Goal: Task Accomplishment & Management: Complete application form

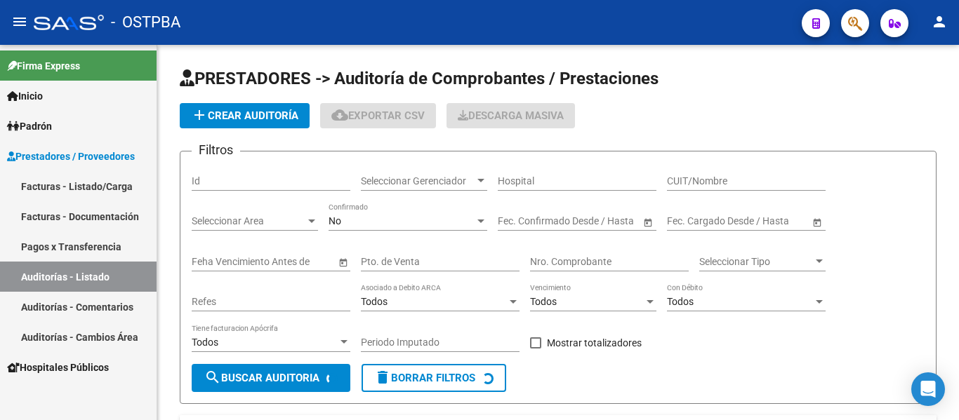
click at [92, 215] on link "Facturas - Documentación" at bounding box center [78, 216] width 156 height 30
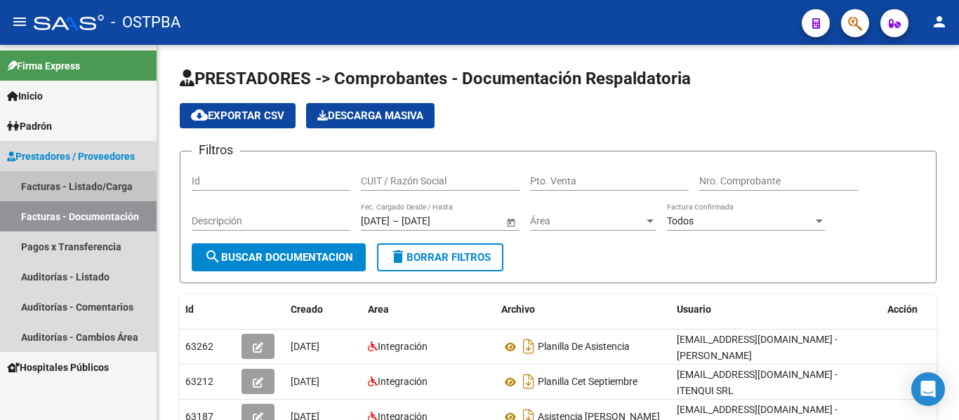
click at [87, 187] on link "Facturas - Listado/Carga" at bounding box center [78, 186] width 156 height 30
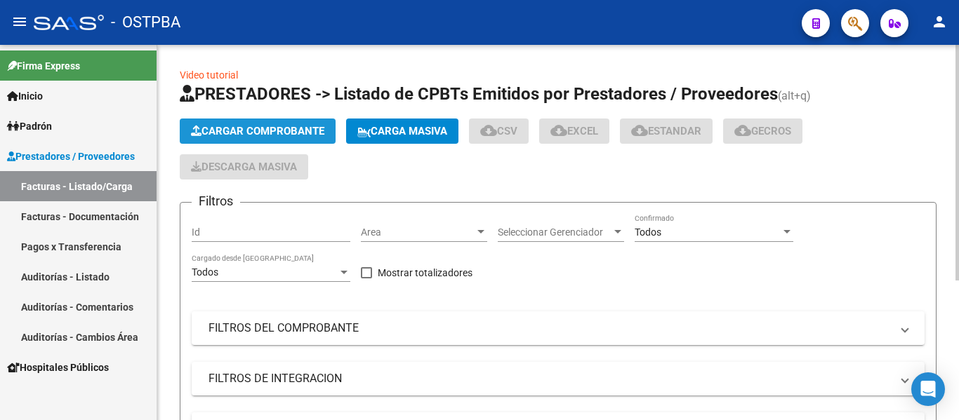
click at [225, 131] on span "Cargar Comprobante" at bounding box center [257, 131] width 133 height 13
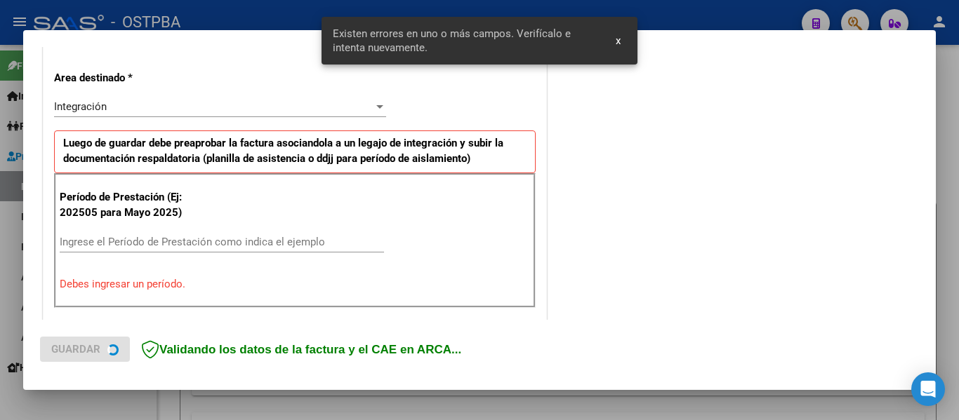
scroll to position [326, 0]
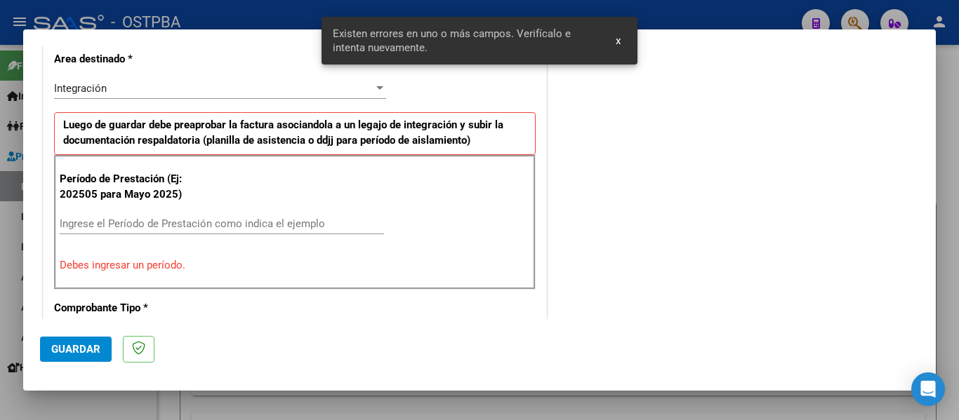
drag, startPoint x: 172, startPoint y: 243, endPoint x: 178, endPoint y: 229, distance: 14.8
click at [175, 240] on div "Ingrese el Período de Prestación como indica el ejemplo" at bounding box center [222, 230] width 324 height 34
click at [178, 228] on input "Ingrese el Período de Prestación como indica el ejemplo" at bounding box center [222, 224] width 324 height 13
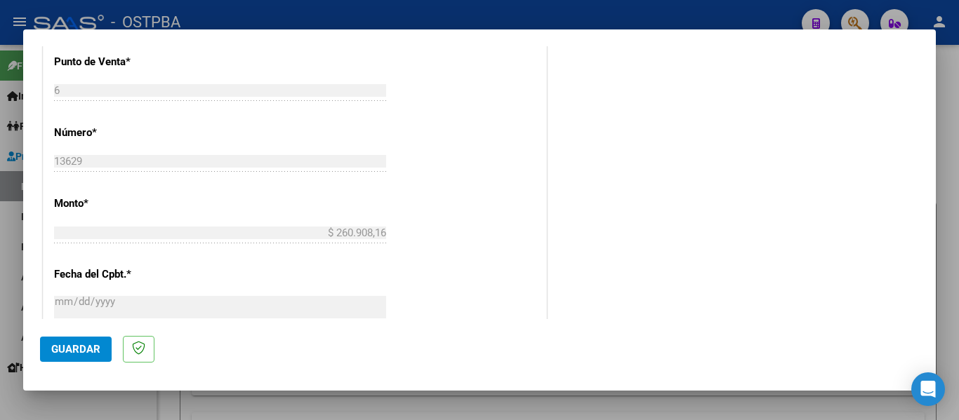
scroll to position [887, 0]
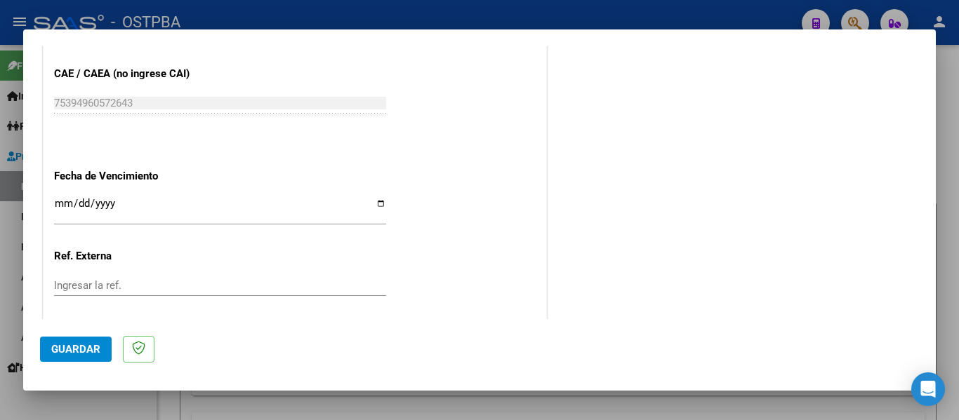
type input "202509"
click at [61, 204] on input "Ingresar la fecha" at bounding box center [220, 209] width 332 height 22
click at [60, 204] on input "Ingresar la fecha" at bounding box center [220, 209] width 332 height 22
click at [60, 203] on input "Ingresar la fecha" at bounding box center [220, 209] width 332 height 22
click at [60, 202] on input "Ingresar la fecha" at bounding box center [220, 209] width 332 height 22
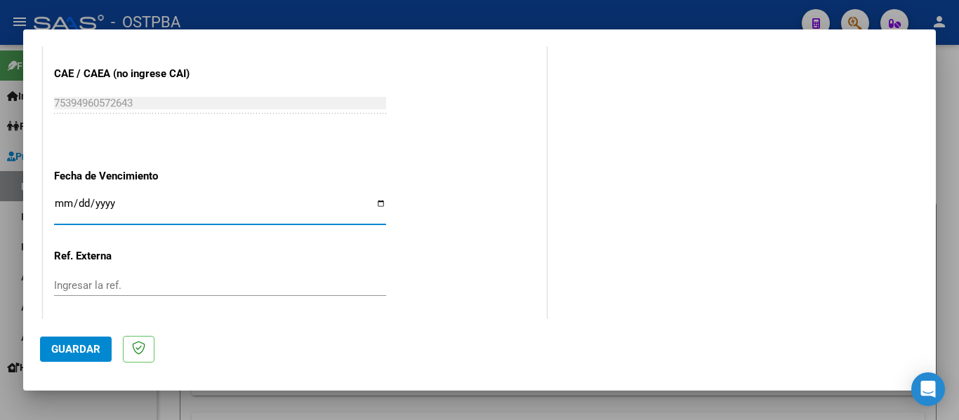
click at [60, 202] on input "Ingresar la fecha" at bounding box center [220, 209] width 332 height 22
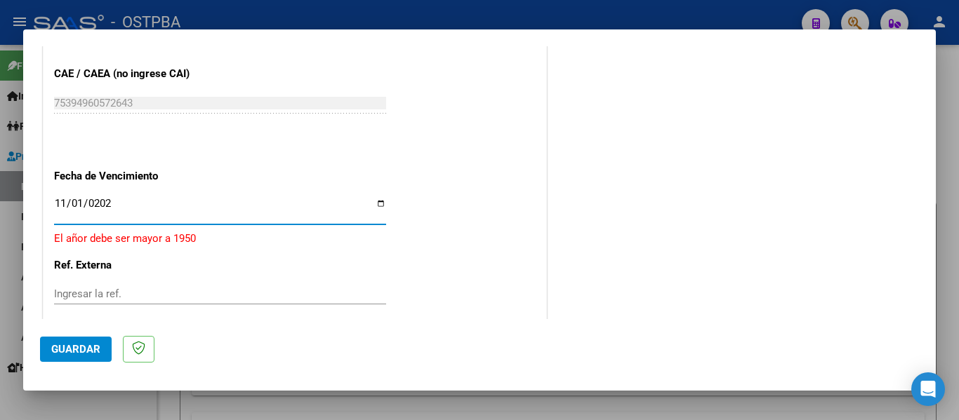
type input "[DATE]"
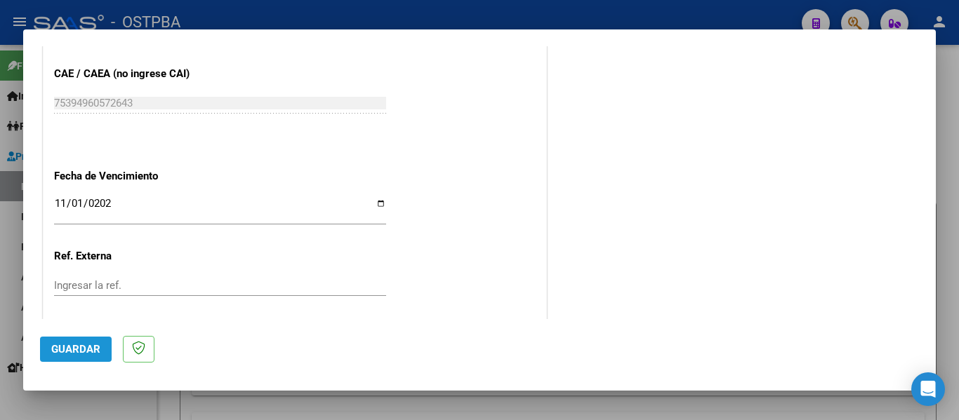
click at [65, 345] on span "Guardar" at bounding box center [75, 349] width 49 height 13
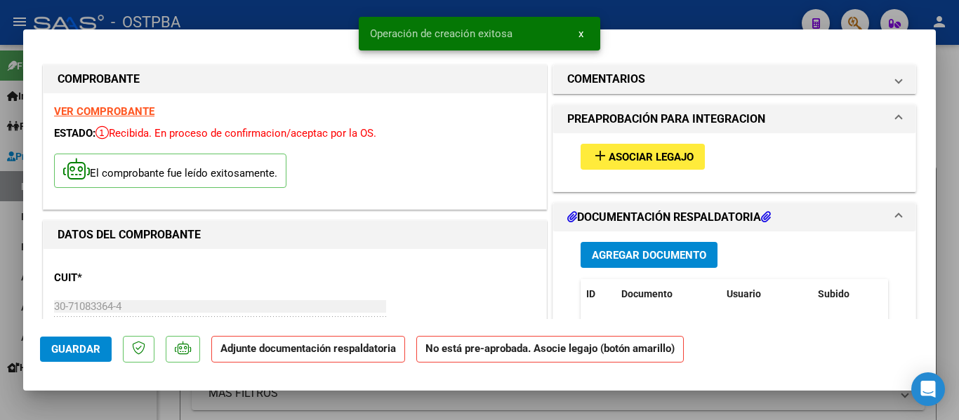
click at [92, 342] on button "Guardar" at bounding box center [76, 349] width 72 height 25
click at [335, 15] on div at bounding box center [479, 210] width 959 height 420
type input "$ 0,00"
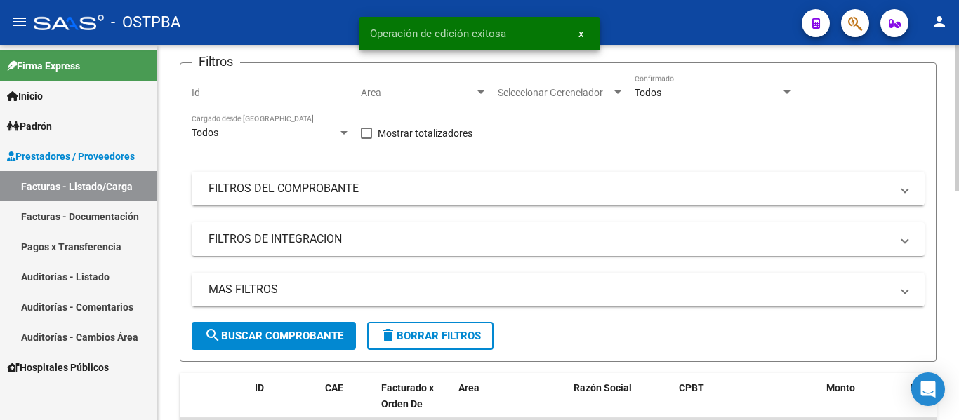
scroll to position [140, 0]
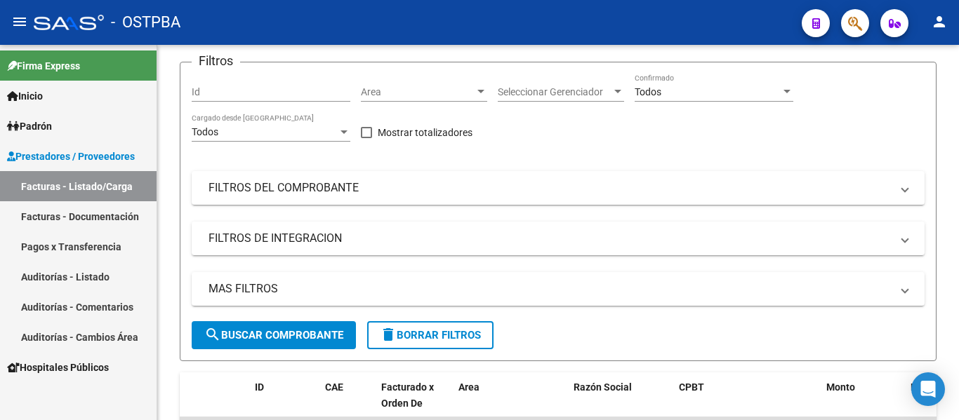
click at [119, 221] on link "Facturas - Documentación" at bounding box center [78, 216] width 156 height 30
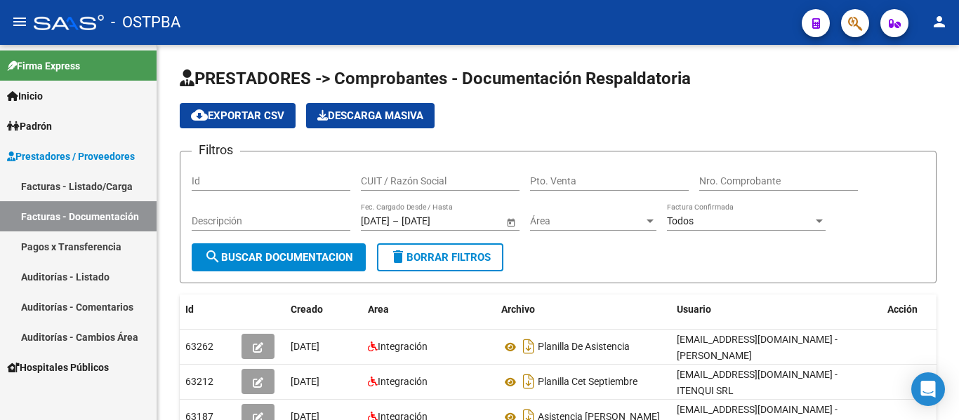
click at [86, 189] on link "Facturas - Listado/Carga" at bounding box center [78, 186] width 156 height 30
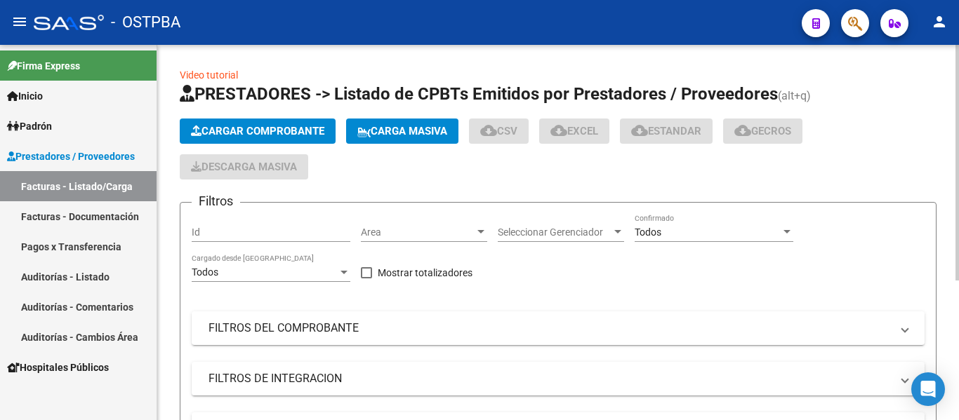
click at [266, 128] on span "Cargar Comprobante" at bounding box center [257, 131] width 133 height 13
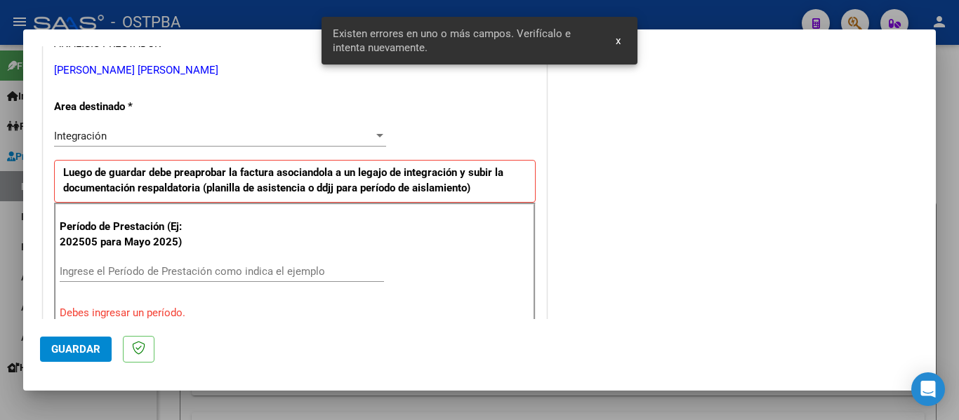
scroll to position [396, 0]
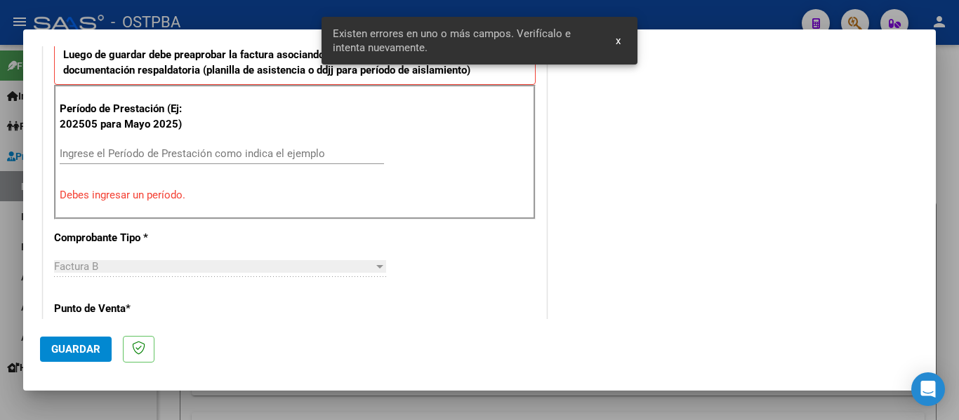
click at [110, 160] on div "Ingrese el Período de Prestación como indica el ejemplo" at bounding box center [222, 153] width 324 height 21
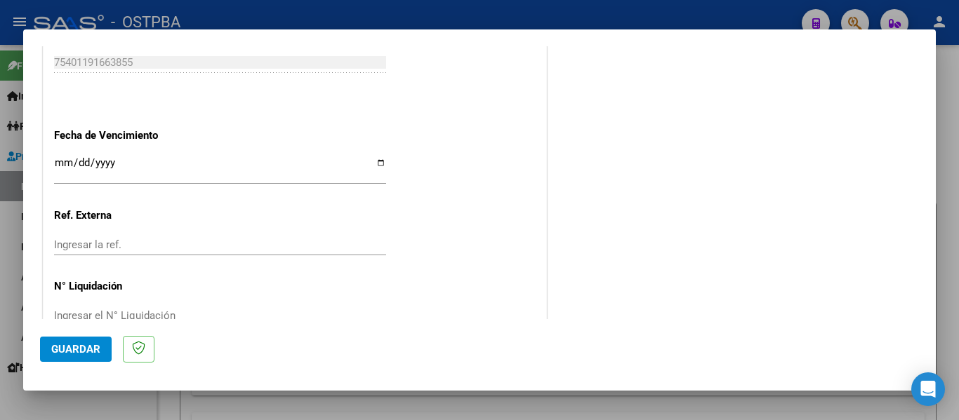
scroll to position [962, 0]
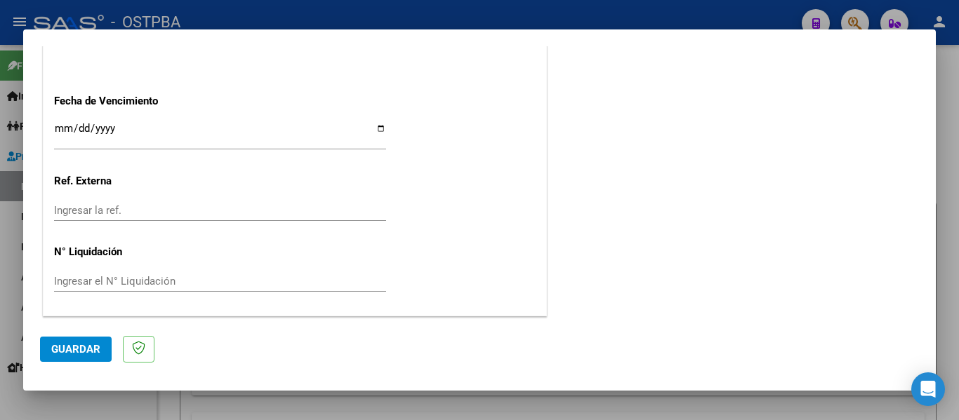
type input "202509"
click at [58, 132] on input "Ingresar la fecha" at bounding box center [220, 134] width 332 height 22
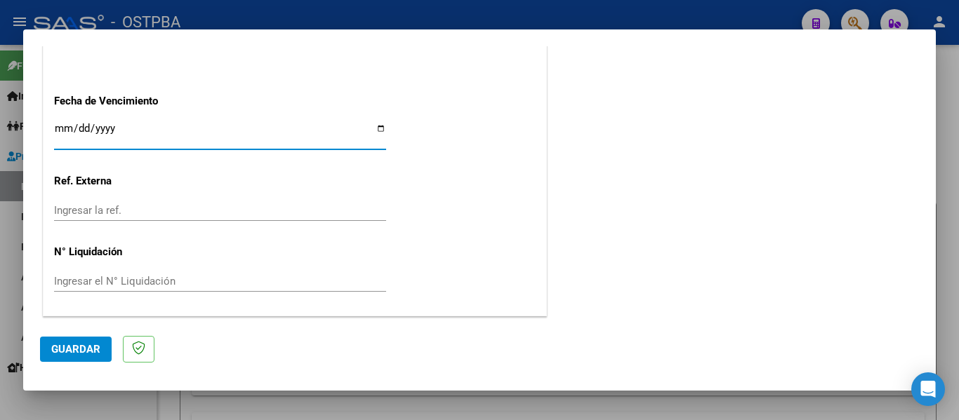
click at [58, 132] on input "Ingresar la fecha" at bounding box center [220, 134] width 332 height 22
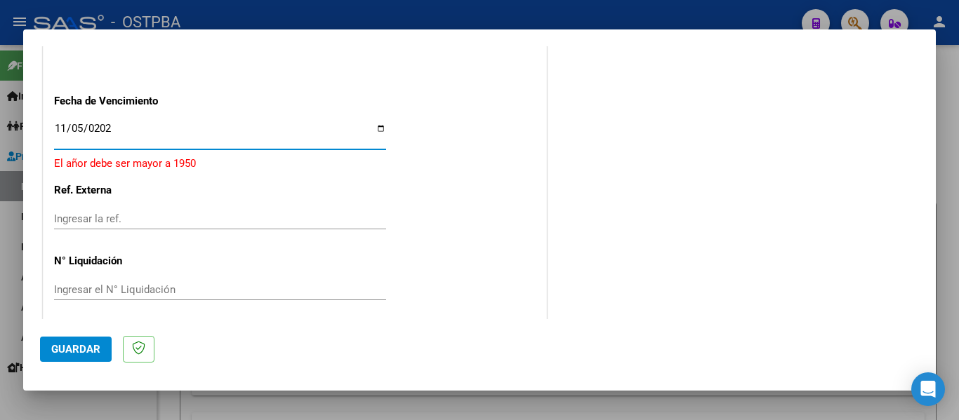
type input "[DATE]"
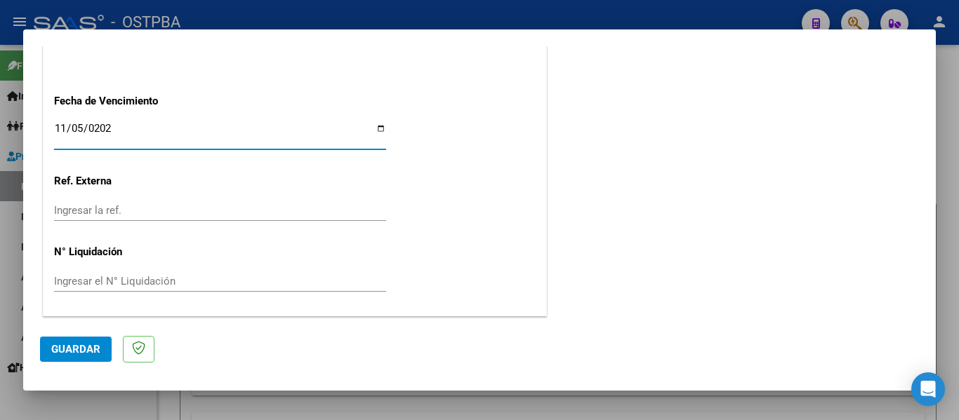
click at [86, 347] on span "Guardar" at bounding box center [75, 349] width 49 height 13
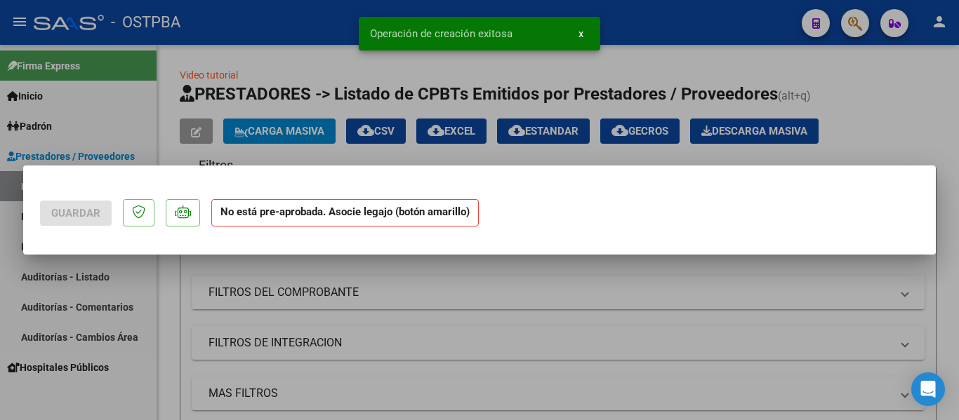
scroll to position [0, 0]
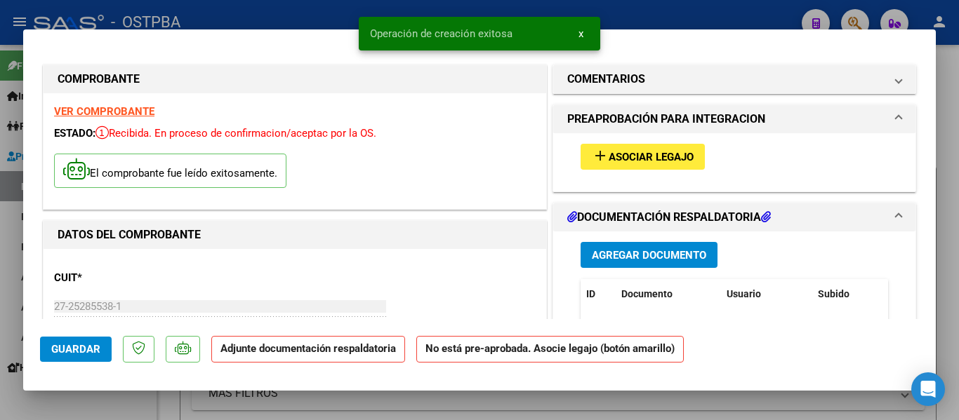
click at [83, 340] on button "Guardar" at bounding box center [76, 349] width 72 height 25
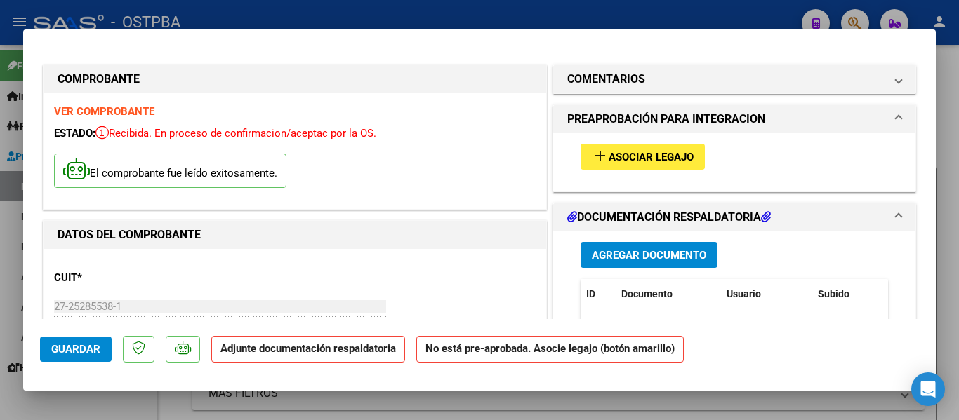
click at [100, 352] on button "Guardar" at bounding box center [76, 349] width 72 height 25
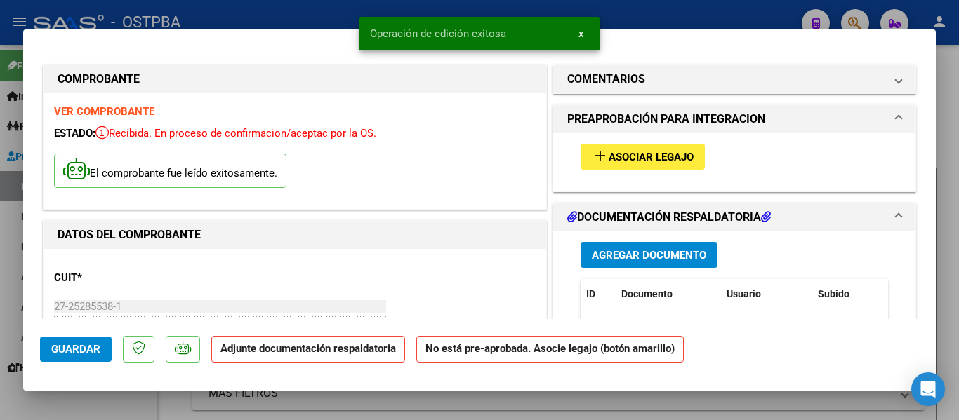
click at [281, 16] on div at bounding box center [479, 210] width 959 height 420
type input "$ 0,00"
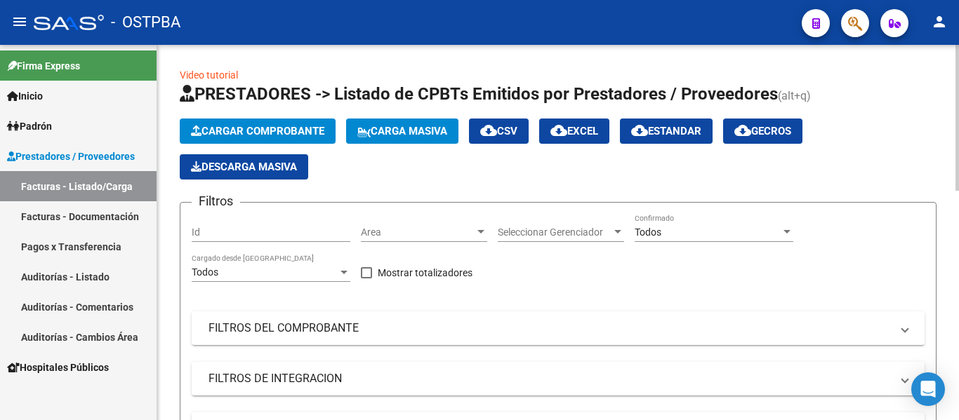
click at [243, 136] on span "Cargar Comprobante" at bounding box center [257, 131] width 133 height 13
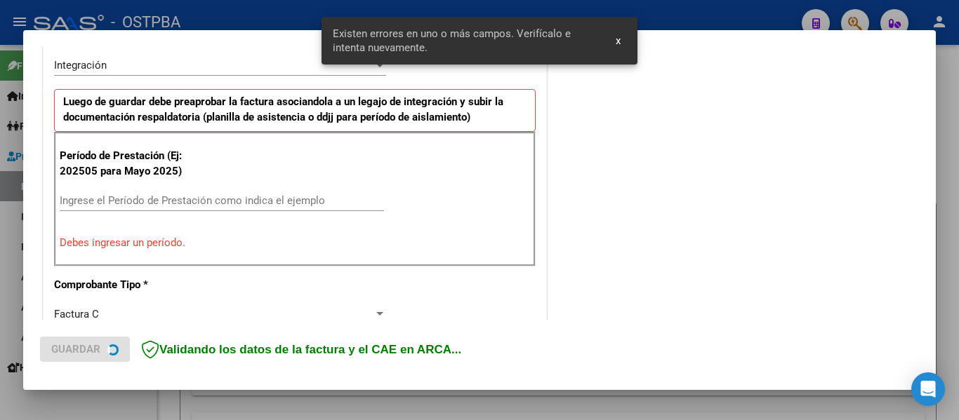
scroll to position [352, 0]
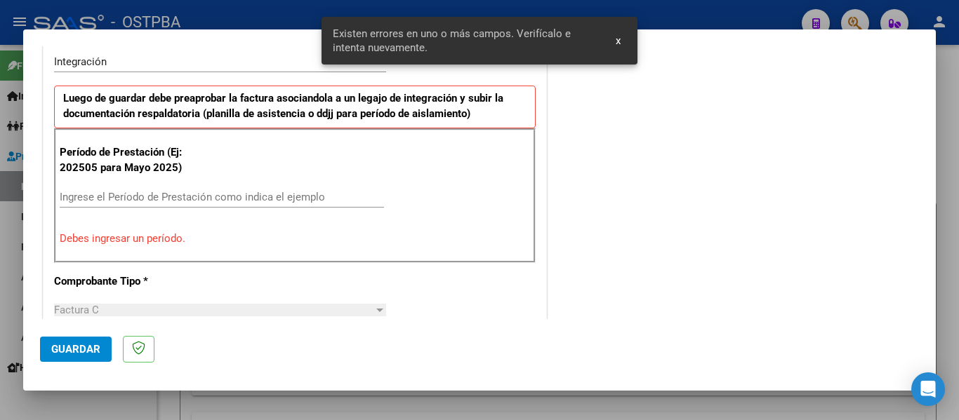
click at [133, 201] on input "Ingrese el Período de Prestación como indica el ejemplo" at bounding box center [222, 197] width 324 height 13
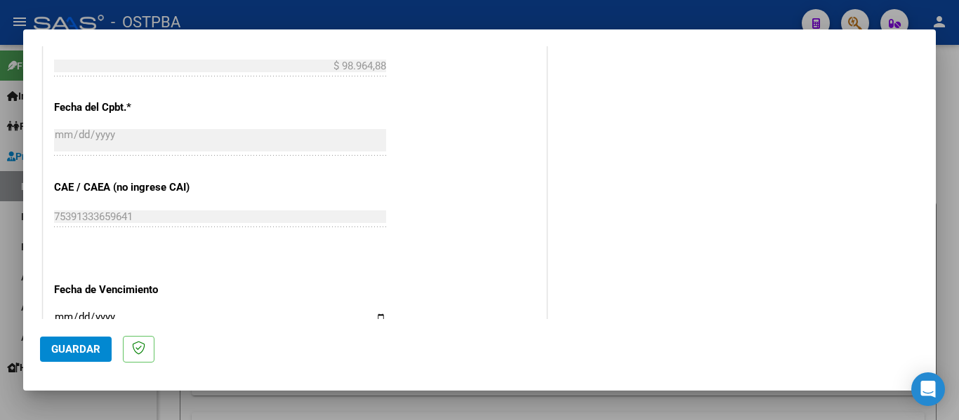
scroll to position [914, 0]
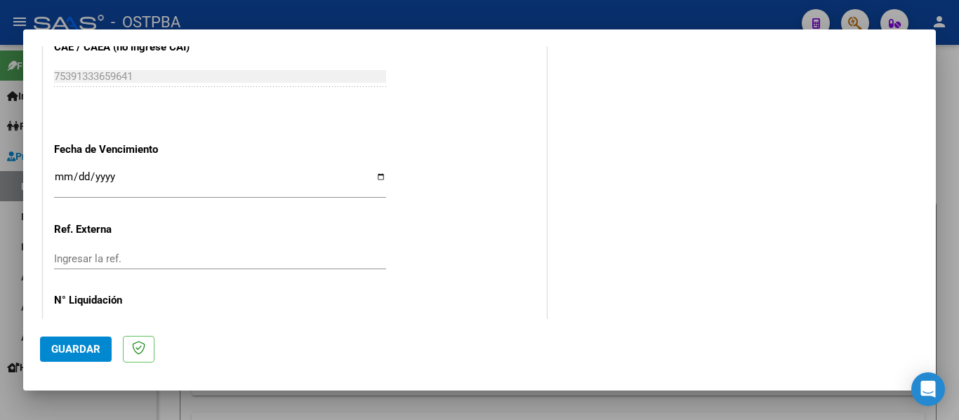
type input "202509"
click at [61, 175] on input "Ingresar la fecha" at bounding box center [220, 182] width 332 height 22
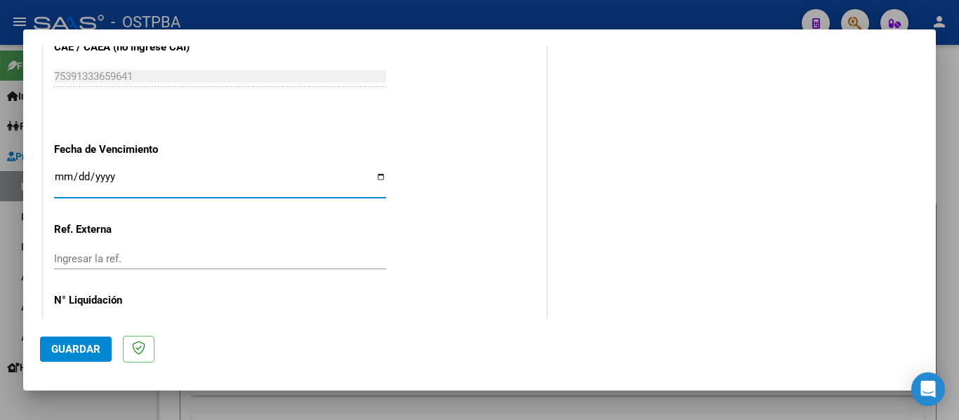
click at [61, 175] on input "Ingresar la fecha" at bounding box center [220, 182] width 332 height 22
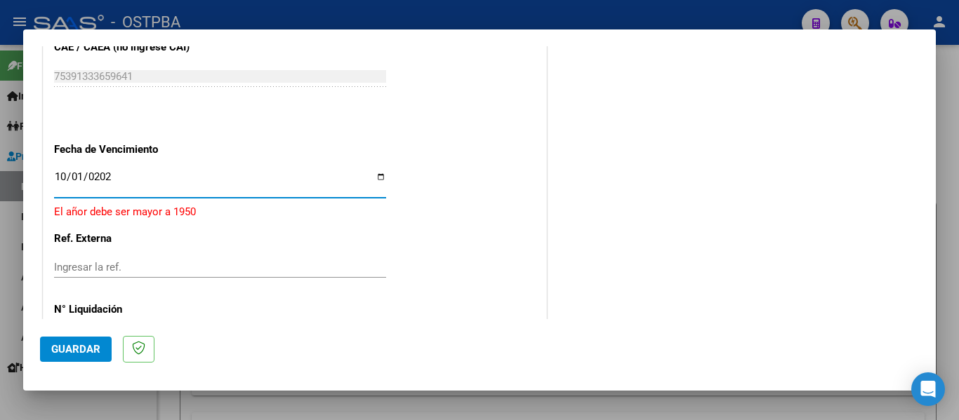
type input "[DATE]"
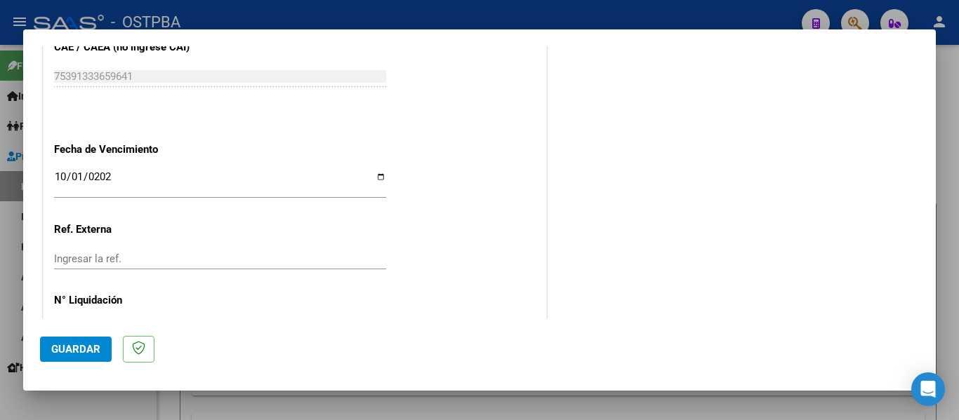
click at [96, 356] on button "Guardar" at bounding box center [76, 349] width 72 height 25
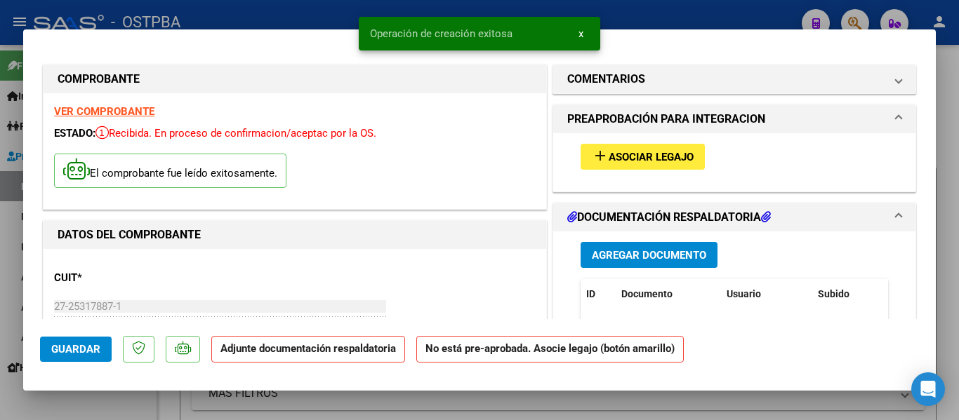
click at [67, 355] on span "Guardar" at bounding box center [75, 349] width 49 height 13
click at [342, 21] on div "Operación de edición exitosa x" at bounding box center [479, 33] width 275 height 67
click at [357, 6] on div "Operación de edición exitosa x" at bounding box center [479, 33] width 275 height 67
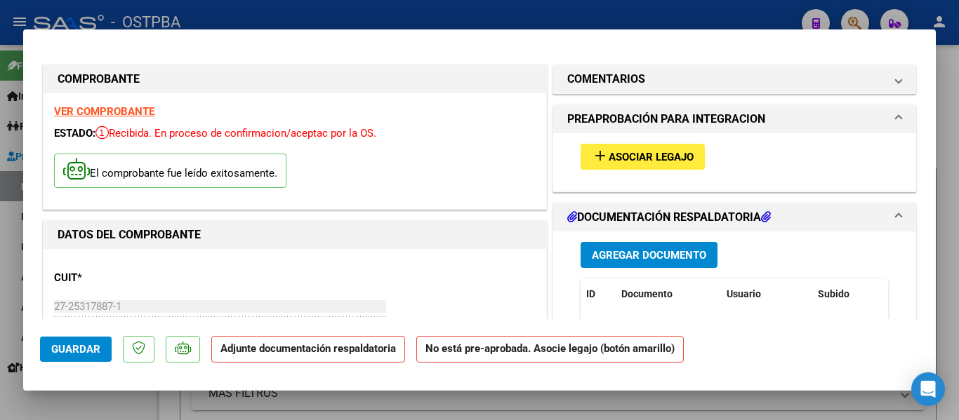
click at [91, 354] on span "Guardar" at bounding box center [75, 349] width 49 height 13
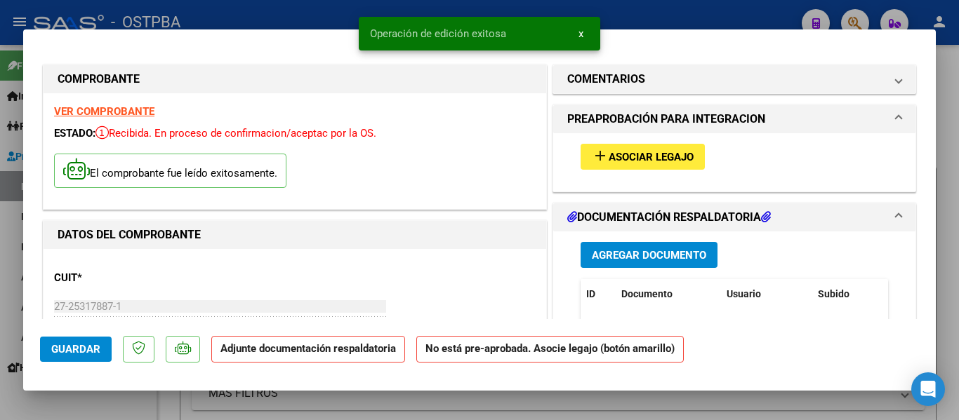
click at [457, 5] on div "Operación de edición exitosa x" at bounding box center [479, 33] width 275 height 67
click at [472, 8] on div "Operación de edición exitosa x" at bounding box center [479, 33] width 275 height 67
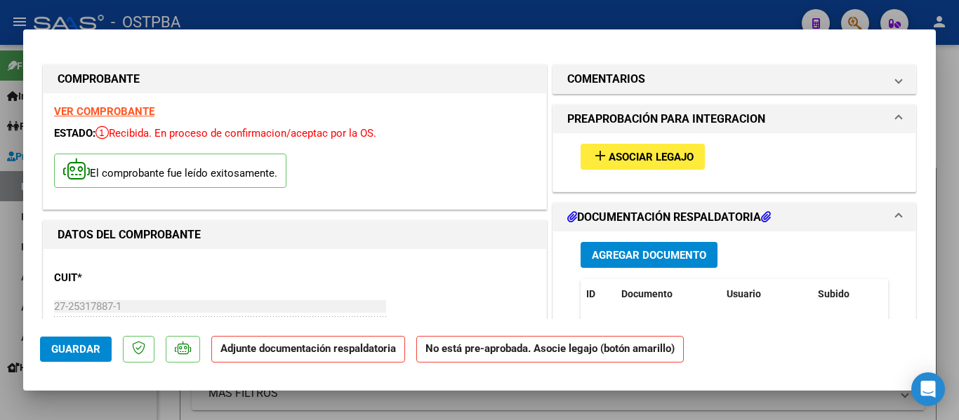
click at [528, 11] on div at bounding box center [479, 210] width 959 height 420
type input "$ 0,00"
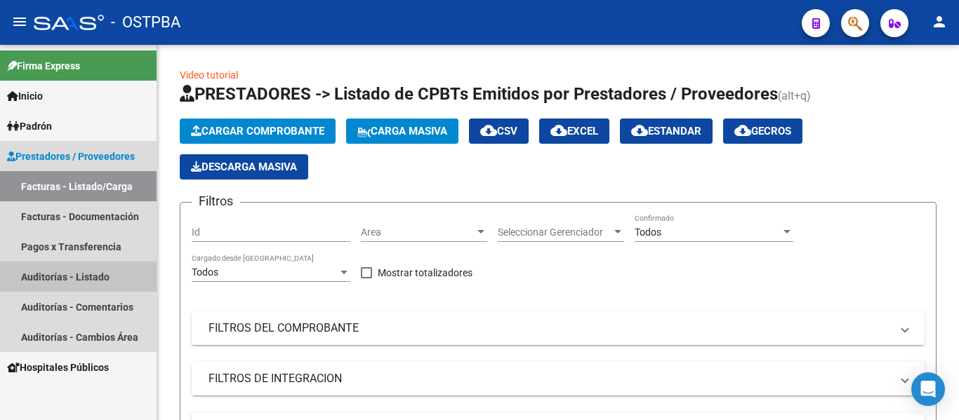
click at [95, 272] on link "Auditorías - Listado" at bounding box center [78, 277] width 156 height 30
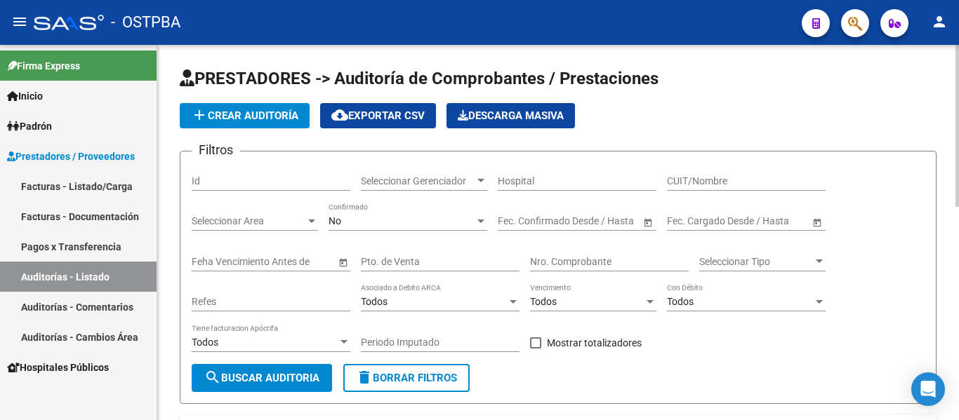
click at [419, 181] on span "Seleccionar Gerenciador" at bounding box center [418, 181] width 114 height 12
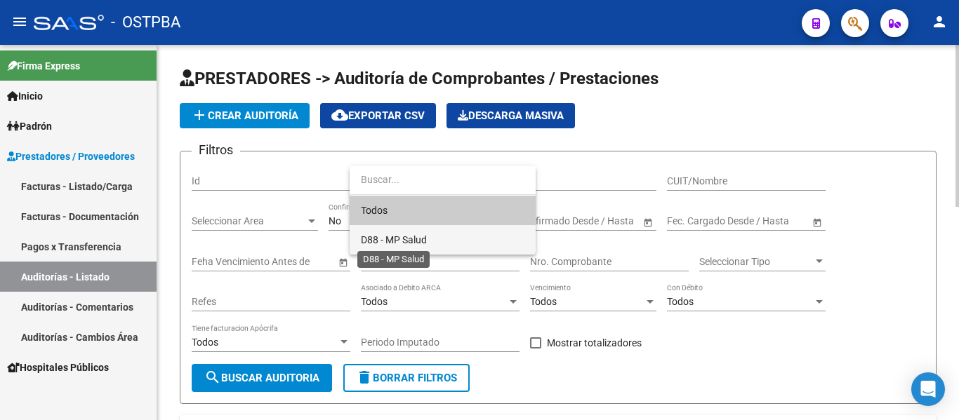
click at [399, 234] on span "D88 - MP Salud" at bounding box center [394, 239] width 66 height 11
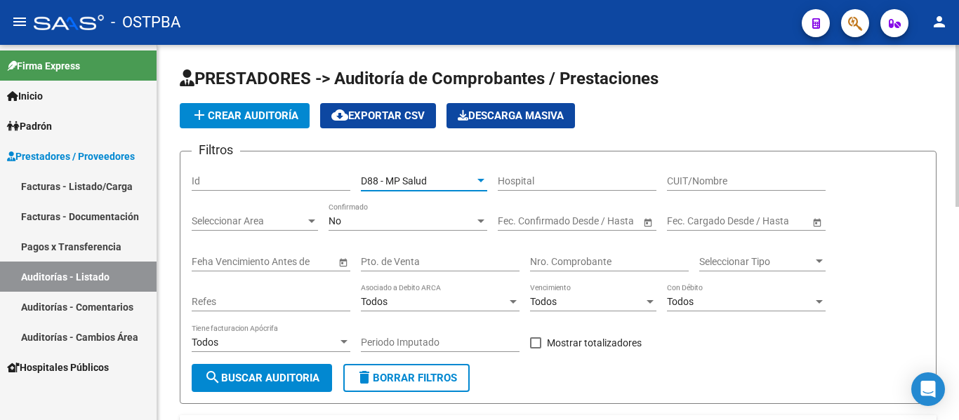
click at [347, 227] on div "No Confirmado" at bounding box center [407, 217] width 159 height 28
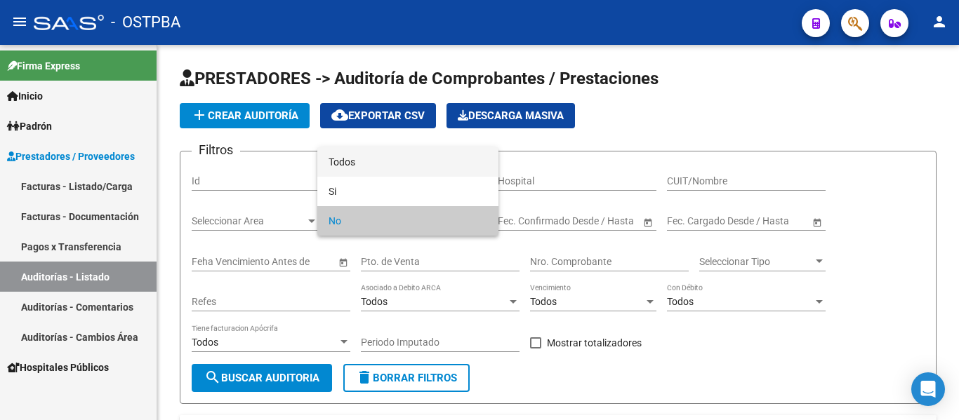
click at [336, 167] on span "Todos" at bounding box center [407, 161] width 159 height 29
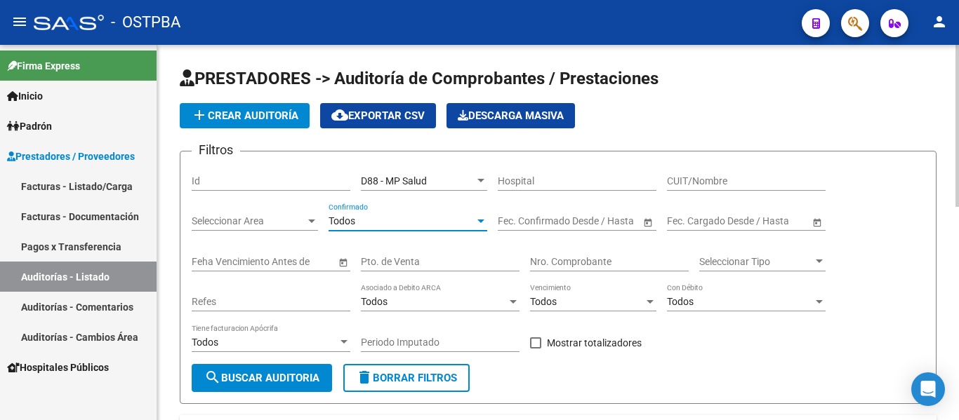
click at [315, 380] on span "search Buscar Auditoria" at bounding box center [261, 378] width 115 height 13
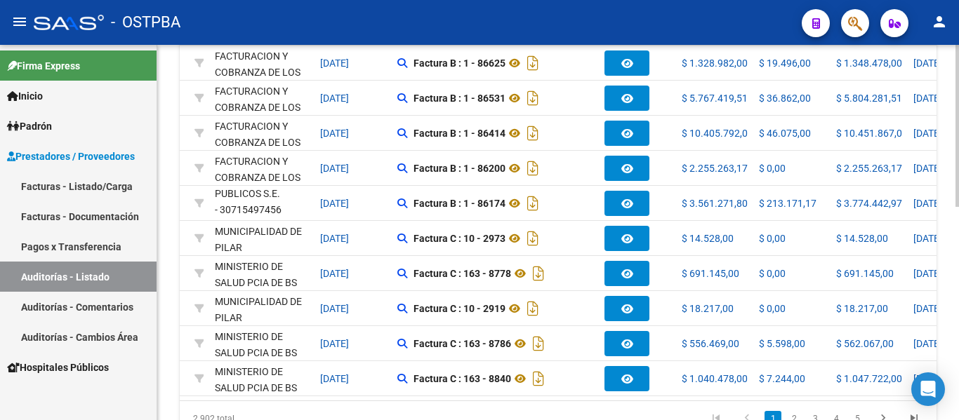
scroll to position [0, 168]
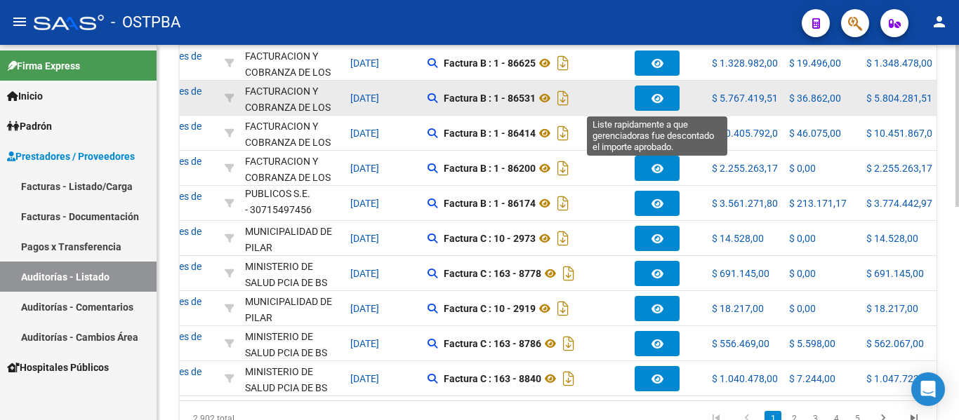
click at [656, 105] on button "button" at bounding box center [656, 98] width 45 height 25
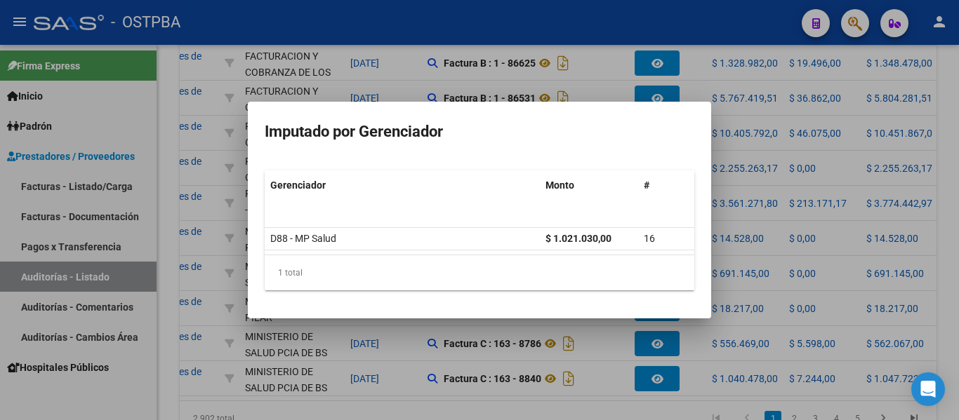
click at [730, 152] on div at bounding box center [479, 210] width 959 height 420
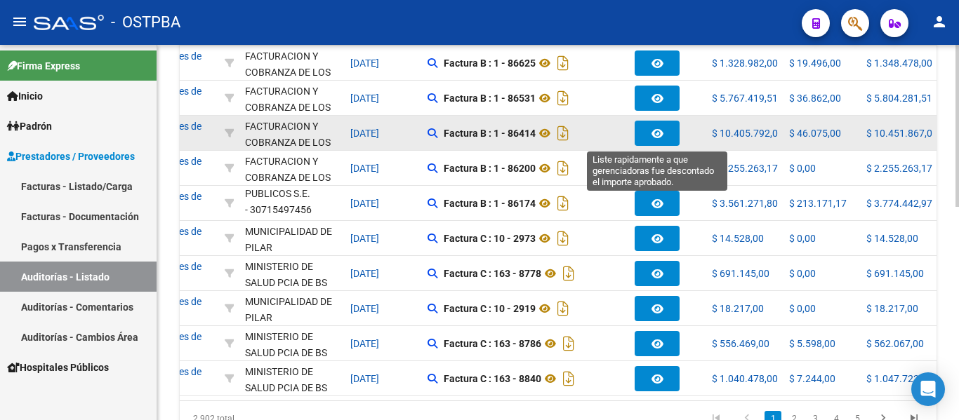
click at [663, 135] on button "button" at bounding box center [656, 133] width 45 height 25
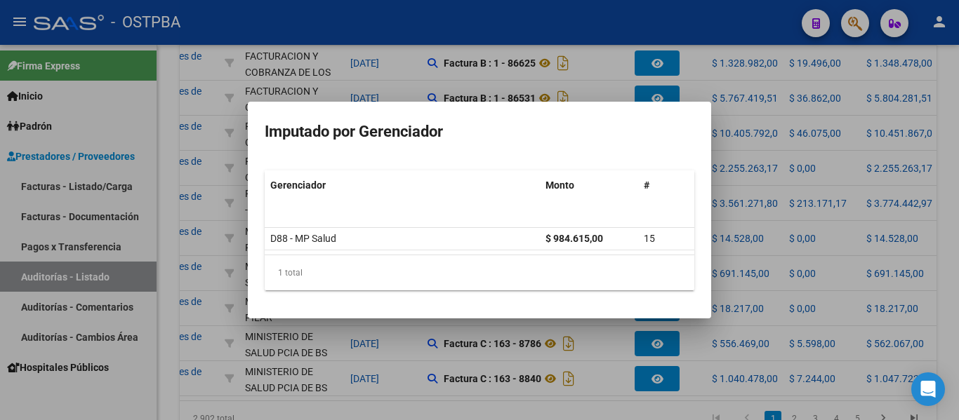
click at [728, 147] on div at bounding box center [479, 210] width 959 height 420
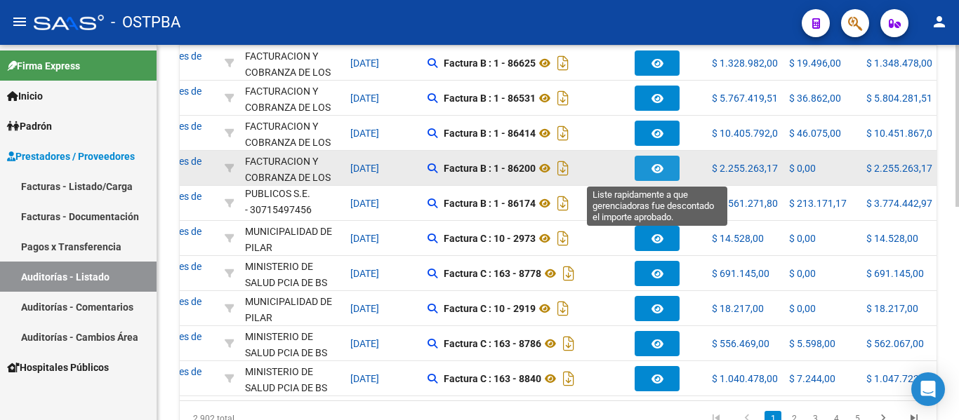
click at [667, 165] on button "button" at bounding box center [656, 168] width 45 height 25
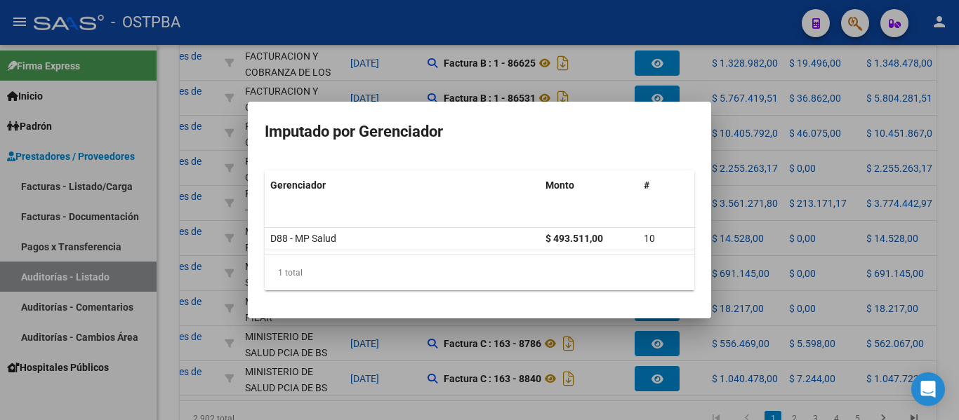
click at [723, 181] on div at bounding box center [479, 210] width 959 height 420
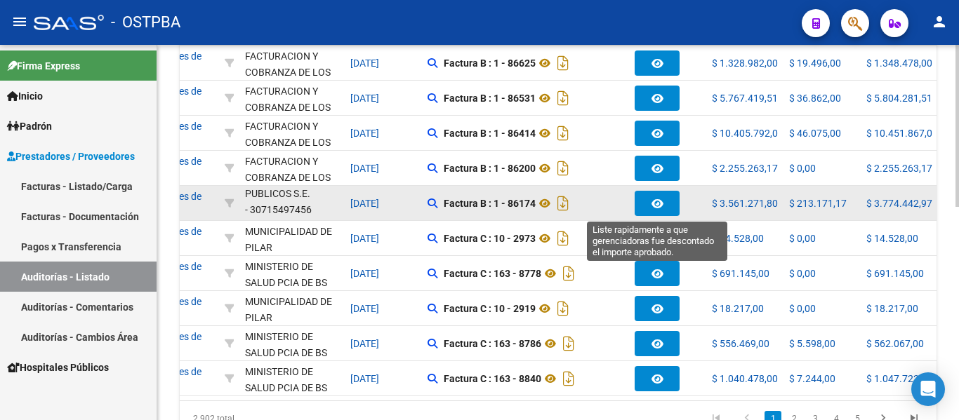
click at [646, 201] on button "button" at bounding box center [656, 203] width 45 height 25
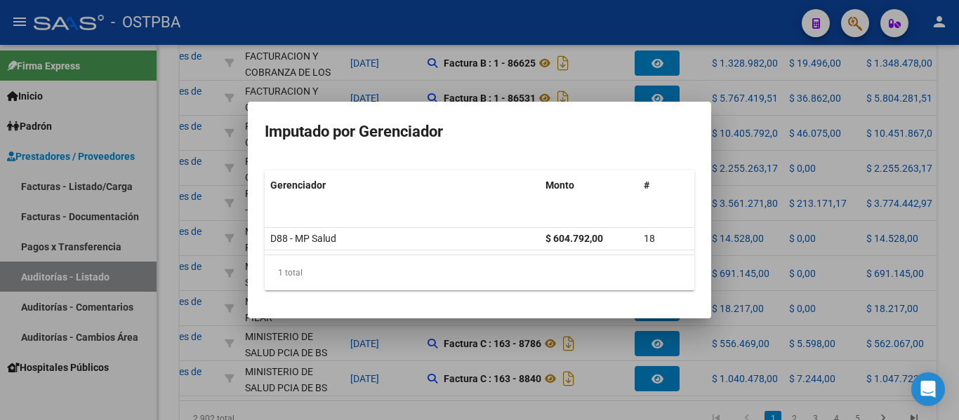
click at [725, 194] on div at bounding box center [479, 210] width 959 height 420
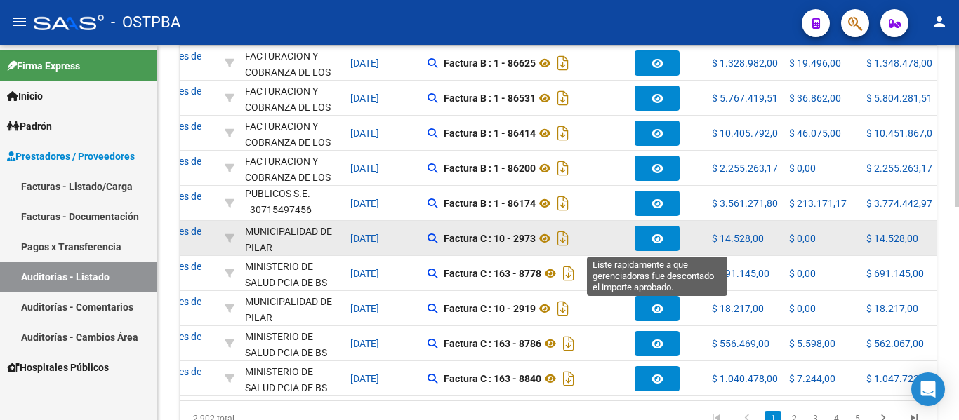
click at [657, 235] on icon "button" at bounding box center [657, 239] width 12 height 11
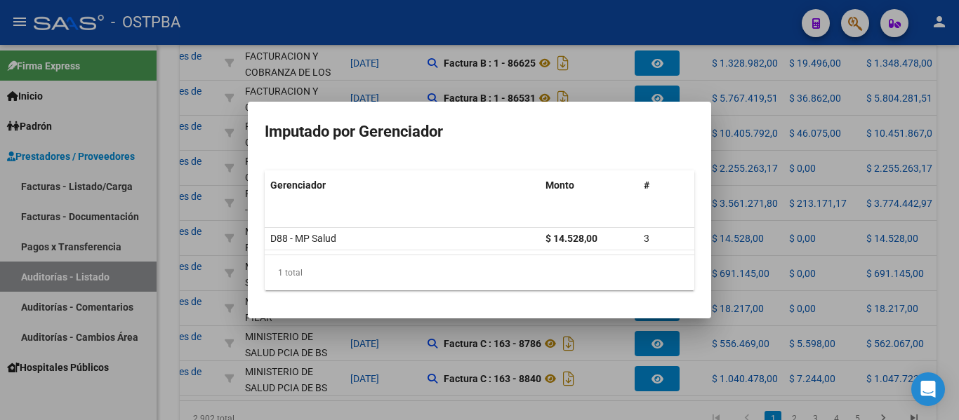
click at [752, 218] on div at bounding box center [479, 210] width 959 height 420
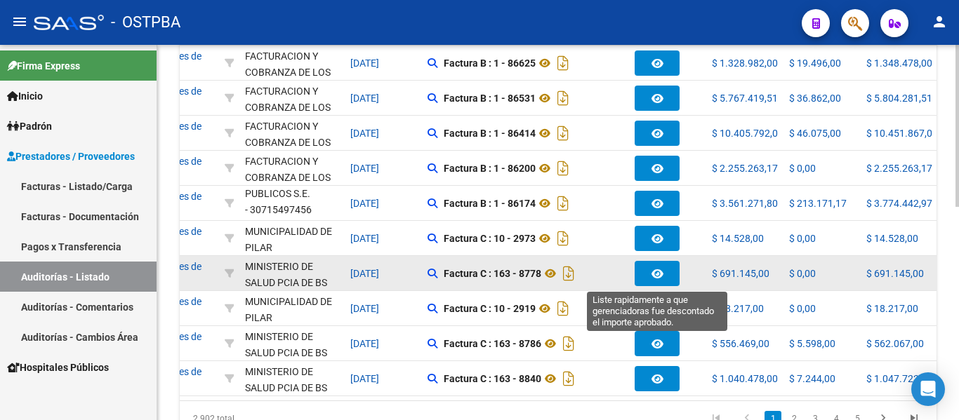
click at [658, 269] on icon "button" at bounding box center [657, 274] width 12 height 11
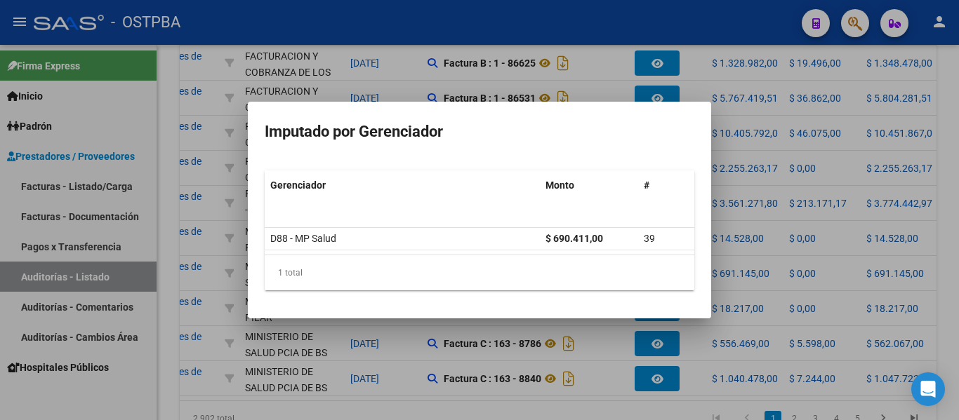
click at [719, 238] on div at bounding box center [479, 210] width 959 height 420
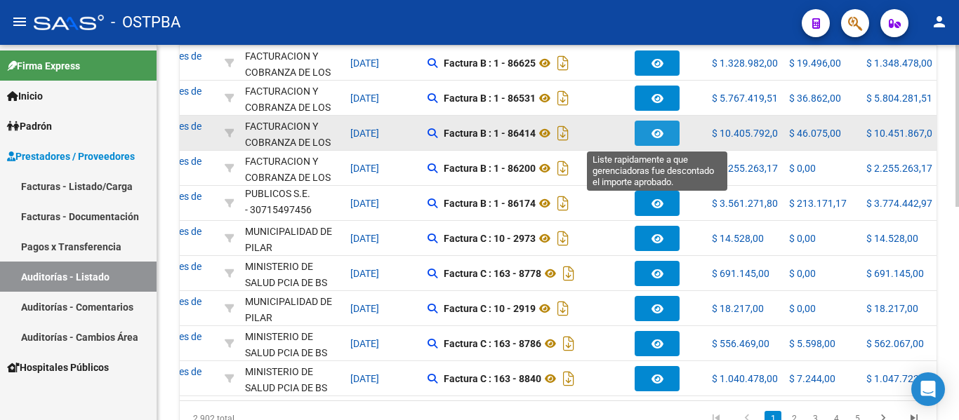
click at [649, 134] on button "button" at bounding box center [656, 133] width 45 height 25
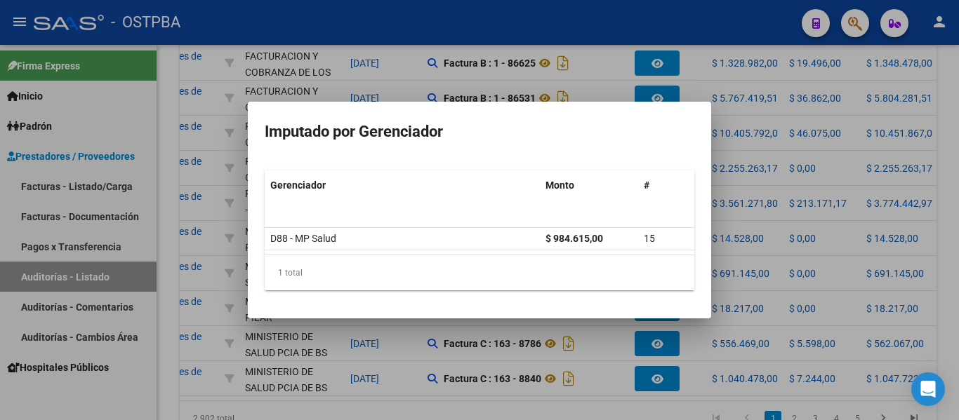
click at [731, 164] on div at bounding box center [479, 210] width 959 height 420
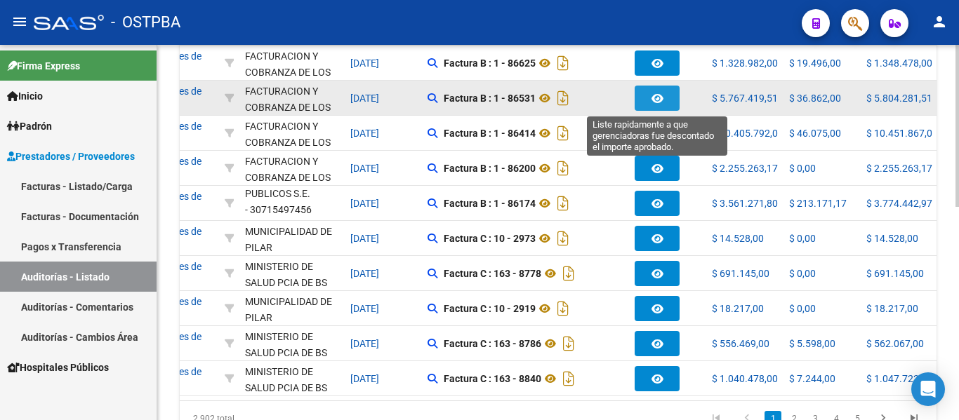
click at [674, 105] on button "button" at bounding box center [656, 98] width 45 height 25
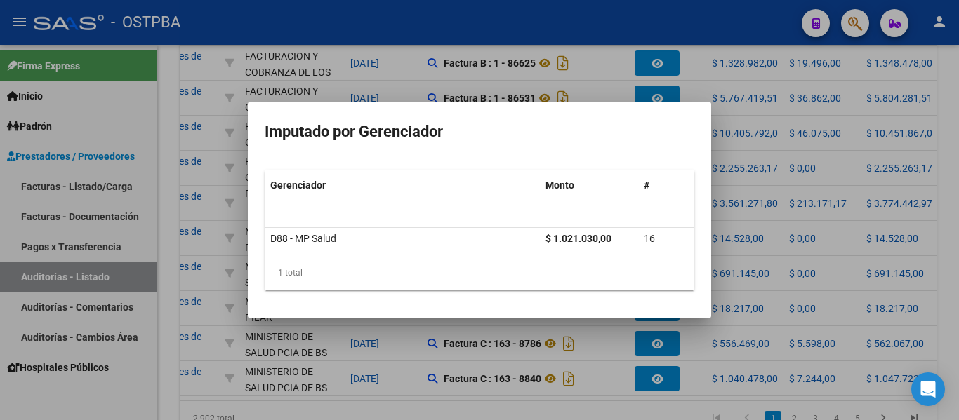
click at [722, 140] on div at bounding box center [479, 210] width 959 height 420
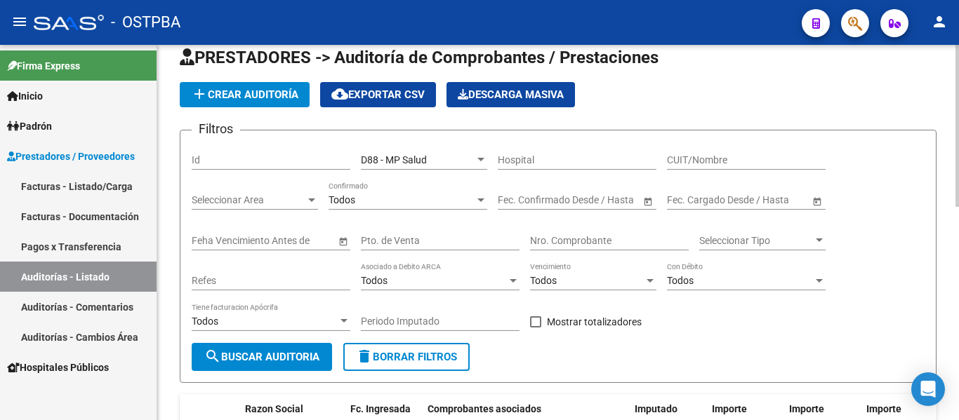
scroll to position [0, 0]
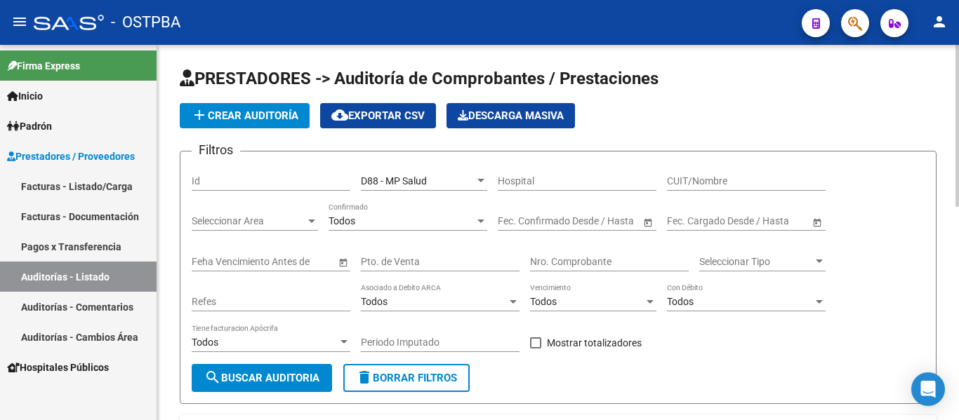
click at [287, 372] on span "search Buscar Auditoria" at bounding box center [261, 378] width 115 height 13
click at [568, 256] on input "Nro. Comprobante" at bounding box center [609, 262] width 159 height 12
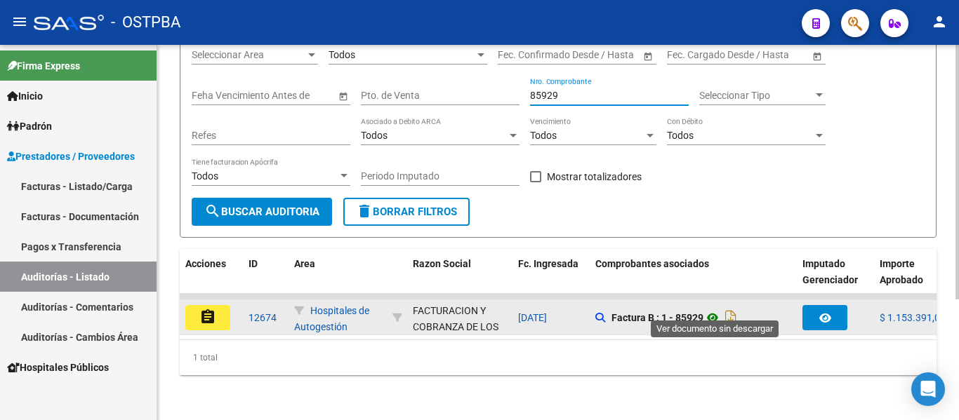
type input "85929"
click at [714, 309] on icon at bounding box center [712, 317] width 18 height 17
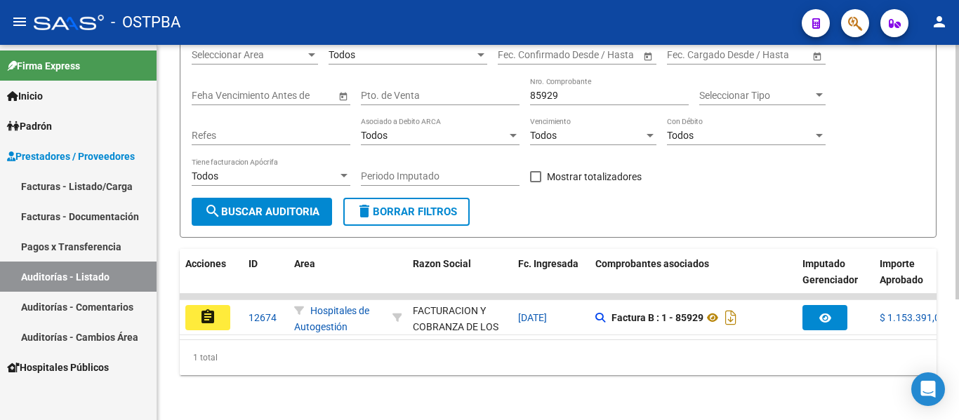
click at [533, 386] on div "PRESTADORES -> Auditoría de Comprobantes / Prestaciones add Crear Auditoría clo…" at bounding box center [557, 150] width 801 height 542
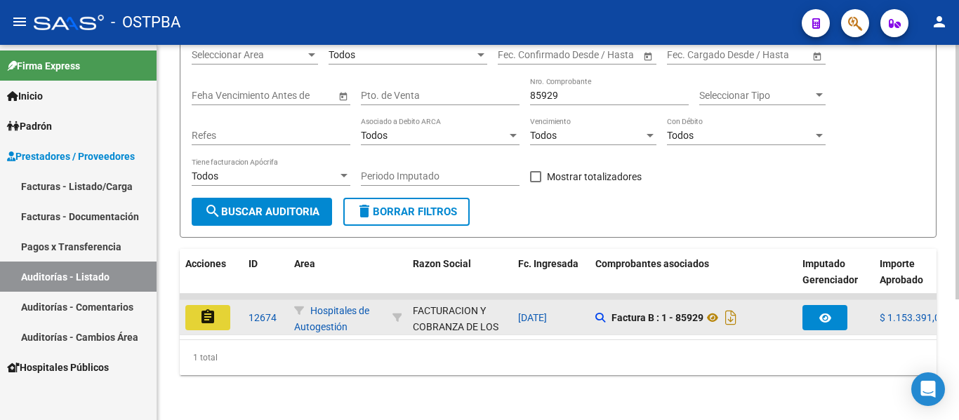
click at [216, 312] on button "assignment" at bounding box center [207, 317] width 45 height 25
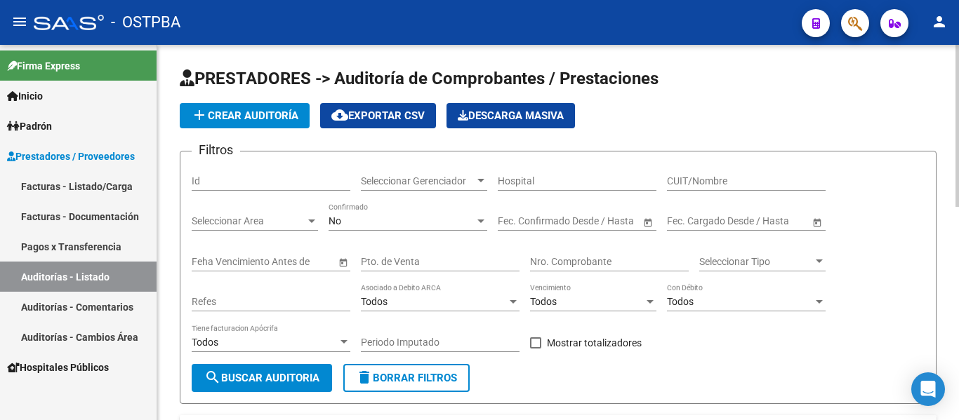
click at [438, 185] on span "Seleccionar Gerenciador" at bounding box center [418, 181] width 114 height 12
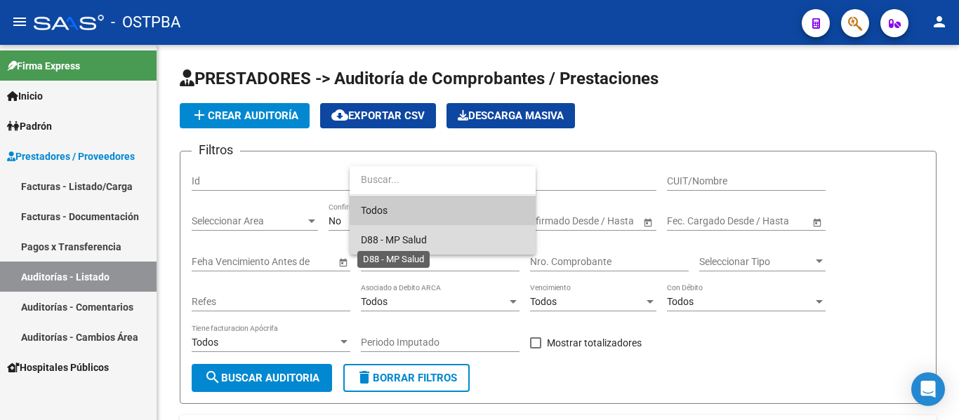
click at [388, 238] on span "D88 - MP Salud" at bounding box center [394, 239] width 66 height 11
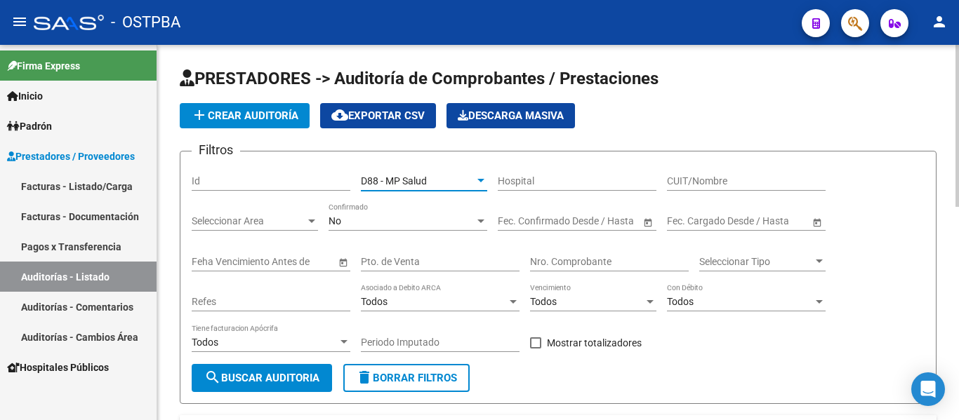
click at [381, 228] on div "No Confirmado" at bounding box center [407, 217] width 159 height 28
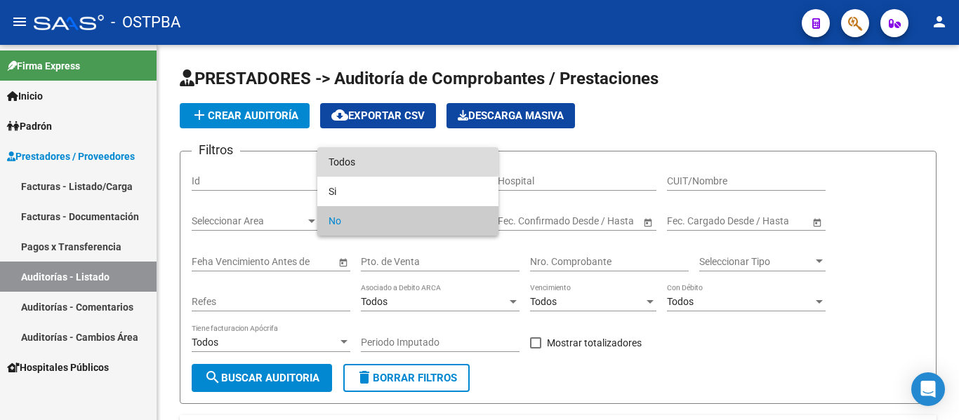
drag, startPoint x: 360, startPoint y: 160, endPoint x: 552, endPoint y: 232, distance: 204.8
click at [361, 159] on span "Todos" at bounding box center [407, 161] width 159 height 29
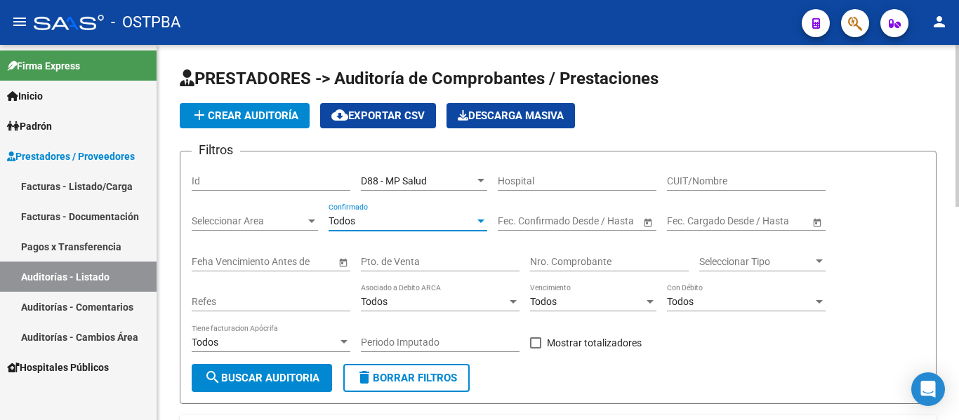
click at [568, 260] on input "Nro. Comprobante" at bounding box center [609, 262] width 159 height 12
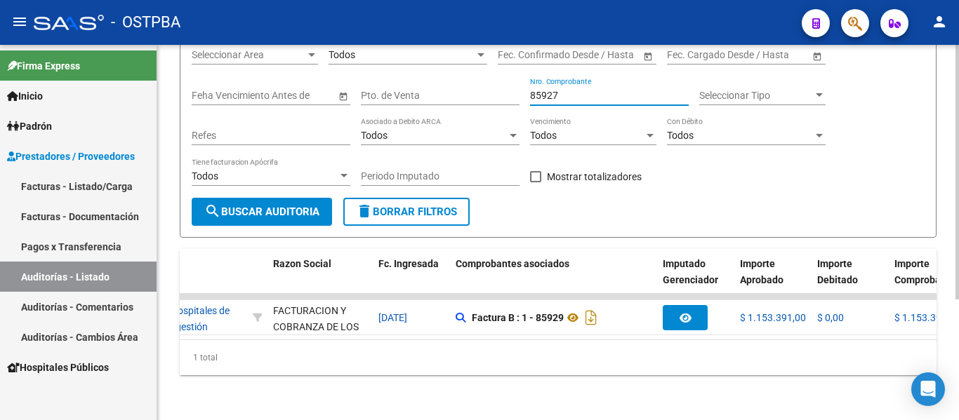
scroll to position [0, 145]
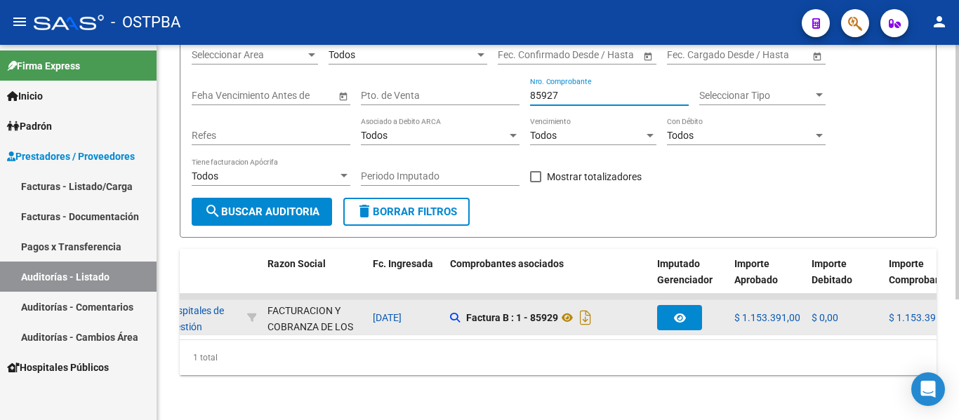
type input "85927"
click at [654, 302] on datatable-body-cell at bounding box center [689, 317] width 77 height 34
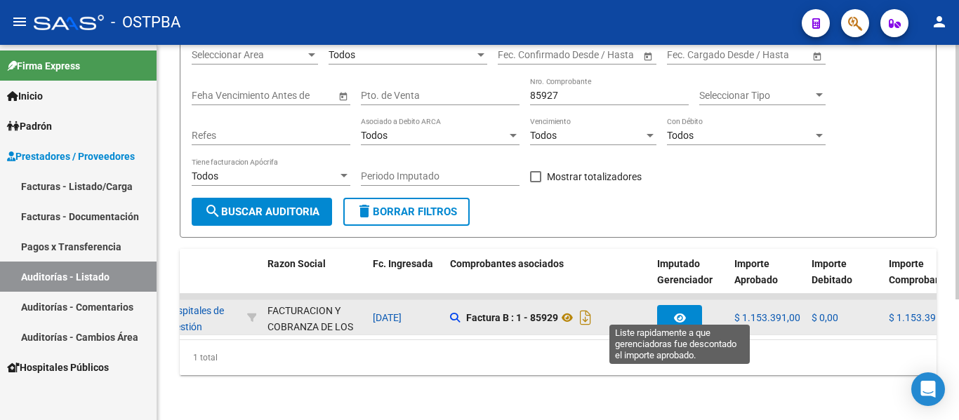
click at [678, 313] on icon "button" at bounding box center [680, 318] width 12 height 11
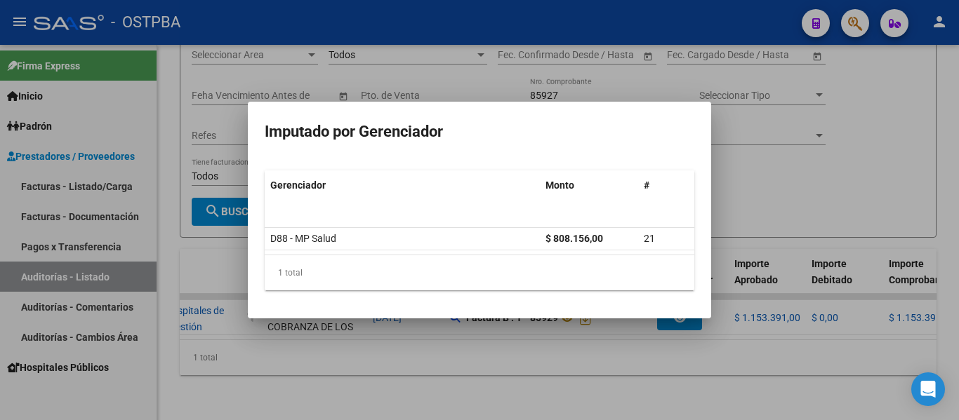
click at [720, 229] on div at bounding box center [479, 210] width 959 height 420
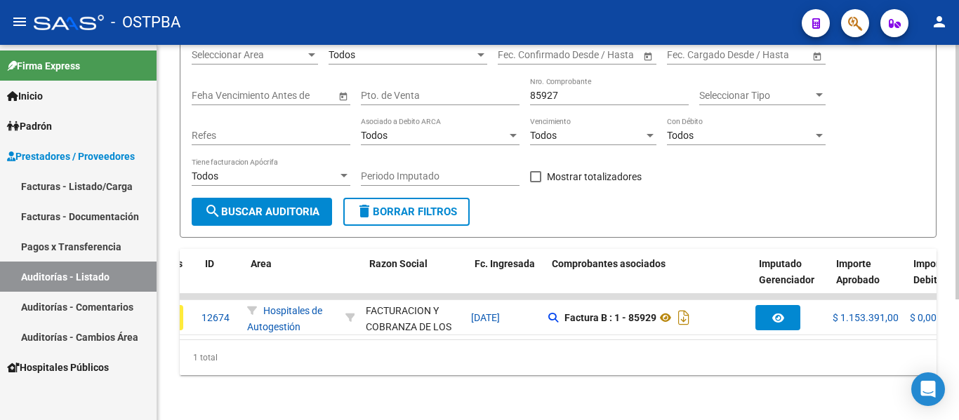
scroll to position [0, 0]
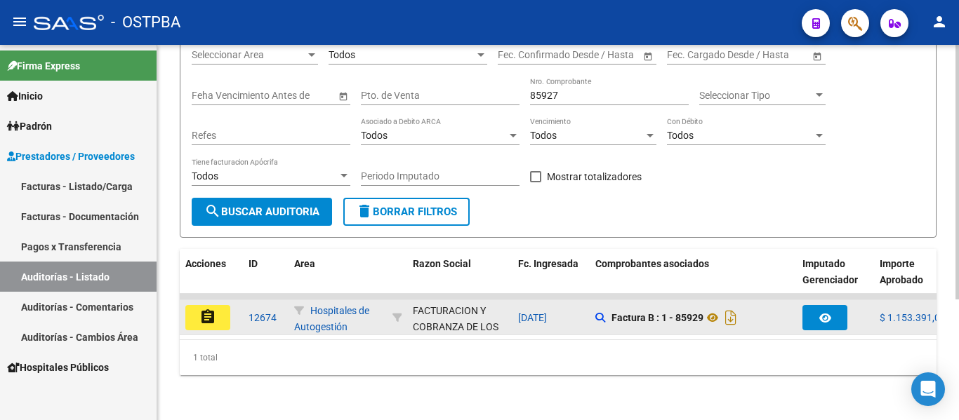
click at [225, 305] on button "assignment" at bounding box center [207, 317] width 45 height 25
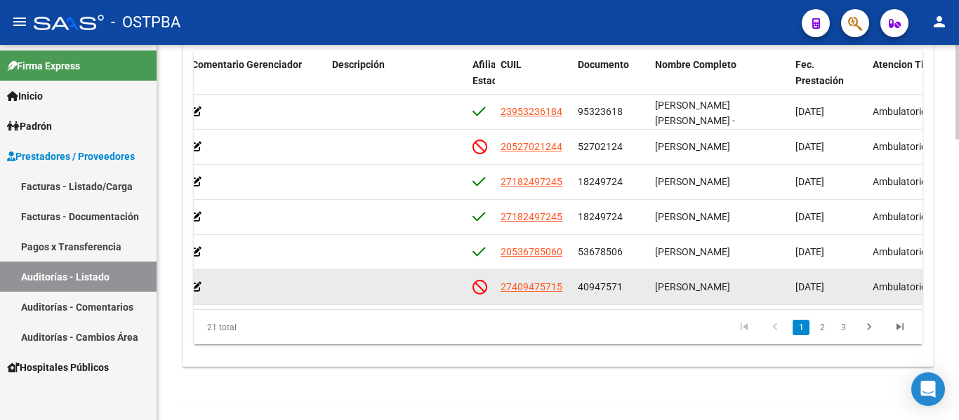
scroll to position [1045, 0]
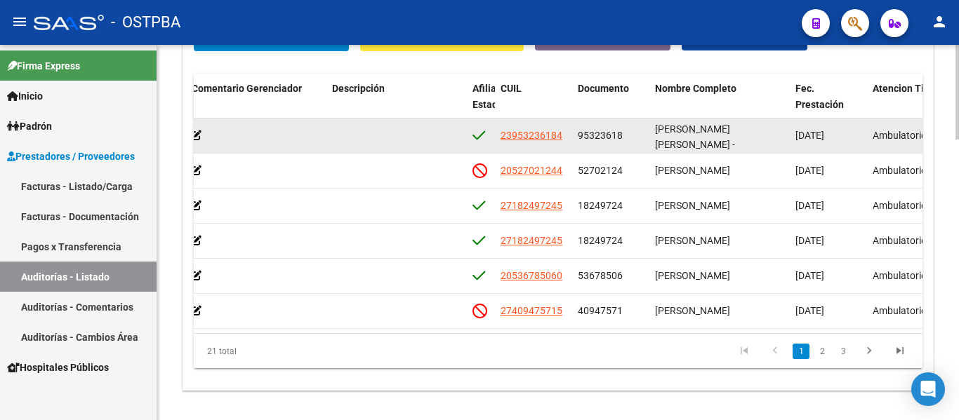
drag, startPoint x: 582, startPoint y: 135, endPoint x: 592, endPoint y: 141, distance: 11.9
click at [622, 145] on datatable-body-cell "95323618" at bounding box center [610, 136] width 77 height 34
drag, startPoint x: 577, startPoint y: 136, endPoint x: 640, endPoint y: 148, distance: 64.3
click at [640, 148] on datatable-body-cell "95323618" at bounding box center [610, 136] width 77 height 34
click at [417, 119] on datatable-body-cell at bounding box center [396, 136] width 140 height 34
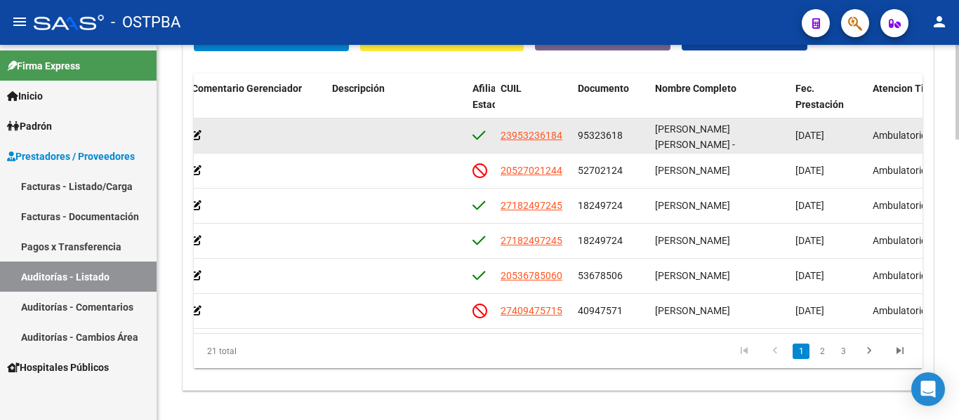
drag, startPoint x: 575, startPoint y: 133, endPoint x: 641, endPoint y: 139, distance: 65.5
click at [641, 139] on datatable-body-cell "95323618" at bounding box center [610, 136] width 77 height 34
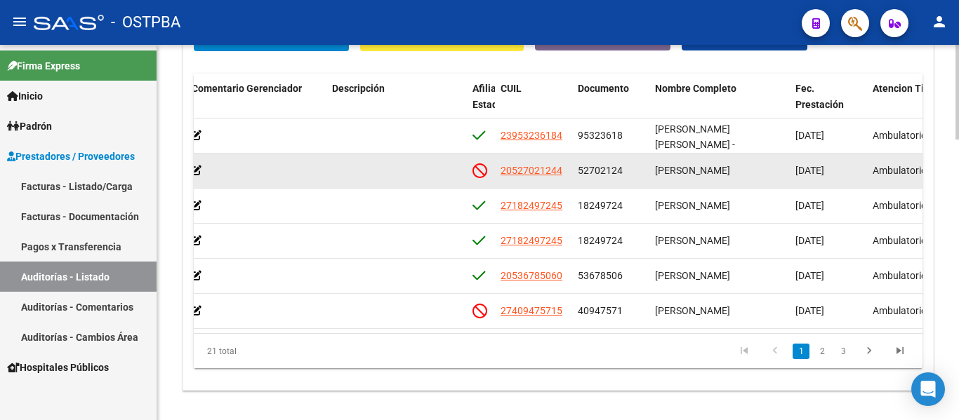
copy span "95323618"
drag, startPoint x: 573, startPoint y: 174, endPoint x: 636, endPoint y: 175, distance: 63.9
click at [636, 175] on datatable-body-cell "52702124" at bounding box center [610, 171] width 77 height 34
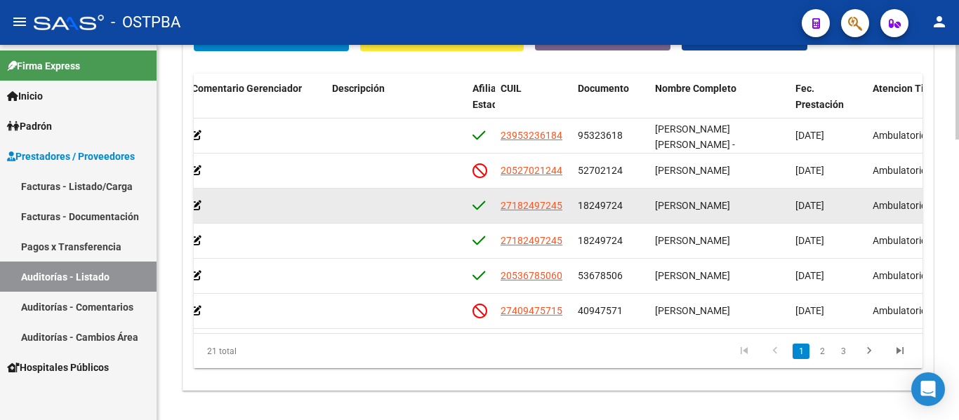
copy span "52702124"
click at [627, 189] on datatable-body-cell "18249724" at bounding box center [610, 206] width 77 height 34
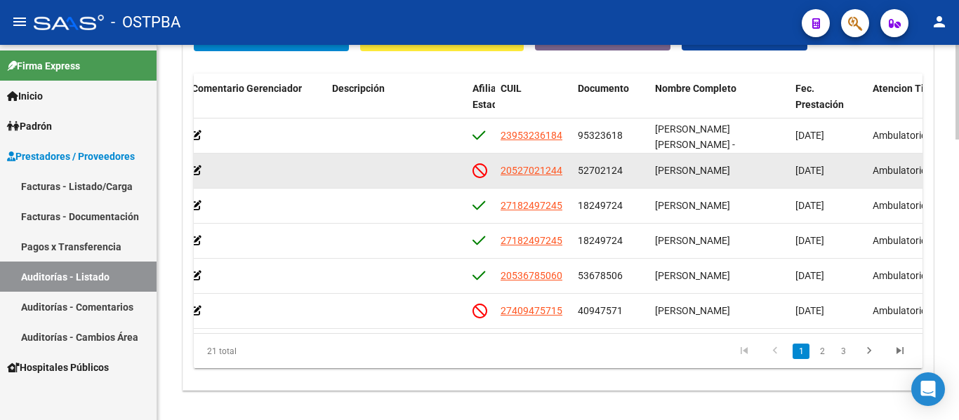
drag, startPoint x: 575, startPoint y: 171, endPoint x: 639, endPoint y: 168, distance: 63.2
click at [639, 168] on datatable-body-cell "52702124" at bounding box center [610, 171] width 77 height 34
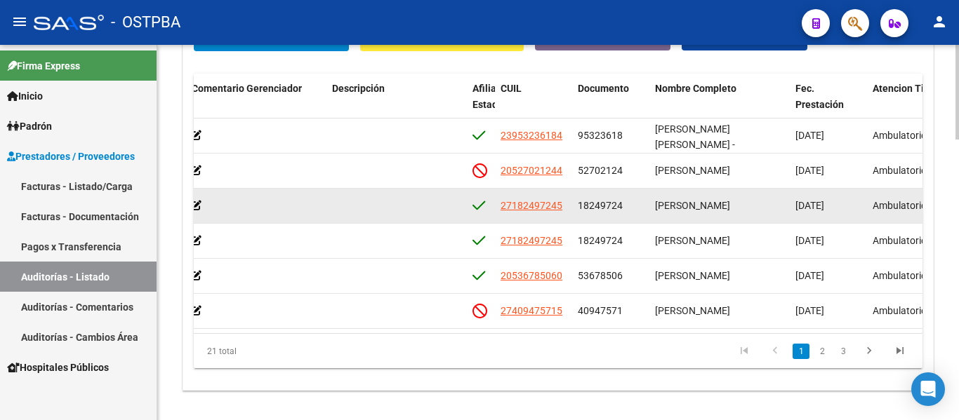
copy span "52702124"
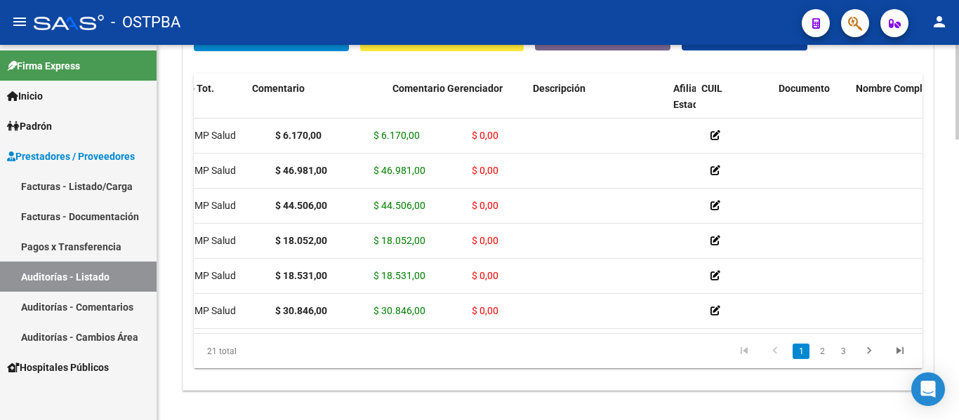
scroll to position [0, 0]
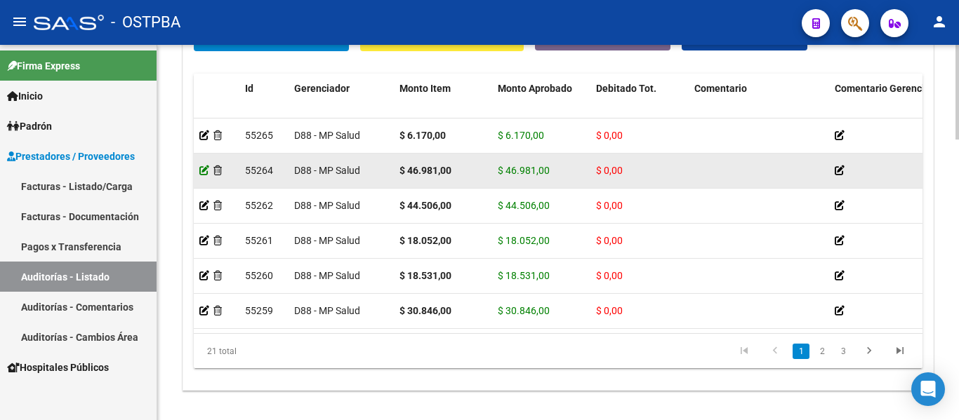
click at [206, 171] on icon at bounding box center [204, 171] width 10 height 10
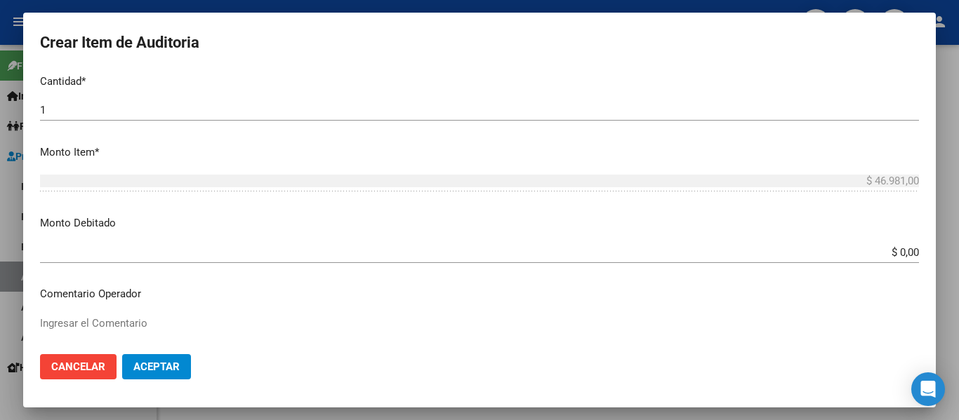
scroll to position [491, 0]
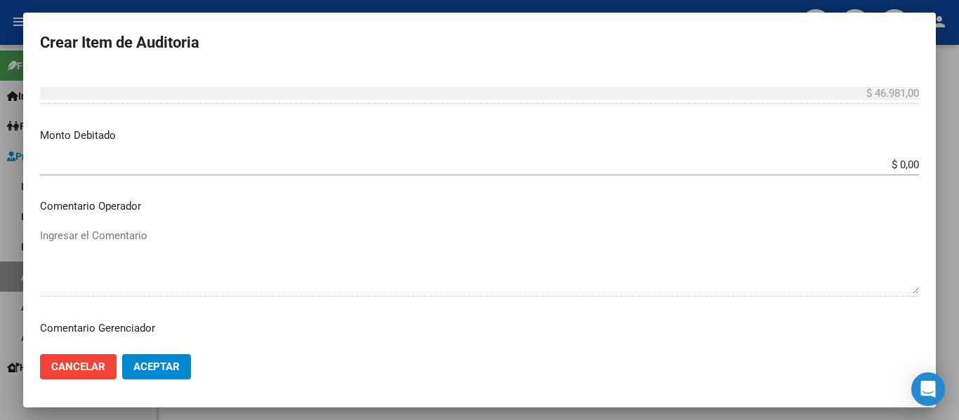
click at [890, 164] on input "$ 0,00" at bounding box center [479, 165] width 879 height 13
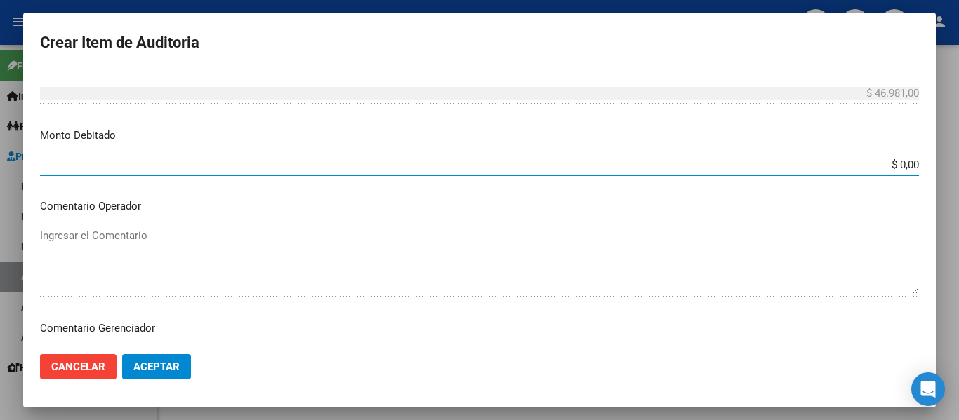
click at [890, 164] on input "$ 0,00" at bounding box center [479, 165] width 879 height 13
type input "$ 46.981,00"
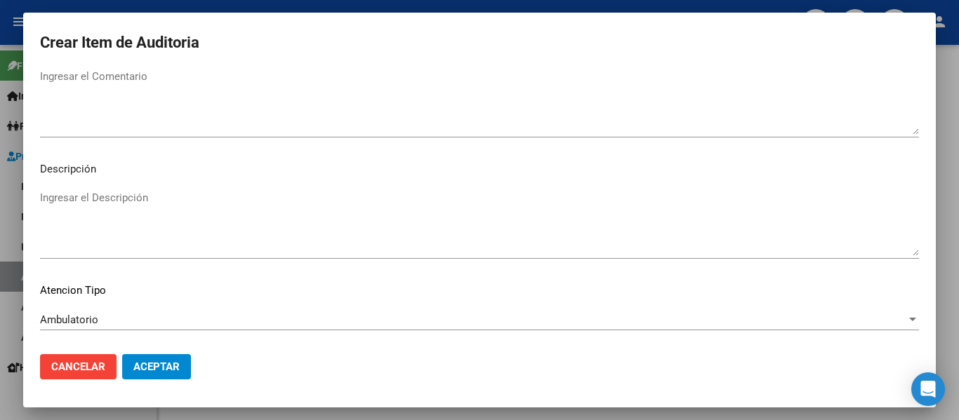
scroll to position [702, 0]
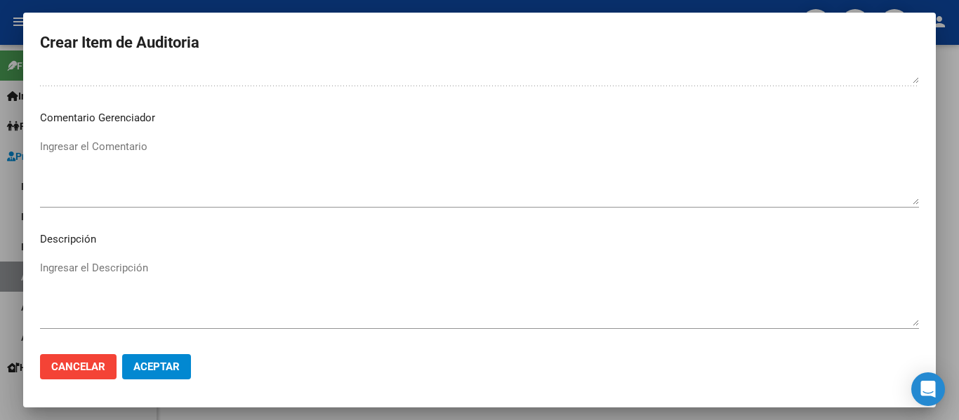
click at [79, 135] on mat-dialog-content "52702124 Nro Documento 20527021244 CUIL Afiliado Inactivo [PERSON_NAME] Nombre …" at bounding box center [479, 206] width 912 height 273
click at [79, 139] on textarea "Ingresar el Comentario" at bounding box center [479, 172] width 879 height 66
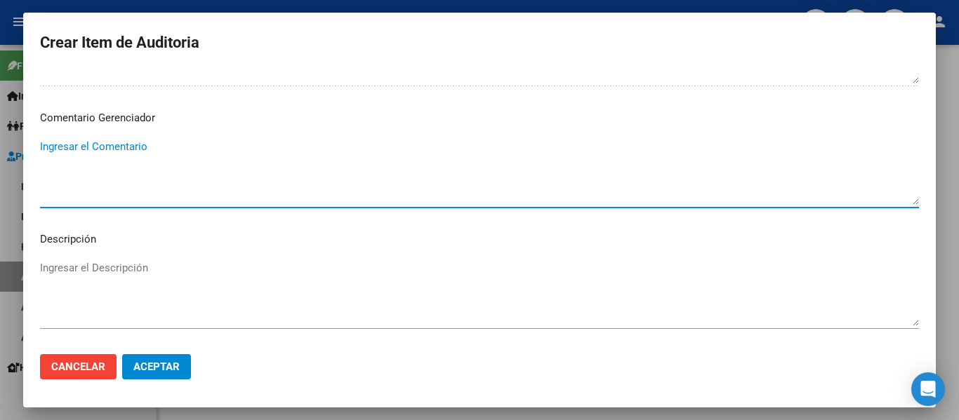
click at [79, 139] on textarea "Ingresar el Comentario" at bounding box center [479, 172] width 879 height 66
type textarea "no corresponde, baja en padron 09/2024"
click at [158, 375] on button "Aceptar" at bounding box center [156, 366] width 69 height 25
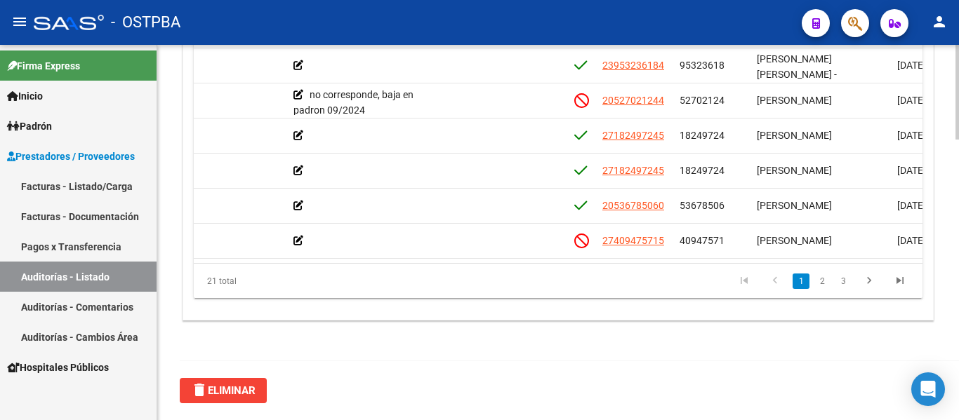
scroll to position [0, 566]
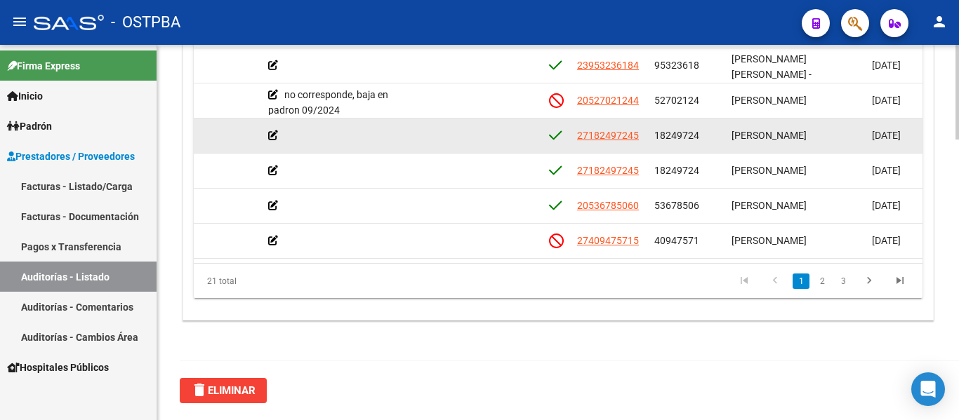
drag, startPoint x: 655, startPoint y: 137, endPoint x: 705, endPoint y: 137, distance: 49.1
click at [705, 137] on div "18249724" at bounding box center [687, 136] width 66 height 16
copy span "18249724"
click at [486, 142] on datatable-body-cell at bounding box center [473, 136] width 140 height 34
drag, startPoint x: 647, startPoint y: 131, endPoint x: 703, endPoint y: 128, distance: 56.2
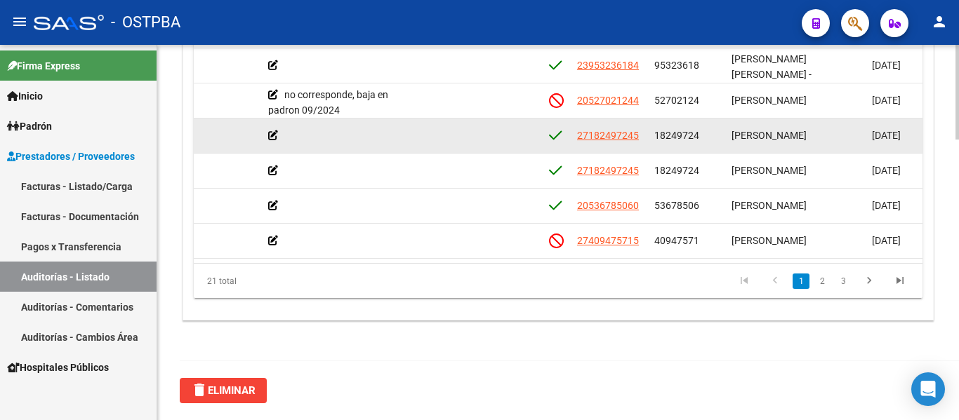
click at [703, 128] on div "55262 D88 - MP Salud $ 44.506,00 $ 44.506,00 $ 0,00 27182497245 18249724 [PERSO…" at bounding box center [597, 136] width 1940 height 35
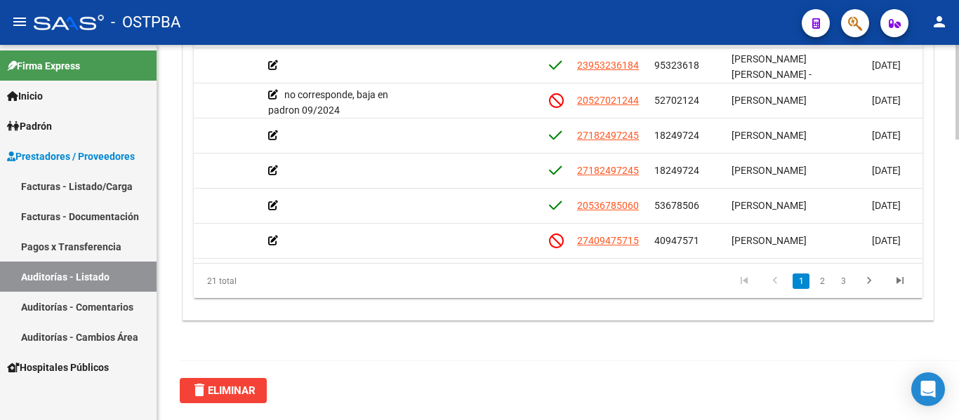
copy div "18249724"
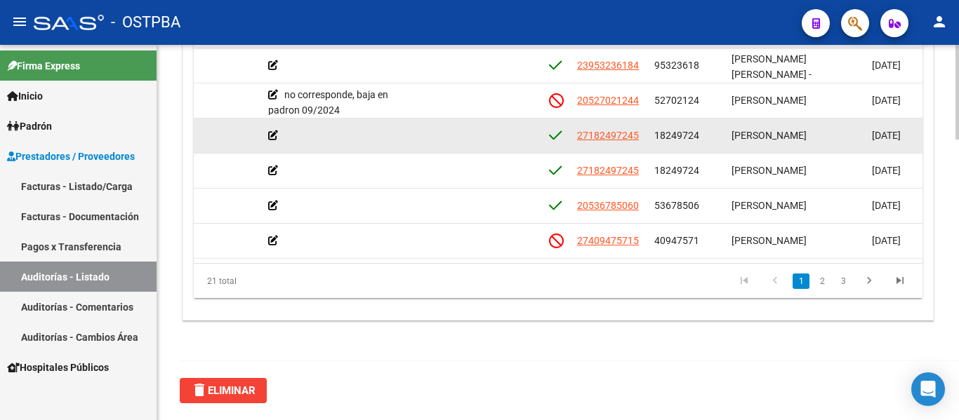
click at [670, 146] on datatable-body-cell "18249724" at bounding box center [686, 136] width 77 height 34
drag, startPoint x: 645, startPoint y: 138, endPoint x: 719, endPoint y: 132, distance: 74.7
click at [719, 132] on div "55262 D88 - MP Salud $ 44.506,00 $ 44.506,00 $ 0,00 27182497245 18249724 [PERSO…" at bounding box center [597, 136] width 1940 height 35
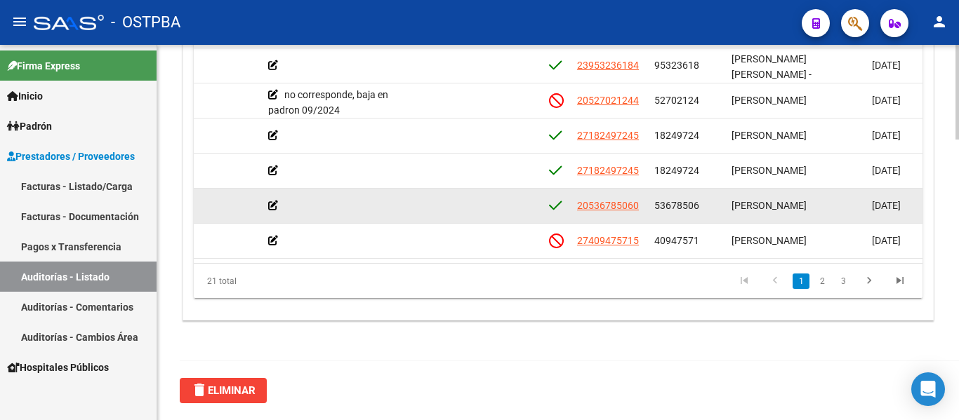
copy div "18249724"
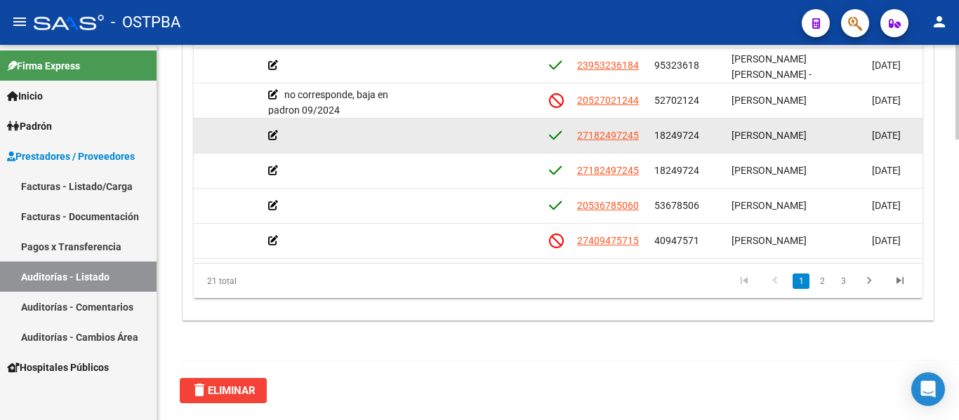
click at [650, 149] on datatable-body-cell "18249724" at bounding box center [686, 136] width 77 height 34
drag, startPoint x: 652, startPoint y: 134, endPoint x: 723, endPoint y: 146, distance: 71.9
click at [723, 146] on datatable-body-cell "18249724" at bounding box center [686, 136] width 77 height 34
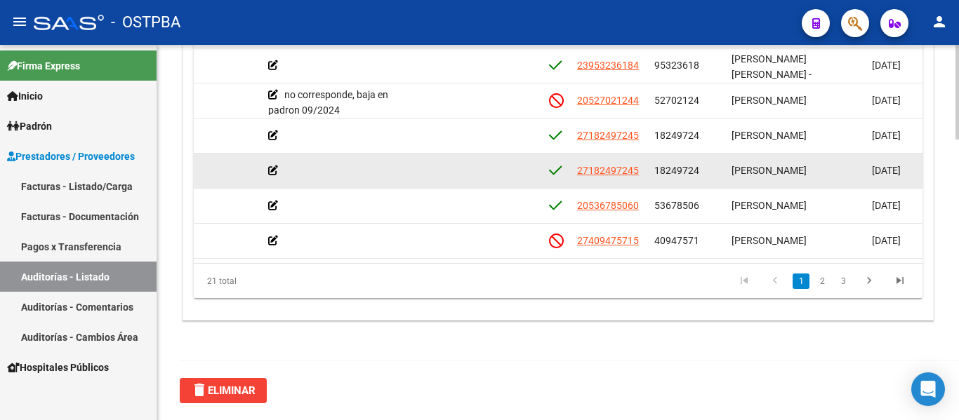
click at [716, 163] on div "18249724" at bounding box center [687, 171] width 66 height 16
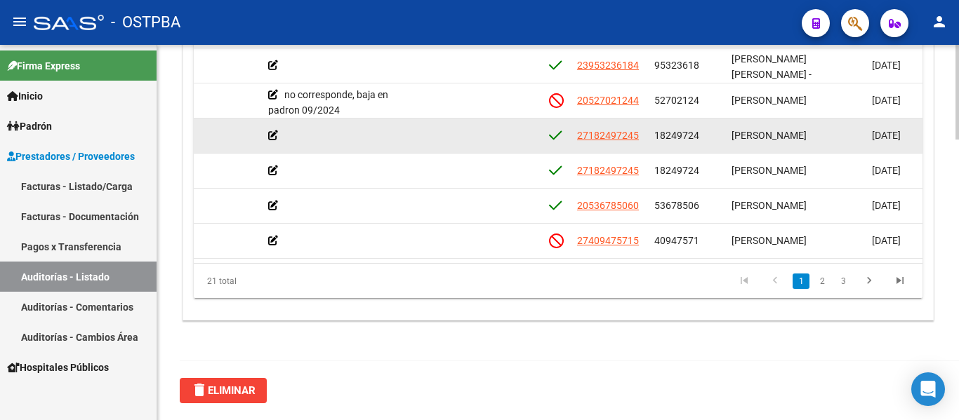
drag, startPoint x: 652, startPoint y: 132, endPoint x: 721, endPoint y: 136, distance: 69.6
click at [721, 136] on datatable-body-cell "18249724" at bounding box center [686, 136] width 77 height 34
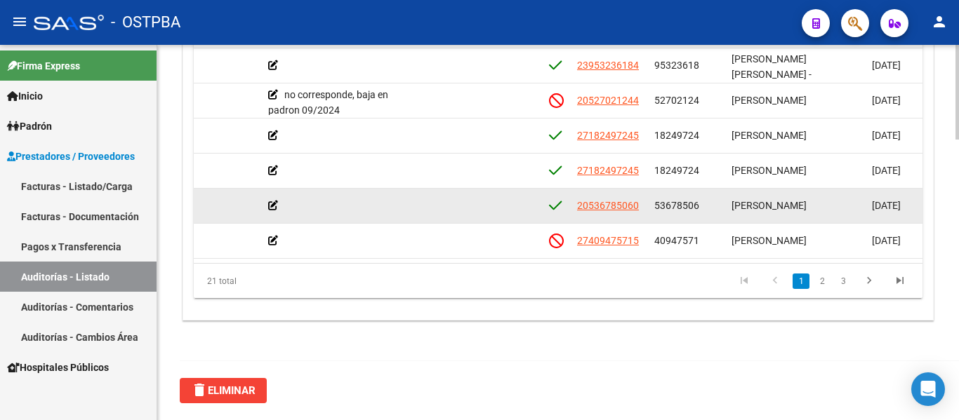
copy span "18249724"
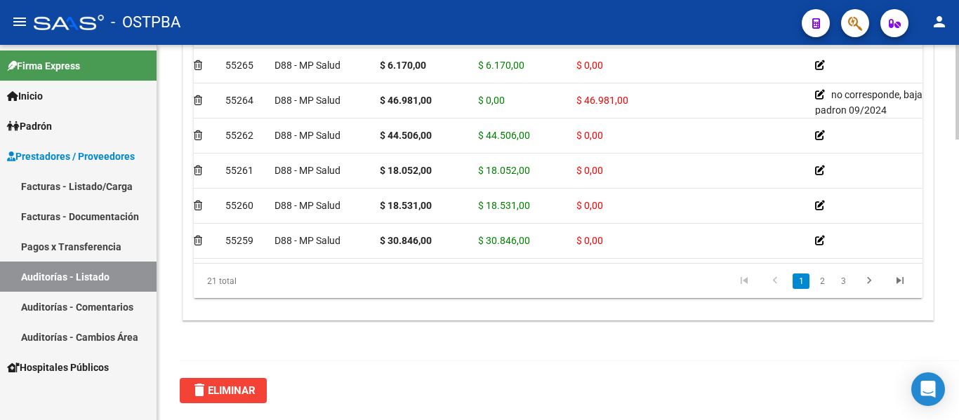
scroll to position [0, 0]
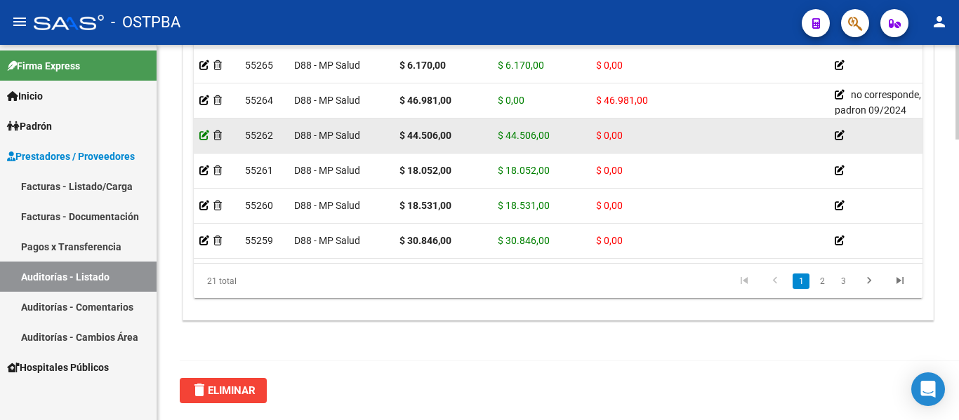
click at [200, 131] on icon at bounding box center [204, 136] width 10 height 10
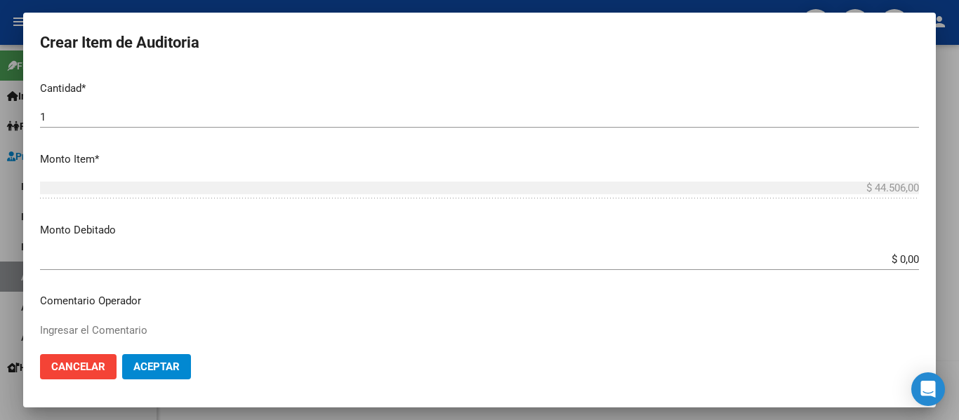
scroll to position [421, 0]
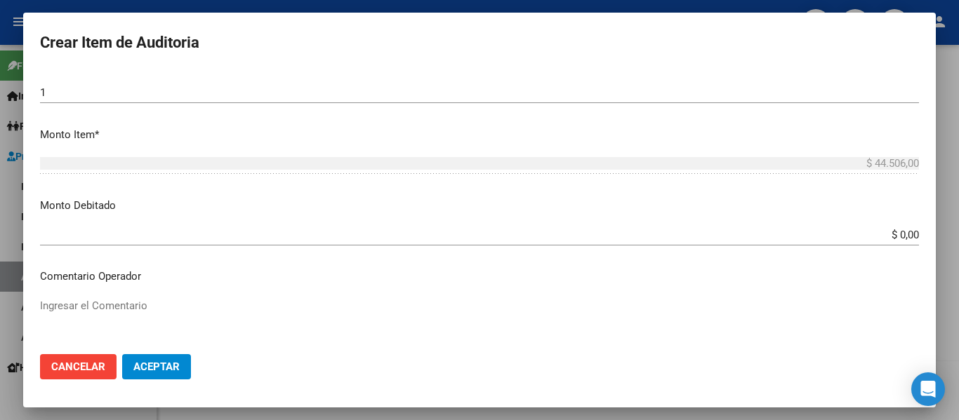
click at [879, 236] on input "$ 0,00" at bounding box center [479, 235] width 879 height 13
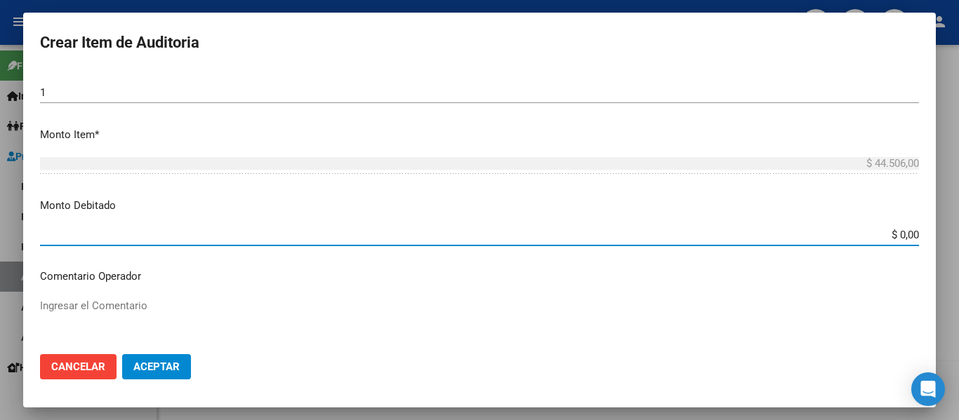
click at [879, 236] on input "$ 0,00" at bounding box center [479, 235] width 879 height 13
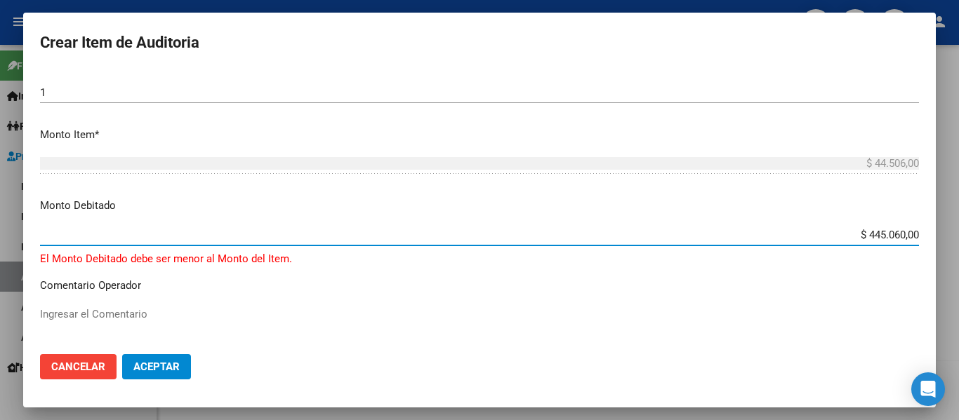
type input "$ 44.506,00"
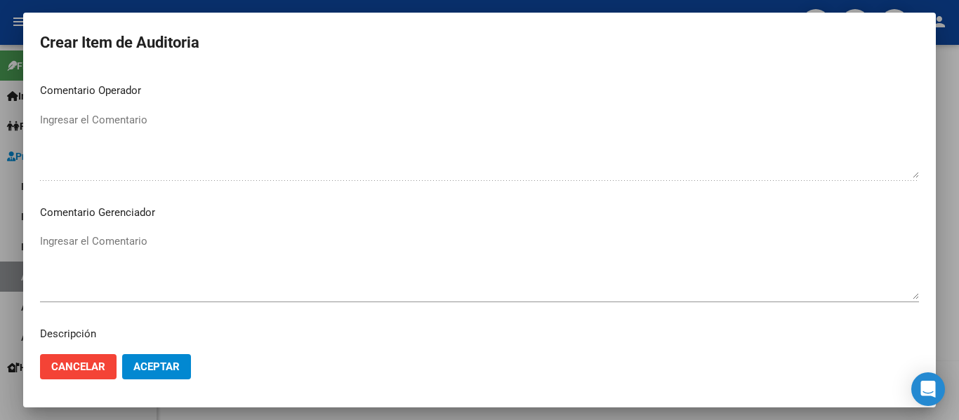
scroll to position [632, 0]
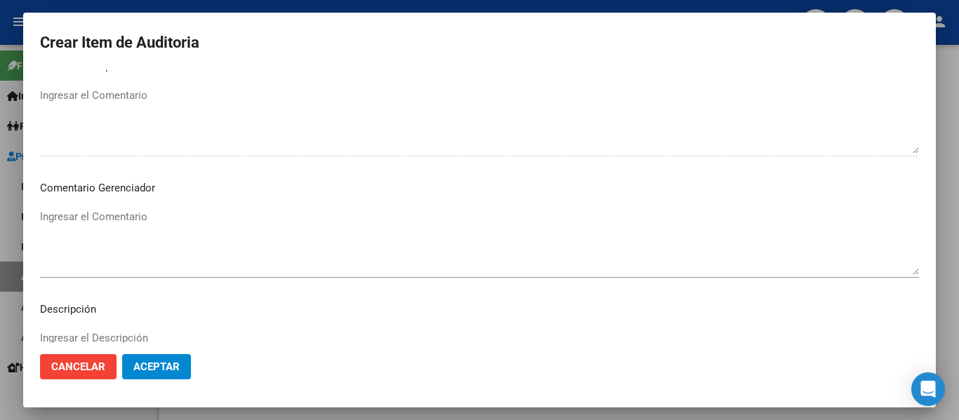
click at [121, 208] on div "Ingresar el Comentario" at bounding box center [479, 242] width 879 height 72
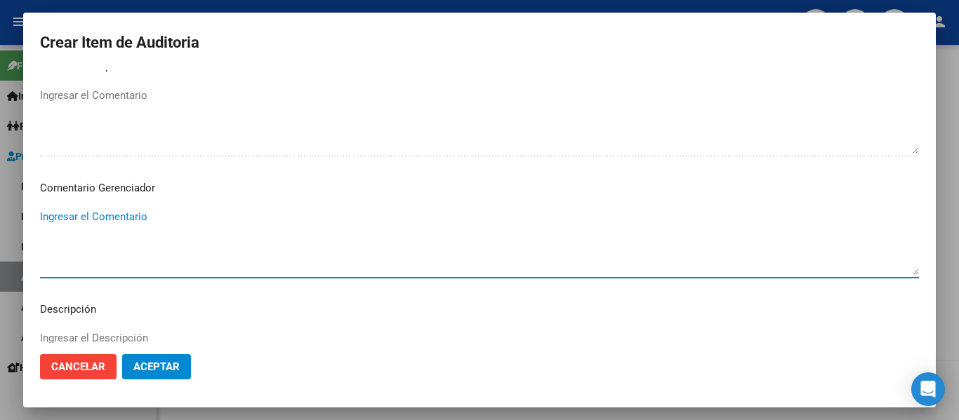
click at [125, 215] on textarea "Ingresar el Comentario" at bounding box center [479, 242] width 879 height 66
type textarea "no corresponde, irregularidades de pago. cobertura suspendida."
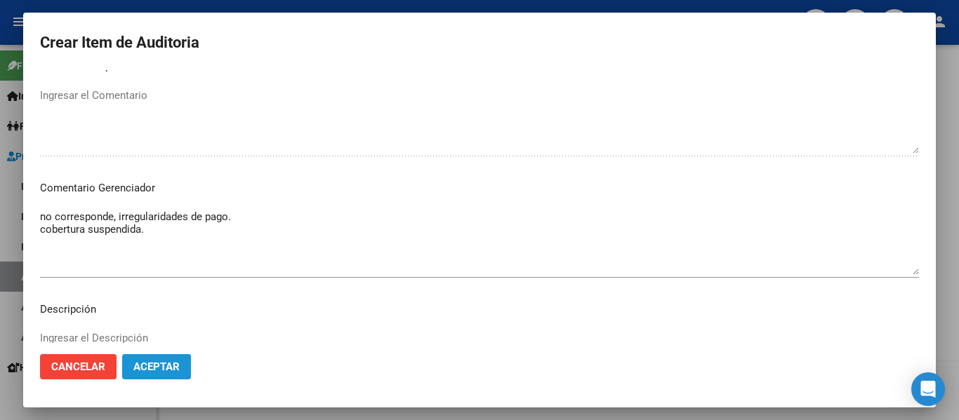
click at [184, 362] on button "Aceptar" at bounding box center [156, 366] width 69 height 25
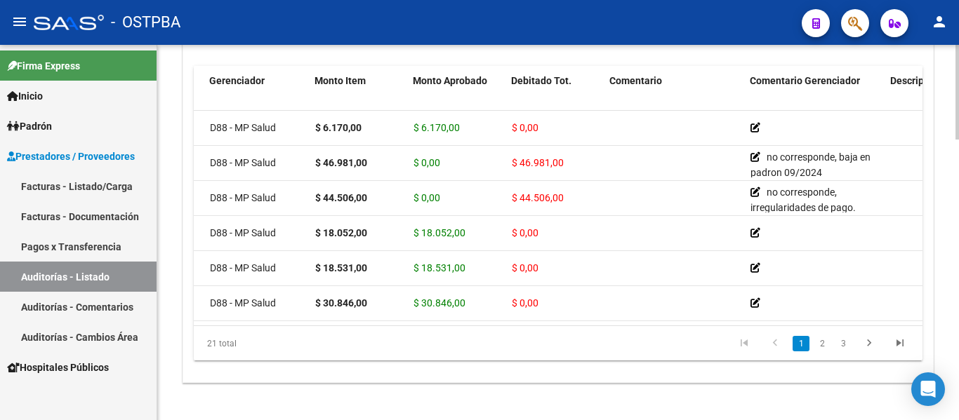
scroll to position [0, 0]
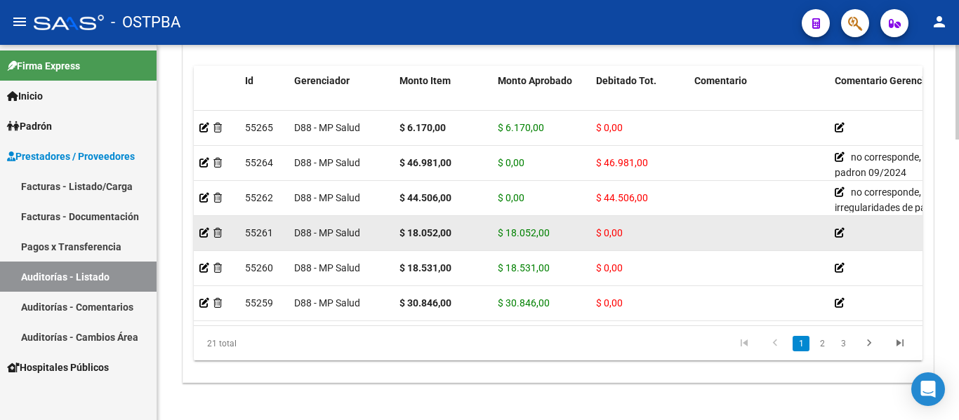
click at [198, 234] on datatable-body-cell at bounding box center [217, 233] width 46 height 34
click at [201, 234] on icon at bounding box center [204, 233] width 10 height 10
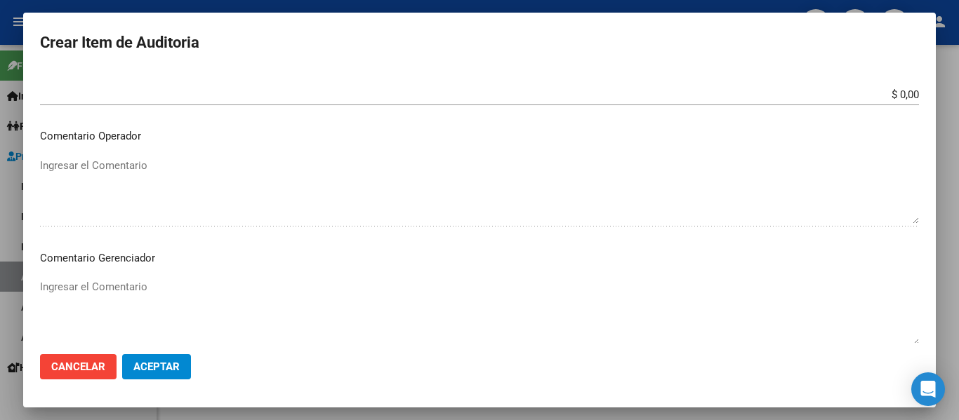
scroll to position [491, 0]
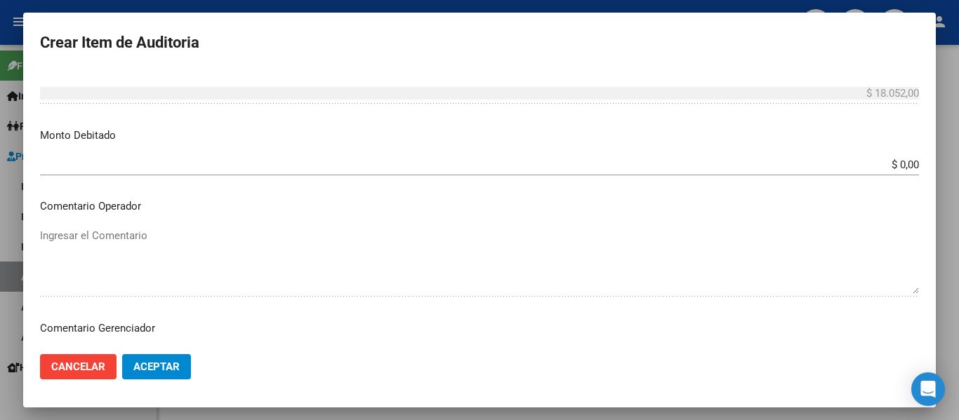
click at [886, 167] on input "$ 0,00" at bounding box center [479, 165] width 879 height 13
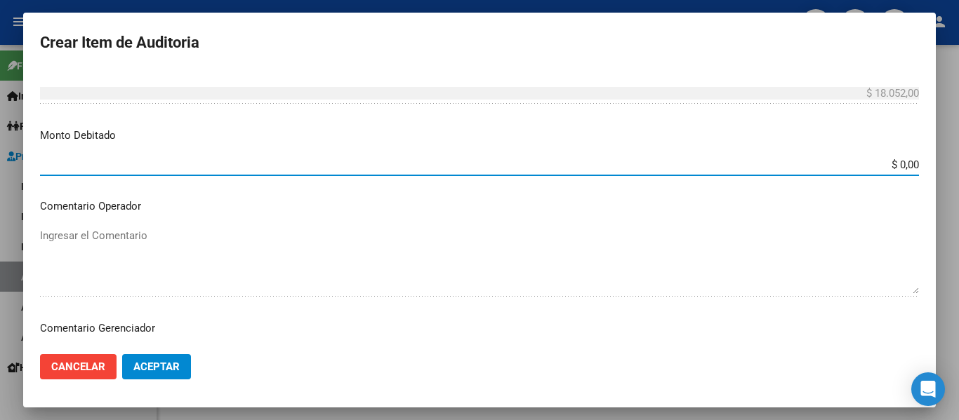
click at [886, 167] on input "$ 0,00" at bounding box center [479, 165] width 879 height 13
type input "$ 18.052,00"
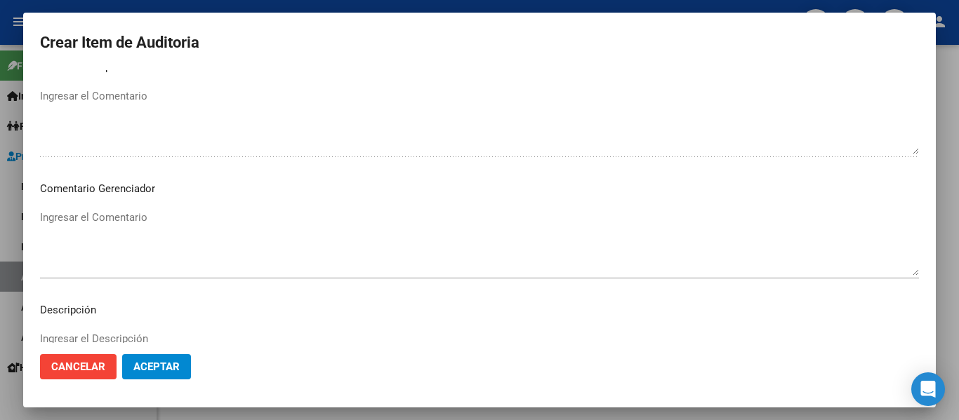
scroll to position [632, 0]
click at [159, 218] on textarea "Ingresar el Comentario" at bounding box center [479, 242] width 879 height 66
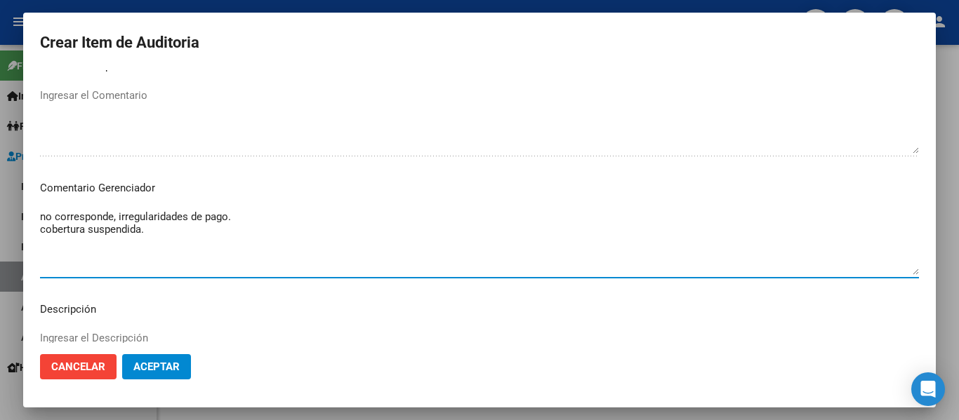
type textarea "no corresponde, irregularidades de pago. cobertura suspendida."
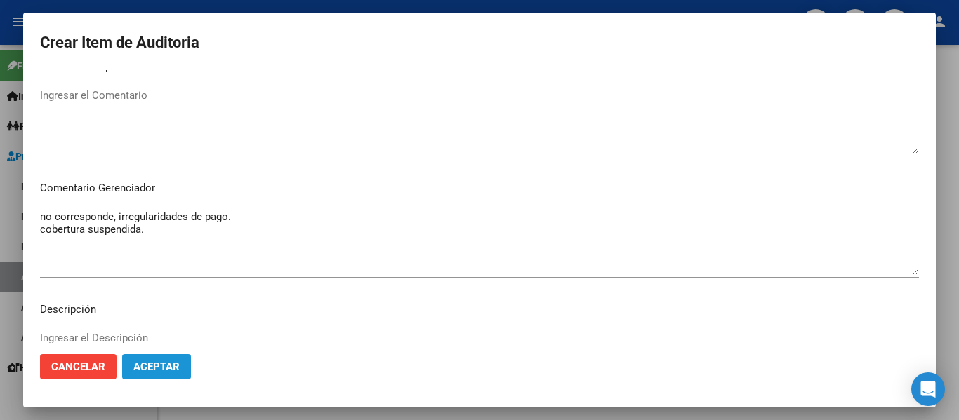
click at [169, 376] on button "Aceptar" at bounding box center [156, 366] width 69 height 25
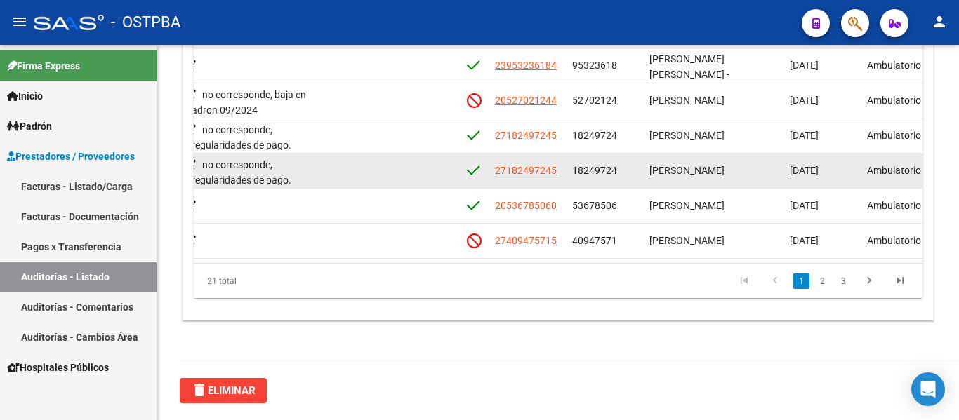
scroll to position [70, 648]
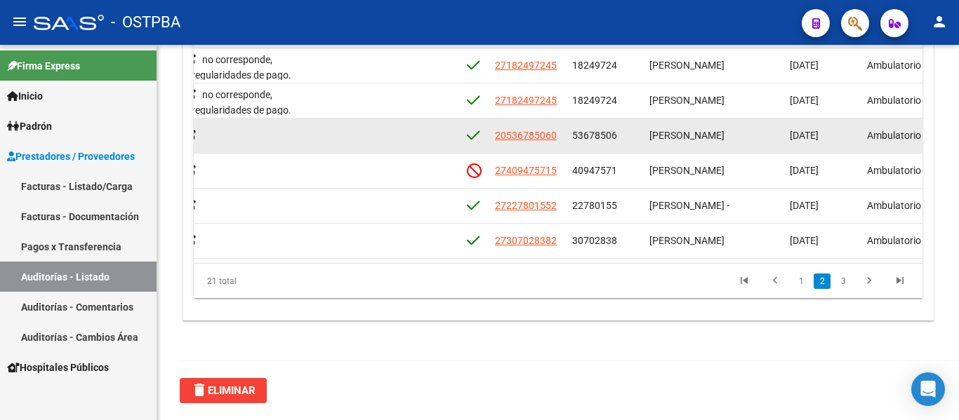
drag, startPoint x: 568, startPoint y: 135, endPoint x: 636, endPoint y: 140, distance: 68.9
click at [636, 140] on datatable-body-cell "53678506" at bounding box center [604, 136] width 77 height 34
copy span "53678506"
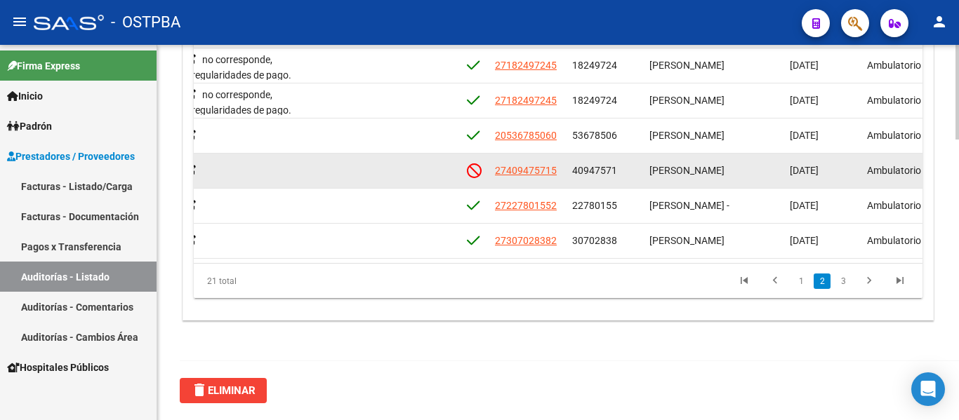
drag, startPoint x: 573, startPoint y: 170, endPoint x: 634, endPoint y: 168, distance: 61.1
click at [634, 168] on div "40947571" at bounding box center [605, 171] width 66 height 16
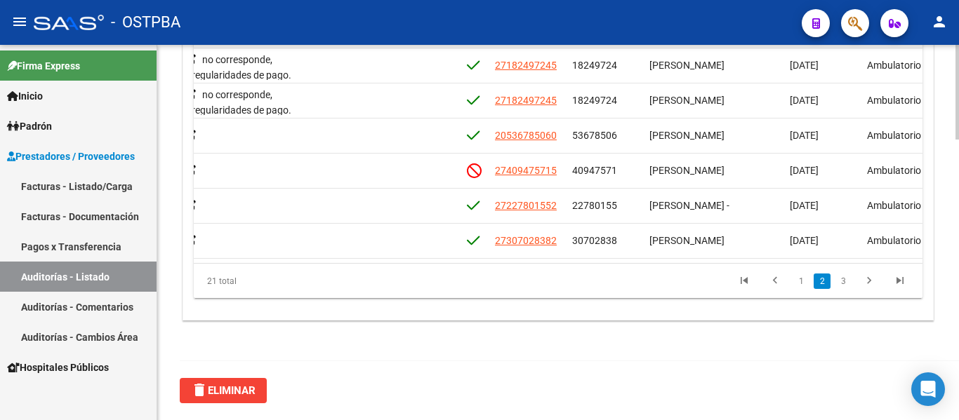
copy span "40947571"
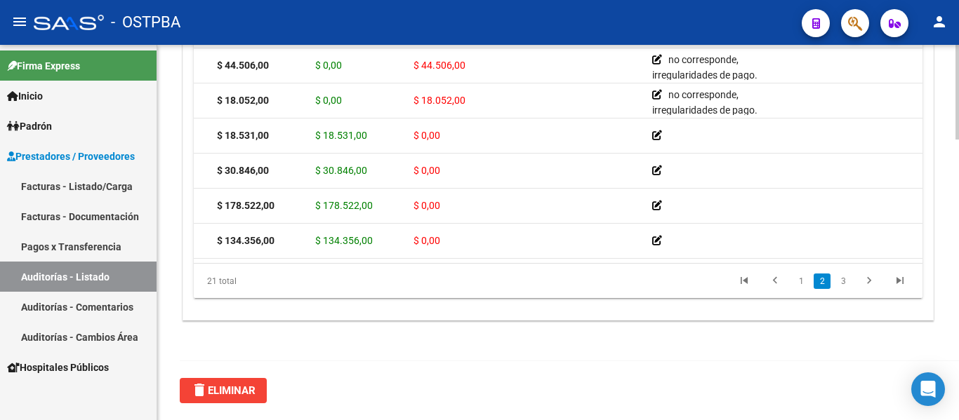
scroll to position [70, 0]
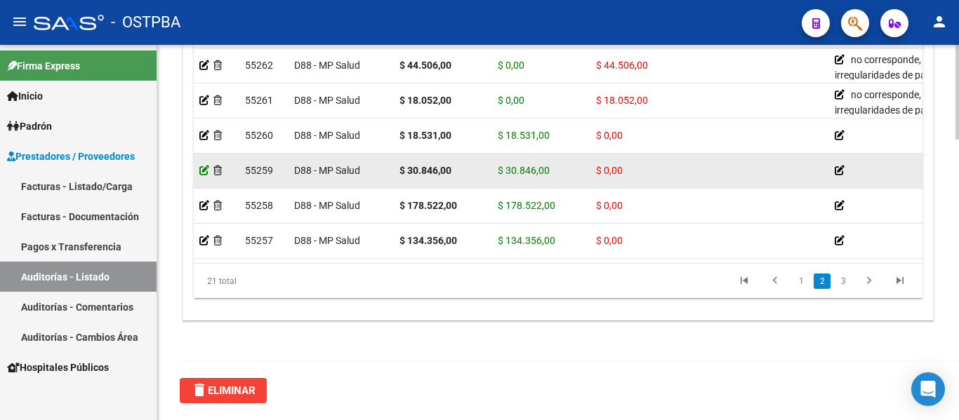
click at [206, 173] on icon at bounding box center [204, 171] width 10 height 10
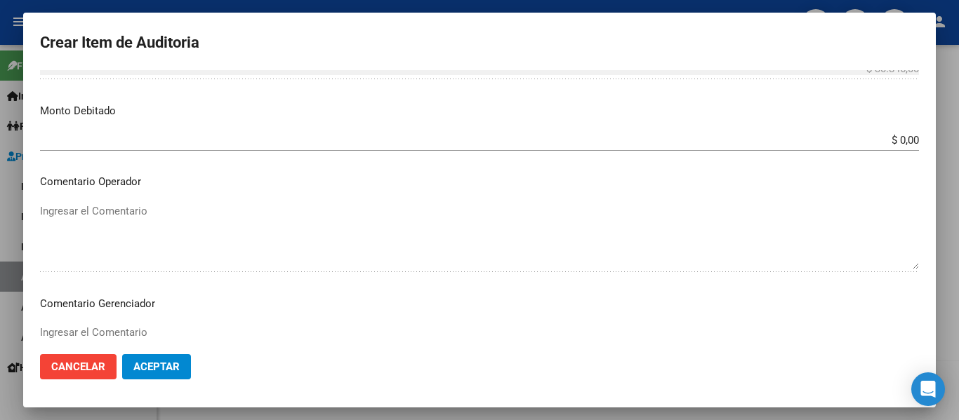
scroll to position [491, 0]
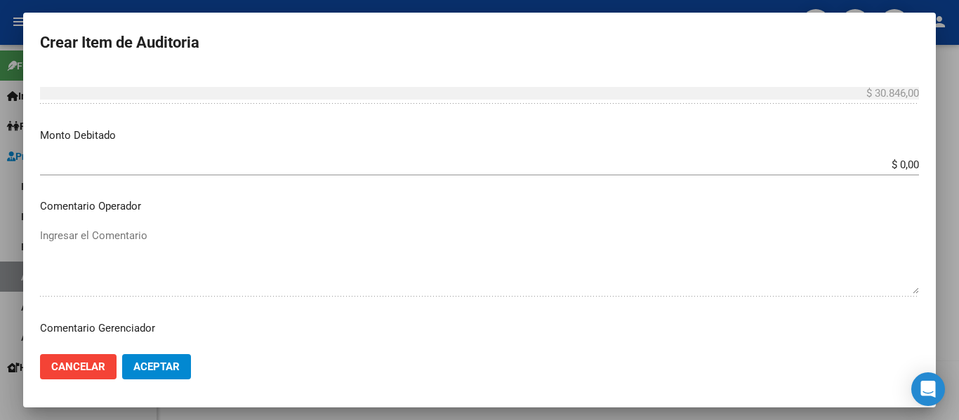
click at [881, 166] on input "$ 0,00" at bounding box center [479, 165] width 879 height 13
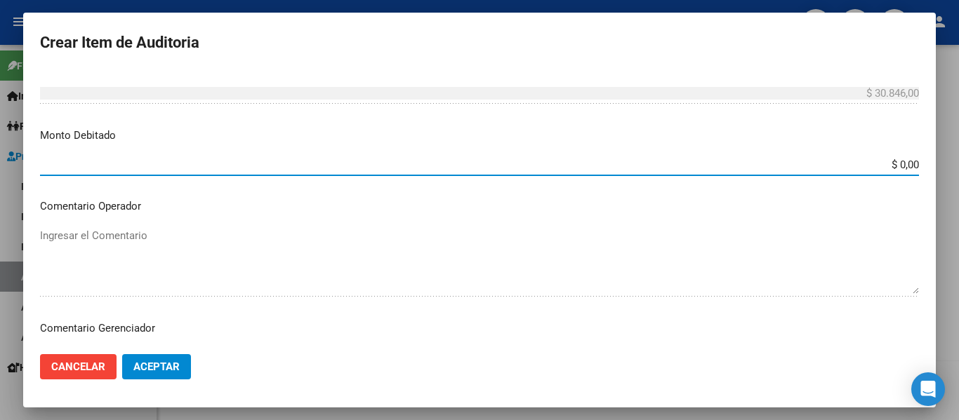
click at [881, 166] on input "$ 0,00" at bounding box center [479, 165] width 879 height 13
type input "$ 30.846,00"
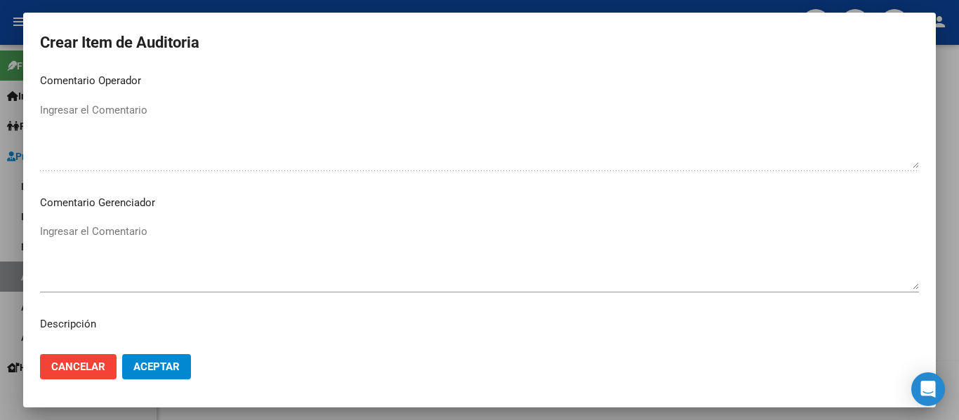
scroll to position [632, 0]
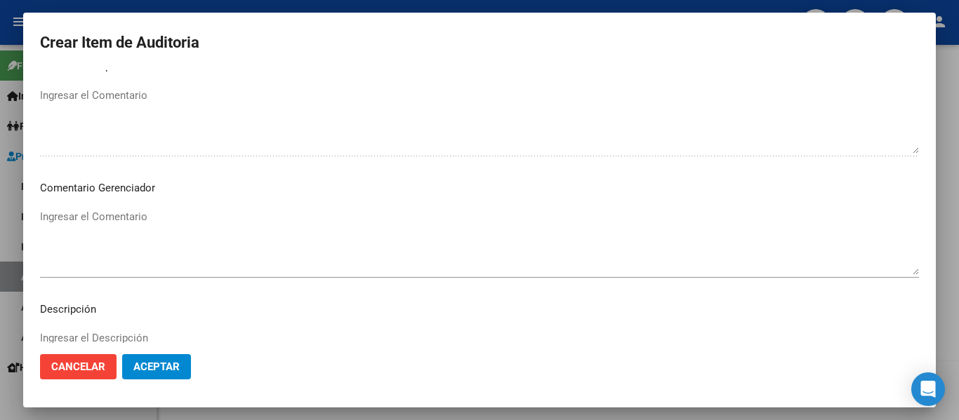
click at [112, 216] on textarea "Ingresar el Comentario" at bounding box center [479, 242] width 879 height 66
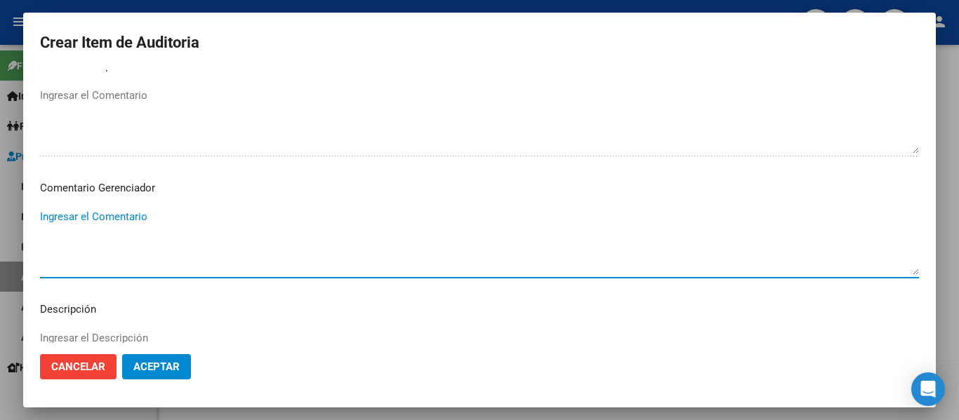
click at [112, 216] on textarea "Ingresar el Comentario" at bounding box center [479, 242] width 879 height 66
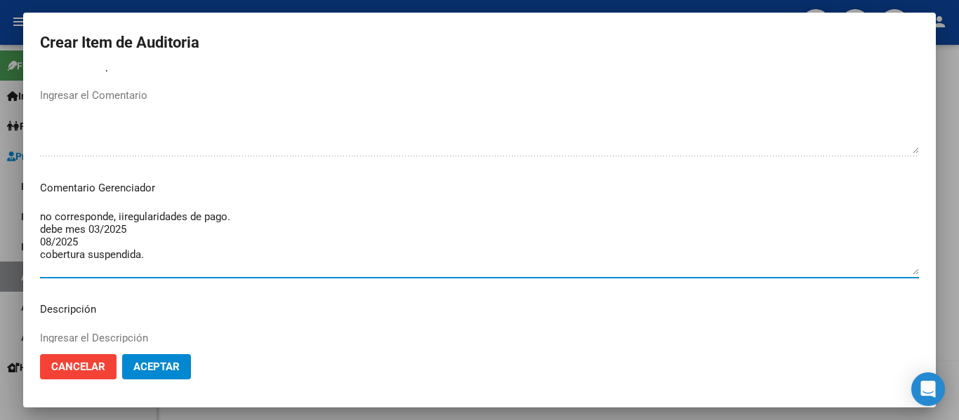
type textarea "no corresponde, iiregularidades de pago. debe mes 03/2025 08/2025 cobertura sus…"
click at [173, 371] on span "Aceptar" at bounding box center [156, 367] width 46 height 13
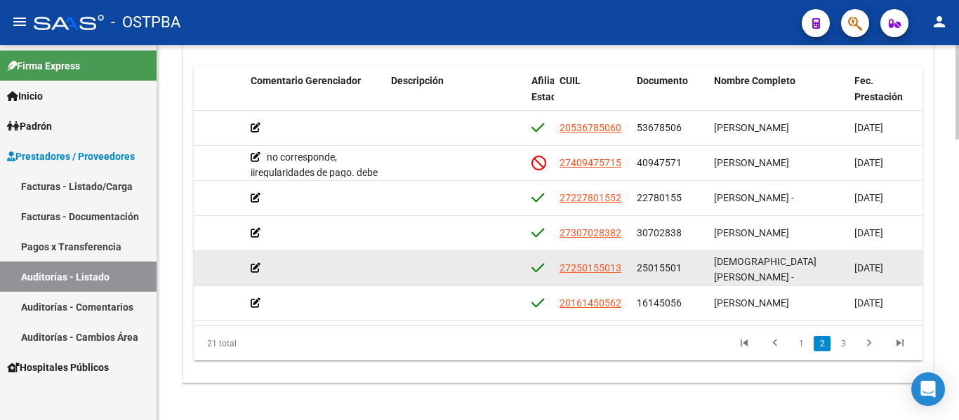
scroll to position [211, 584]
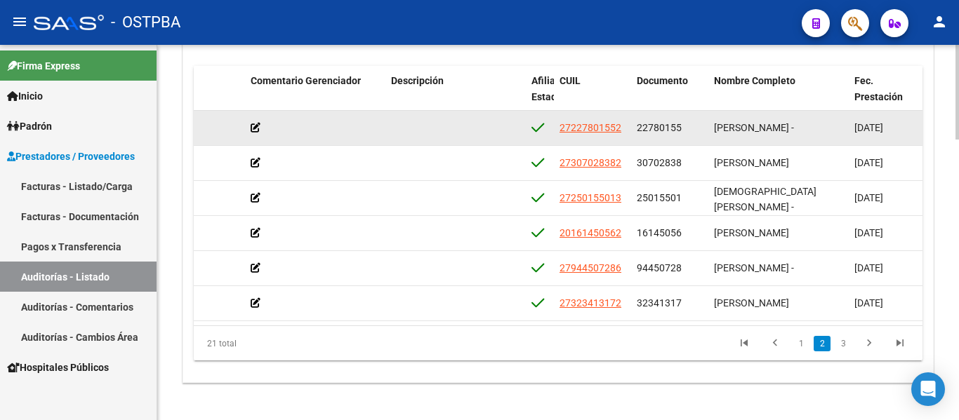
drag, startPoint x: 635, startPoint y: 128, endPoint x: 703, endPoint y: 127, distance: 68.1
click at [703, 127] on datatable-body-cell "22780155" at bounding box center [669, 128] width 77 height 34
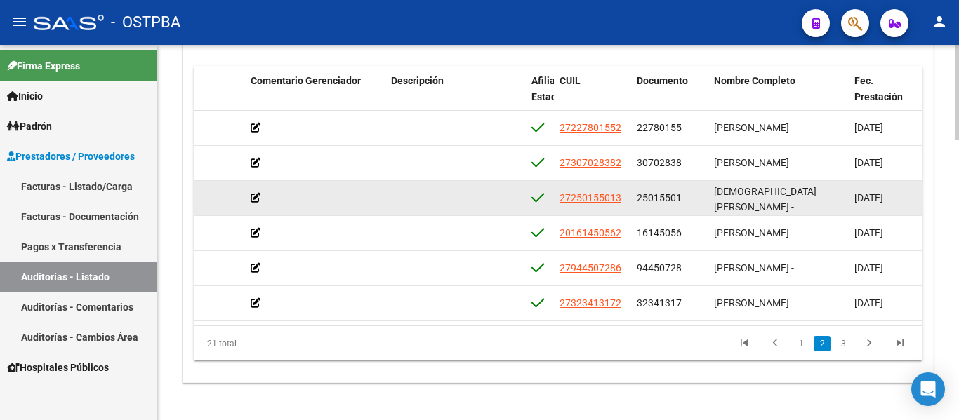
copy span "22780155"
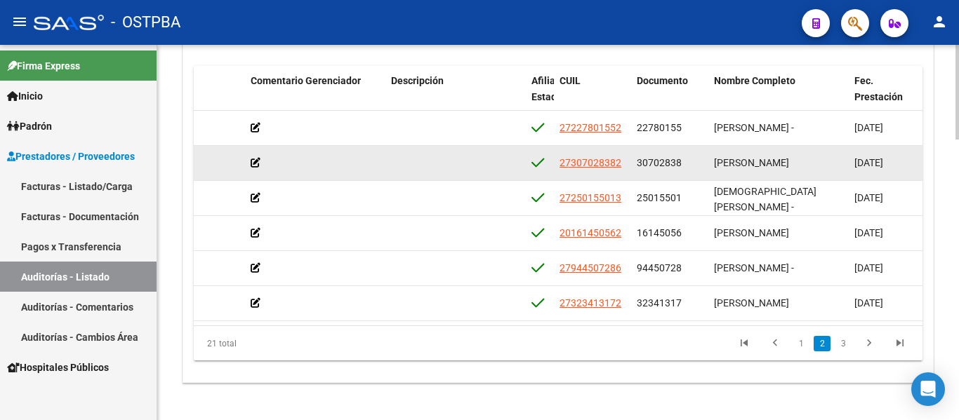
drag, startPoint x: 638, startPoint y: 163, endPoint x: 689, endPoint y: 164, distance: 51.2
click at [688, 165] on div "30702838" at bounding box center [669, 163] width 66 height 16
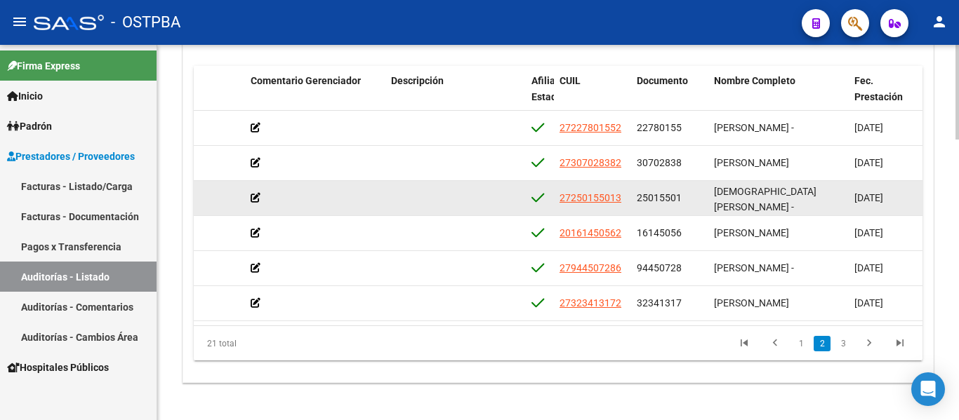
drag, startPoint x: 634, startPoint y: 201, endPoint x: 699, endPoint y: 204, distance: 64.7
click at [699, 204] on datatable-body-cell "25015501" at bounding box center [669, 198] width 77 height 34
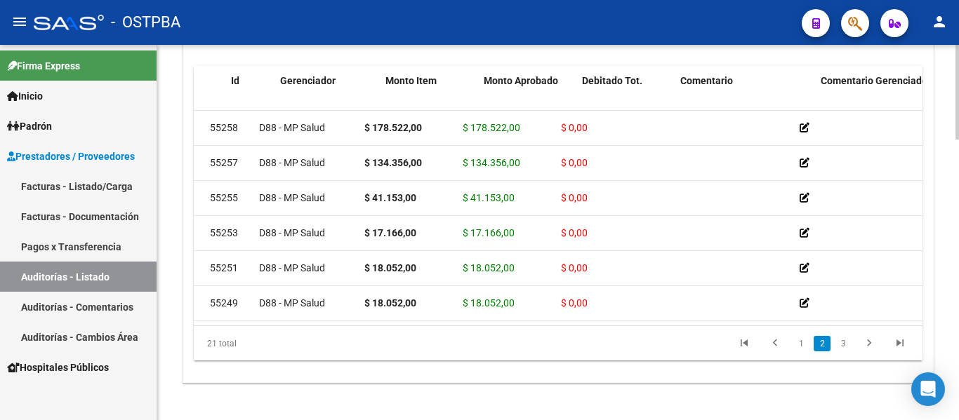
scroll to position [211, 0]
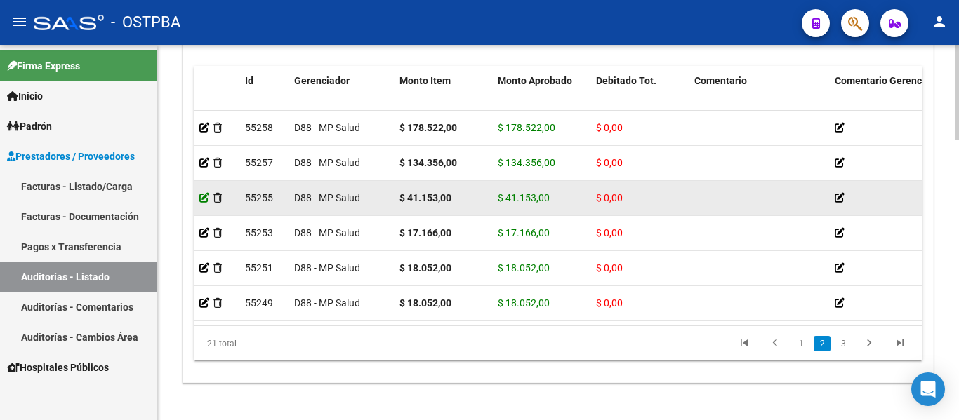
click at [201, 197] on icon at bounding box center [204, 198] width 10 height 10
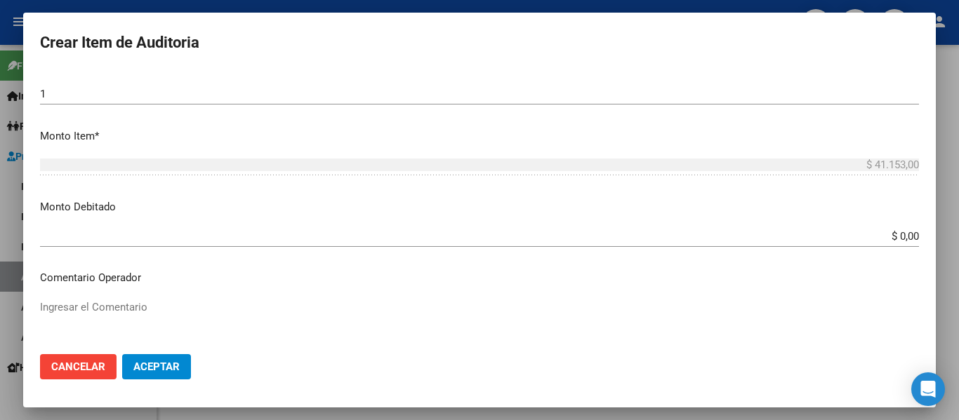
scroll to position [421, 0]
click at [882, 229] on input "$ 0,00" at bounding box center [479, 235] width 879 height 13
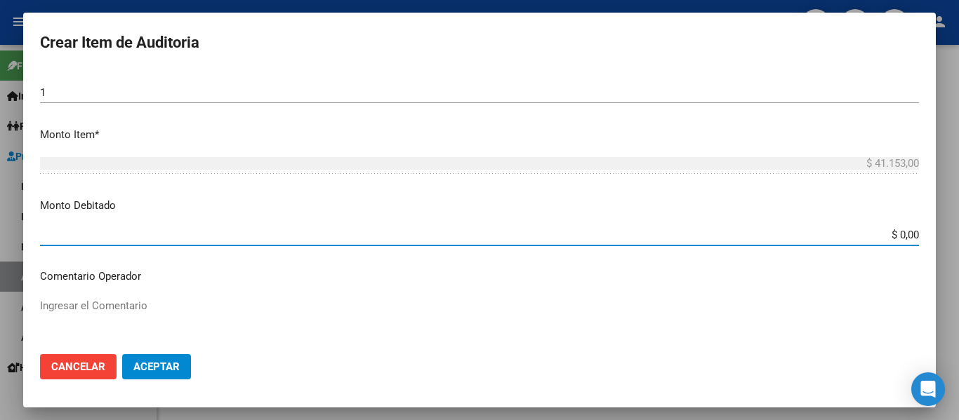
click at [882, 229] on input "$ 0,00" at bounding box center [479, 235] width 879 height 13
type input "$ 41.153,00"
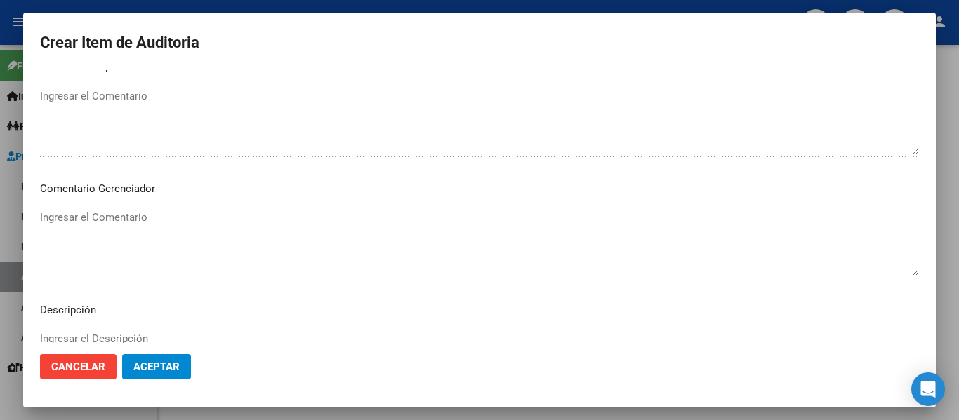
scroll to position [632, 0]
click at [91, 215] on textarea "Ingresar el Comentario" at bounding box center [479, 242] width 879 height 66
click at [93, 211] on textarea "Ingresar el Comentario" at bounding box center [479, 242] width 879 height 66
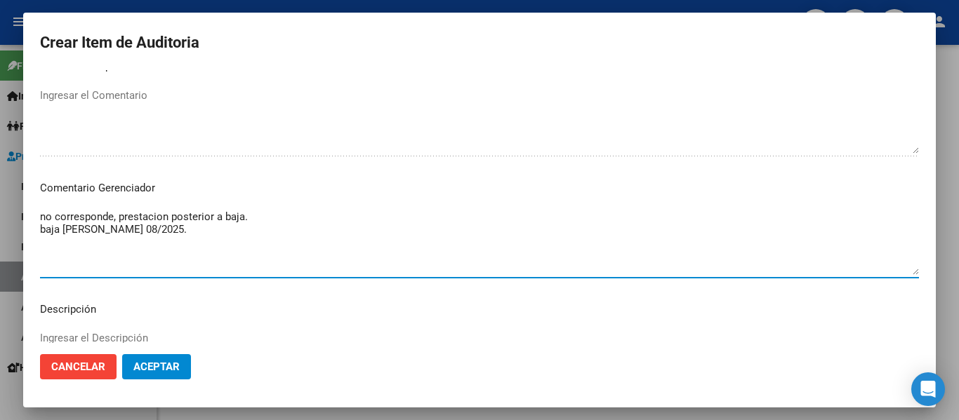
type textarea "no corresponde, prestacion posterior a baja. baja [PERSON_NAME] 08/2025."
click at [154, 371] on span "Aceptar" at bounding box center [156, 367] width 46 height 13
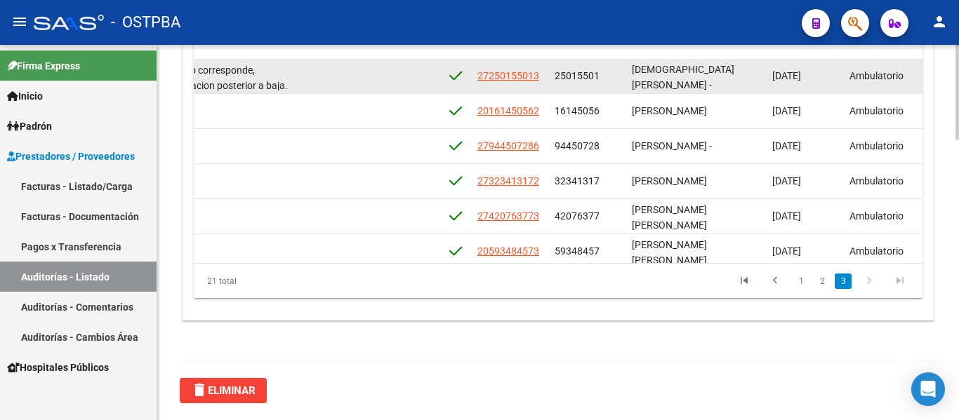
scroll to position [281, 666]
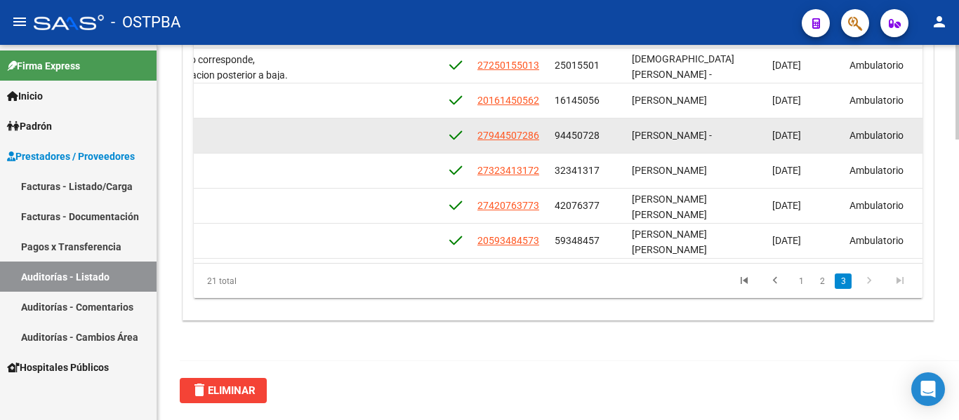
drag, startPoint x: 552, startPoint y: 134, endPoint x: 610, endPoint y: 135, distance: 58.3
click at [610, 135] on datatable-body-cell "94450728" at bounding box center [587, 136] width 77 height 34
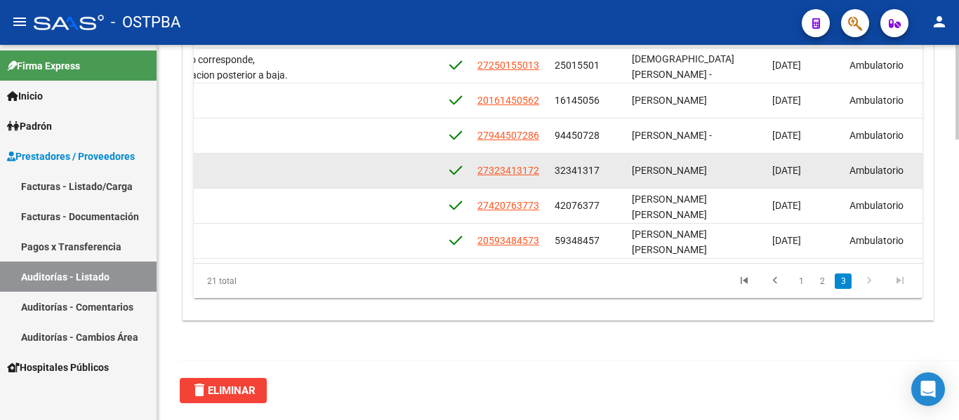
drag, startPoint x: 553, startPoint y: 171, endPoint x: 606, endPoint y: 172, distance: 52.6
click at [606, 172] on datatable-body-cell "32341317" at bounding box center [587, 171] width 77 height 34
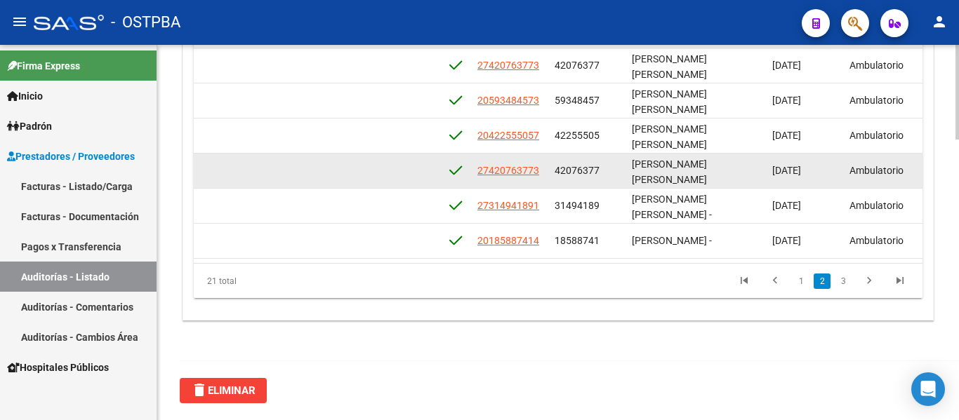
scroll to position [351, 666]
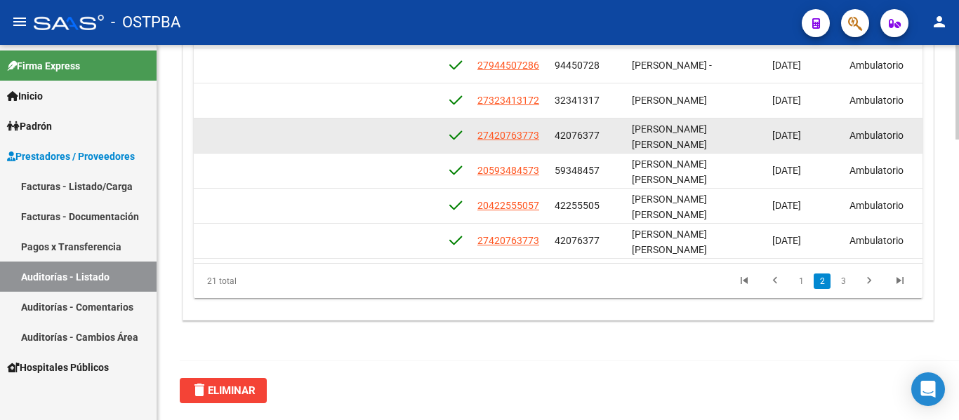
drag, startPoint x: 553, startPoint y: 138, endPoint x: 600, endPoint y: 143, distance: 47.4
click at [600, 143] on datatable-body-cell "42076377" at bounding box center [587, 136] width 77 height 34
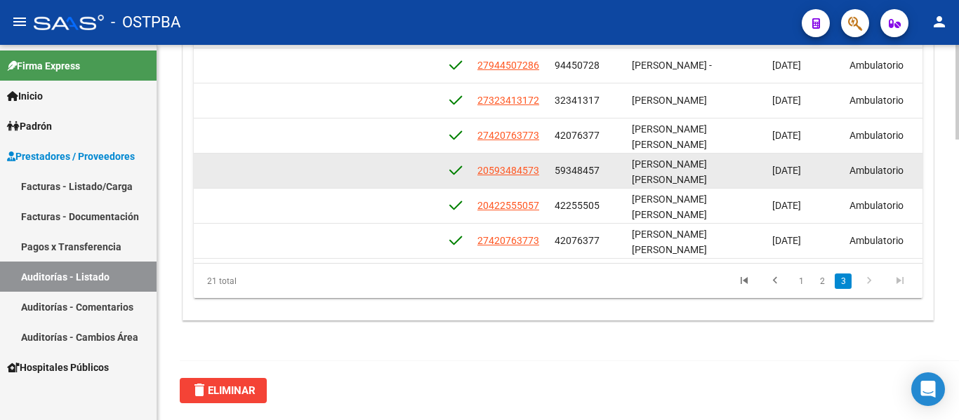
scroll to position [421, 666]
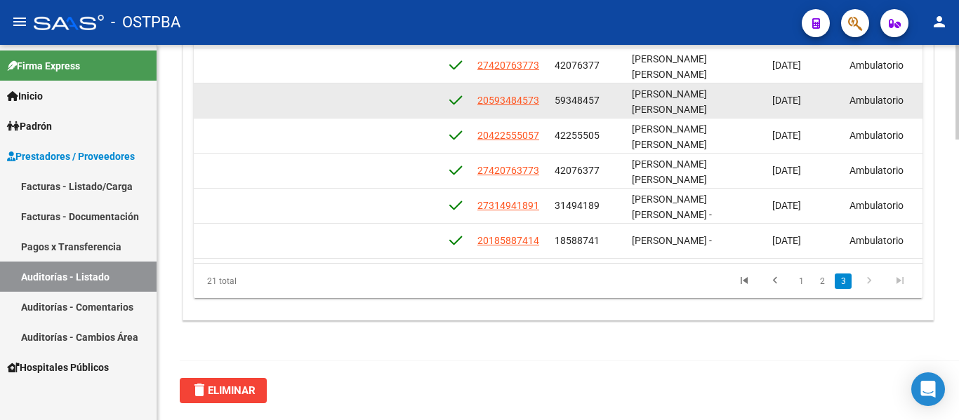
drag, startPoint x: 554, startPoint y: 100, endPoint x: 602, endPoint y: 102, distance: 48.5
click at [602, 102] on datatable-body-cell "59348457" at bounding box center [587, 101] width 77 height 34
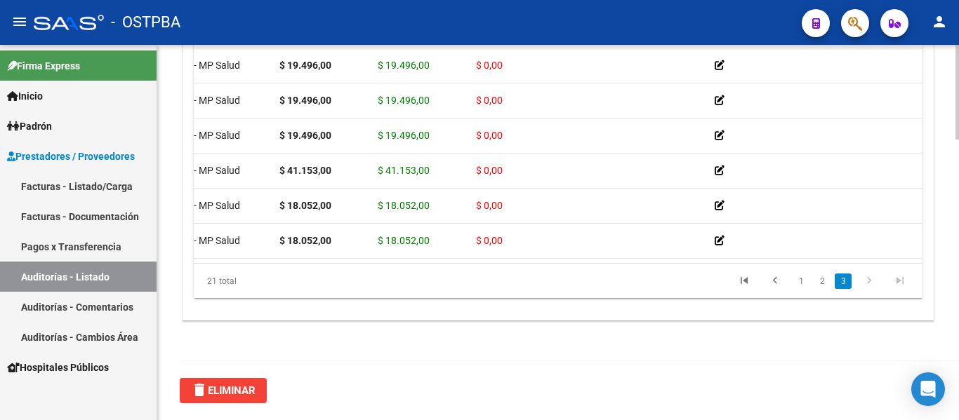
scroll to position [421, 102]
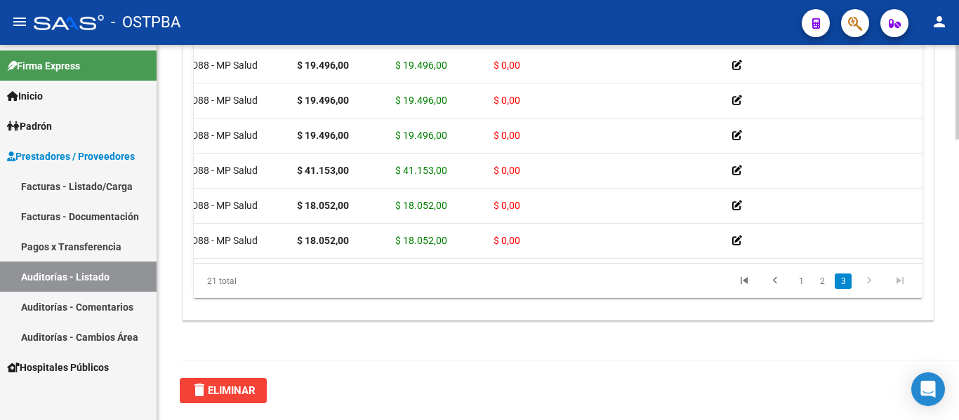
drag, startPoint x: 394, startPoint y: 262, endPoint x: 287, endPoint y: 265, distance: 106.7
click at [287, 265] on div "Id Gerenciador Monto Item Monto Aprobado Debitado Tot. Comentario Comentario Ge…" at bounding box center [558, 151] width 728 height 295
click at [295, 267] on div "21 total" at bounding box center [265, 281] width 143 height 35
click at [385, 274] on datatable-pager "1 2 3" at bounding box center [629, 281] width 571 height 24
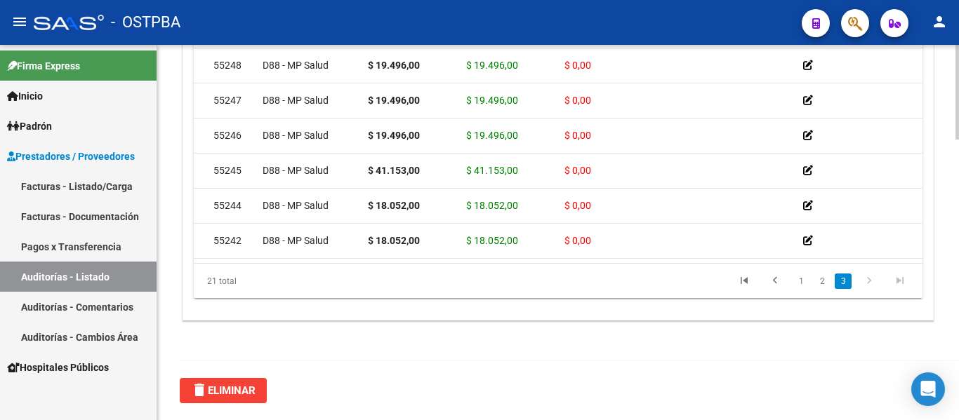
scroll to position [421, 0]
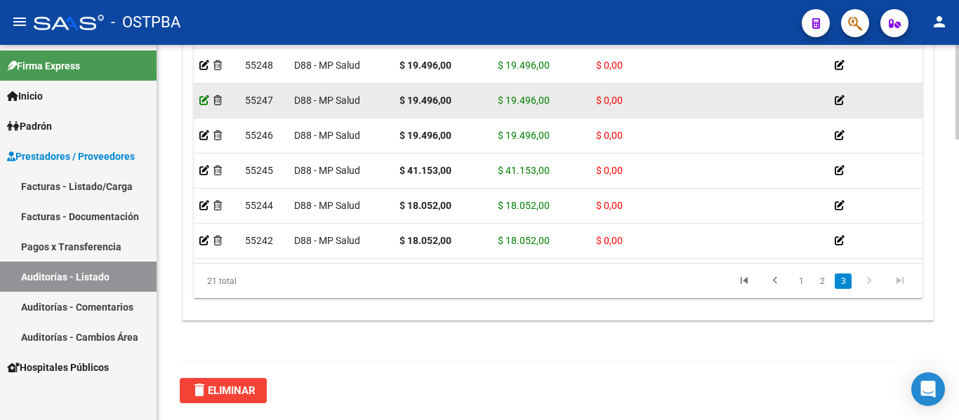
click at [205, 104] on icon at bounding box center [204, 100] width 10 height 10
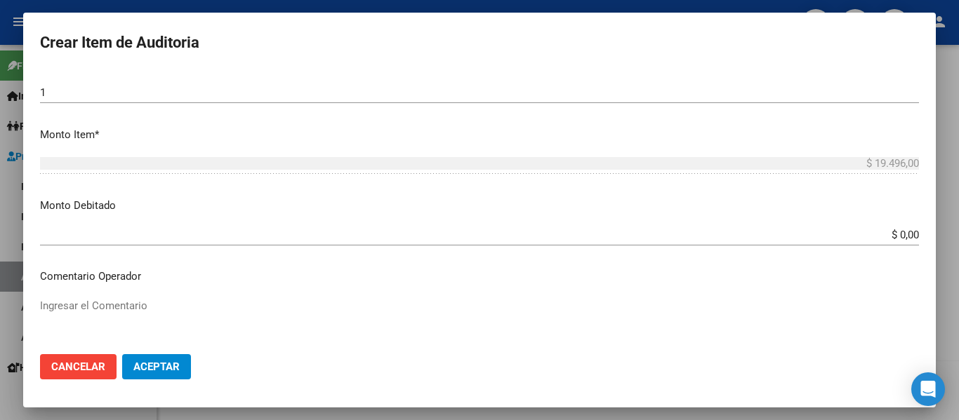
click at [886, 233] on input "$ 0,00" at bounding box center [479, 235] width 879 height 13
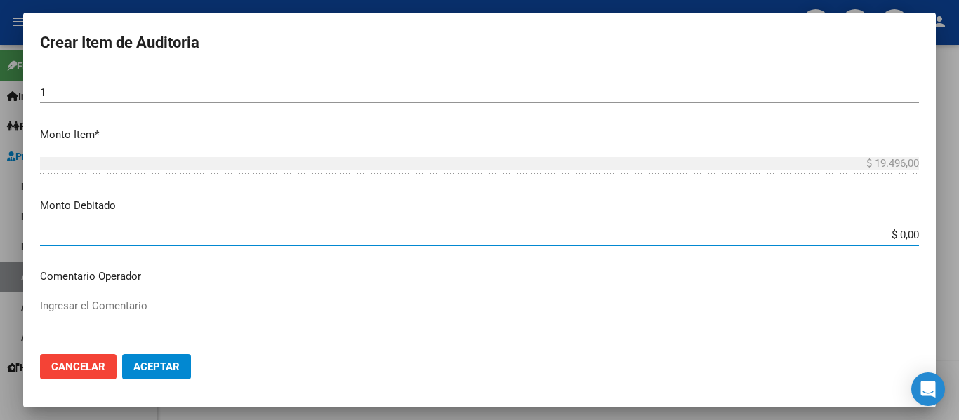
click at [886, 233] on input "$ 0,00" at bounding box center [479, 235] width 879 height 13
type input "$ 19.496,00"
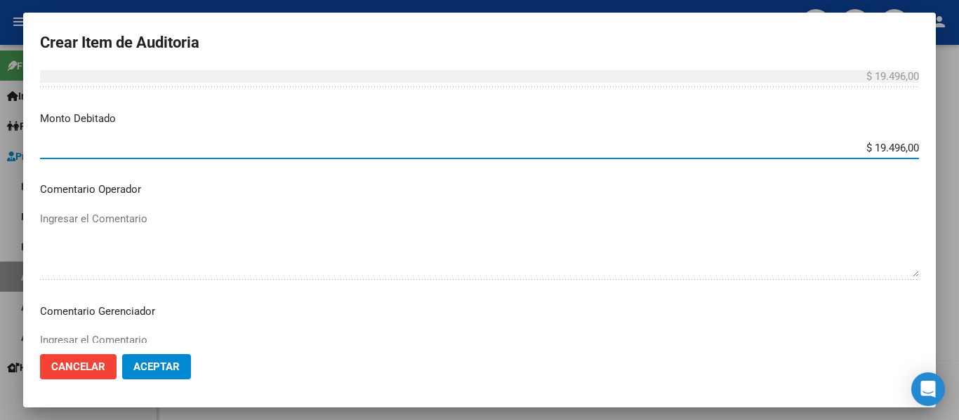
scroll to position [632, 0]
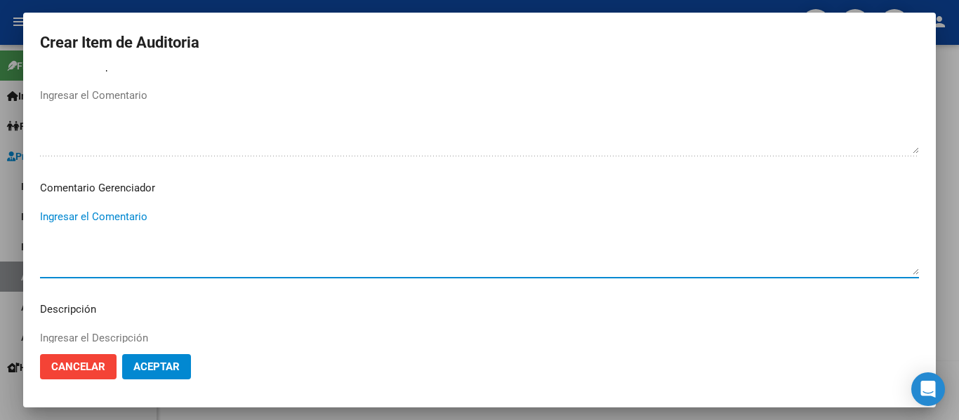
click at [132, 219] on textarea "Ingresar el Comentario" at bounding box center [479, 242] width 879 height 66
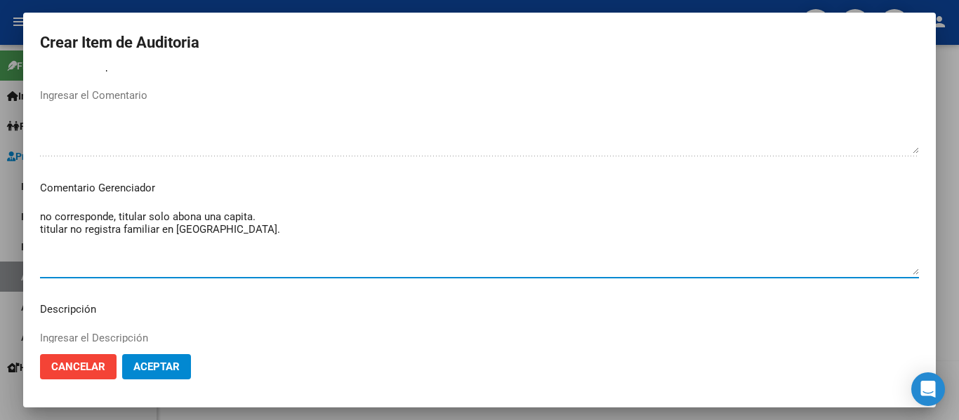
type textarea "no corresponde, titular solo abona una capita. titular no registra familiar en …"
click at [161, 380] on button "Aceptar" at bounding box center [156, 366] width 69 height 25
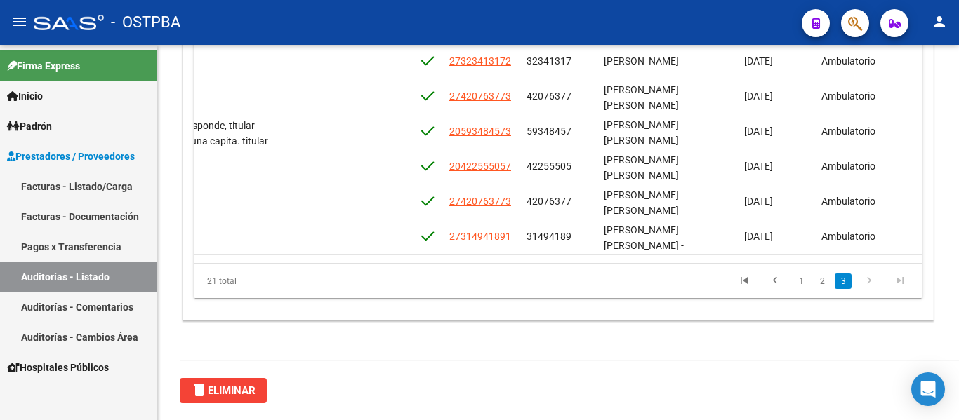
scroll to position [421, 694]
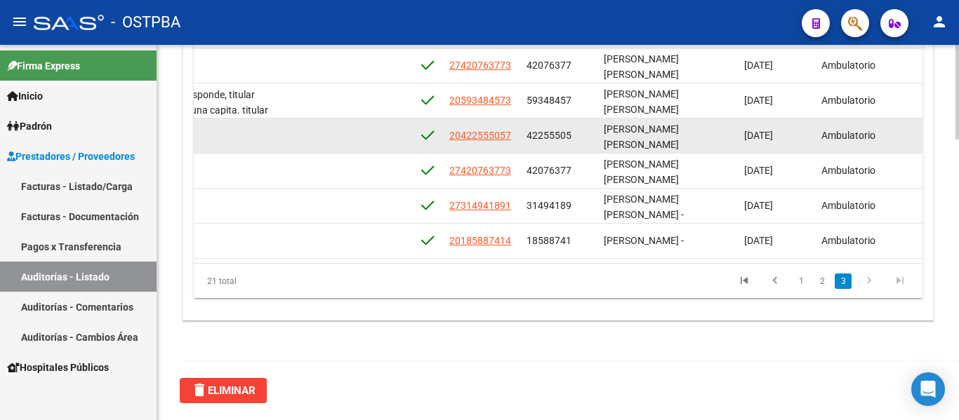
drag, startPoint x: 537, startPoint y: 138, endPoint x: 592, endPoint y: 143, distance: 55.0
click at [592, 143] on datatable-body-cell "42255505" at bounding box center [559, 136] width 77 height 34
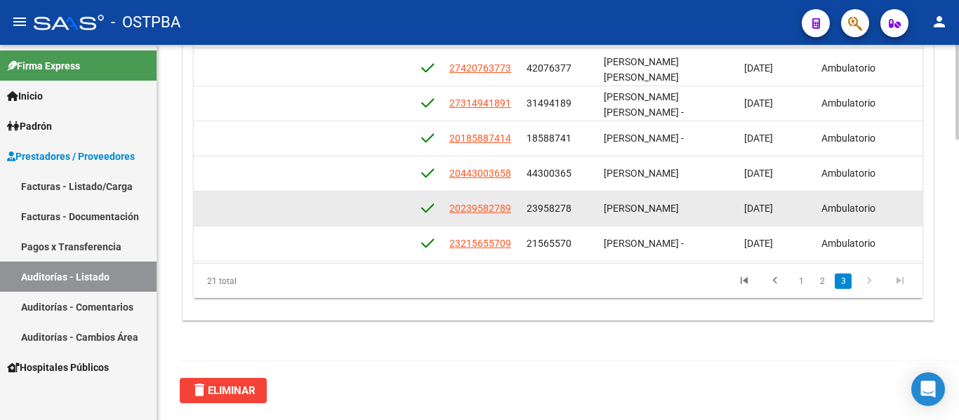
scroll to position [538, 694]
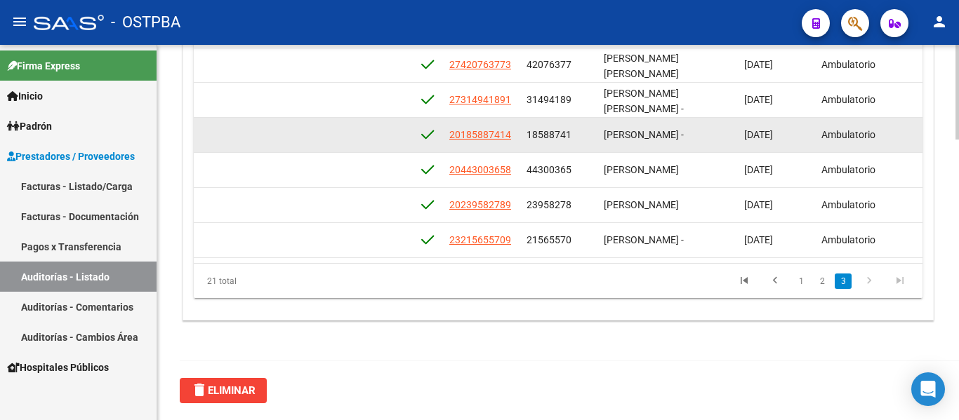
drag, startPoint x: 540, startPoint y: 126, endPoint x: 560, endPoint y: 131, distance: 20.9
click at [568, 131] on div "18588741" at bounding box center [559, 135] width 66 height 16
drag, startPoint x: 526, startPoint y: 124, endPoint x: 579, endPoint y: 130, distance: 53.7
click at [579, 130] on datatable-body-cell "18588741" at bounding box center [559, 135] width 77 height 34
click at [532, 137] on datatable-body-cell "18588741" at bounding box center [559, 135] width 77 height 34
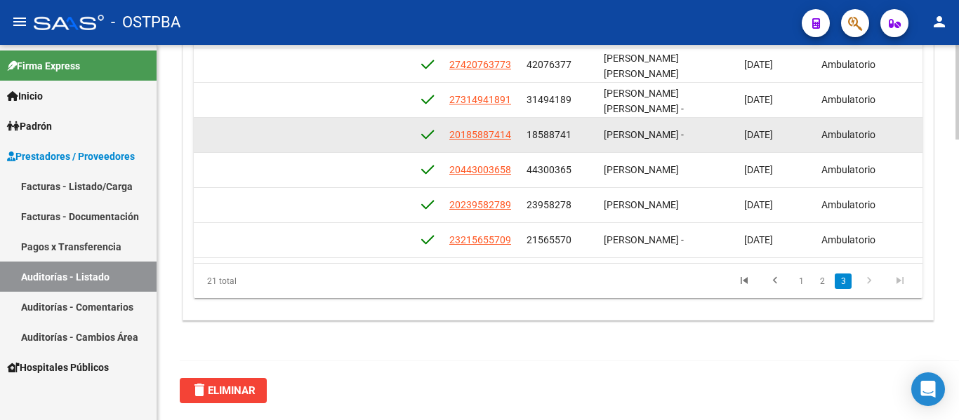
drag, startPoint x: 516, startPoint y: 121, endPoint x: 580, endPoint y: 126, distance: 64.1
click at [580, 126] on div "55242 D88 - MP Salud $ 18.052,00 $ 18.052,00 $ 0,00 20185887414 18588741 [PERSO…" at bounding box center [470, 135] width 1940 height 35
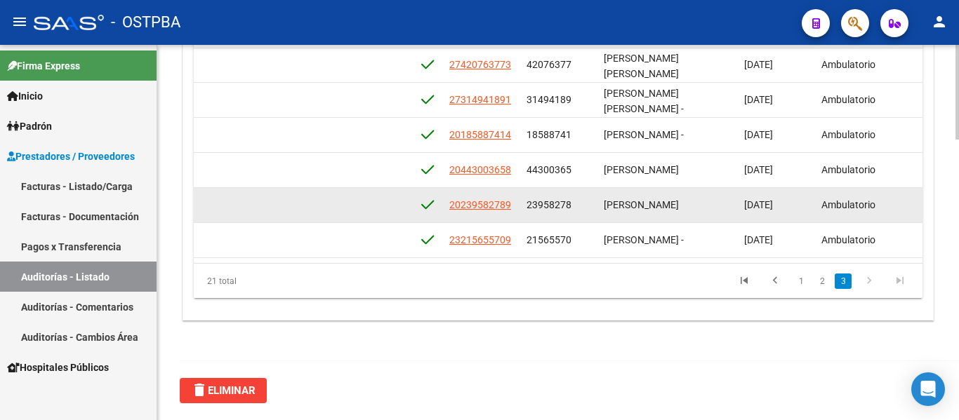
click at [582, 188] on datatable-body-cell "23958278" at bounding box center [559, 205] width 77 height 34
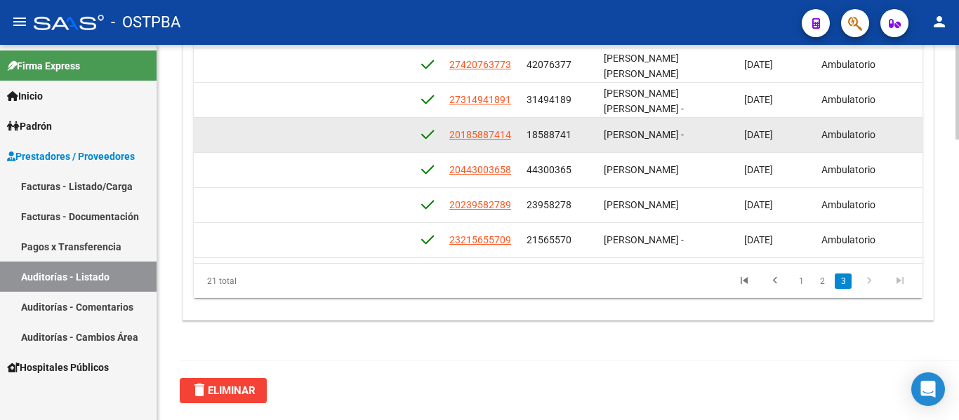
drag, startPoint x: 532, startPoint y: 119, endPoint x: 582, endPoint y: 120, distance: 49.8
click at [582, 127] on div "18588741" at bounding box center [559, 135] width 66 height 16
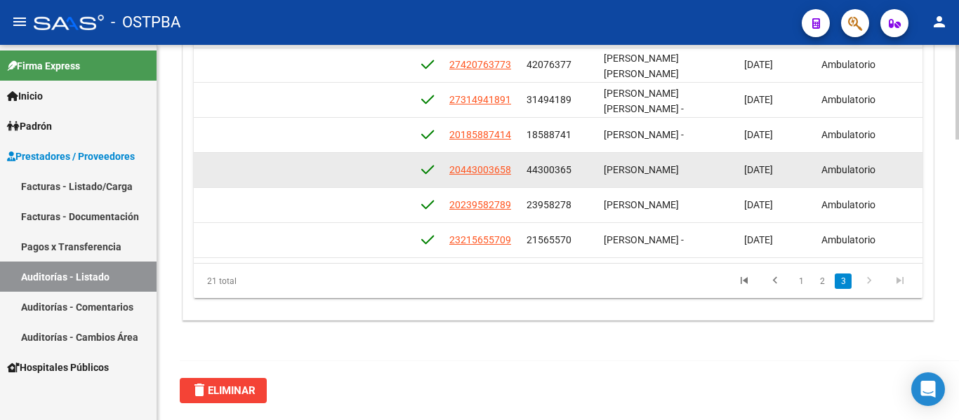
drag, startPoint x: 524, startPoint y: 161, endPoint x: 587, endPoint y: 165, distance: 62.6
click at [587, 165] on datatable-body-cell "44300365" at bounding box center [559, 170] width 77 height 34
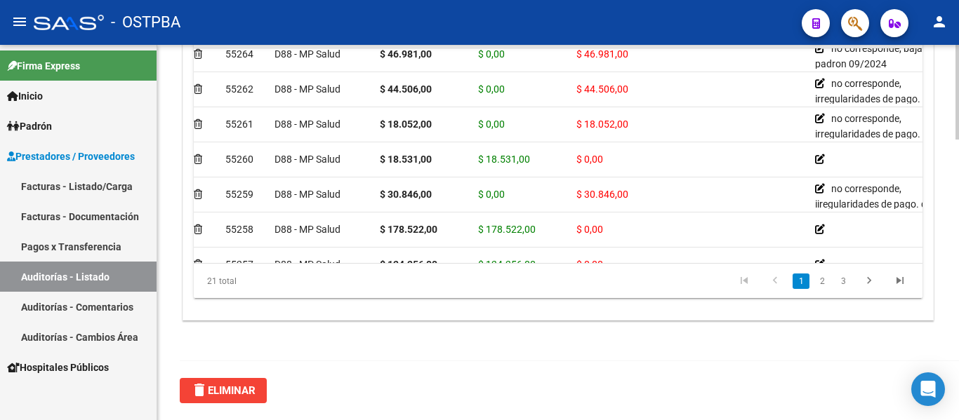
scroll to position [46, 0]
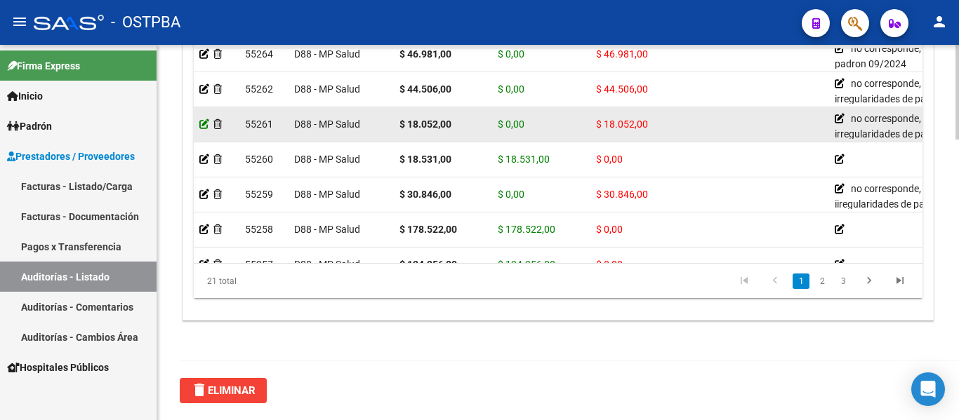
click at [204, 124] on icon at bounding box center [204, 124] width 10 height 10
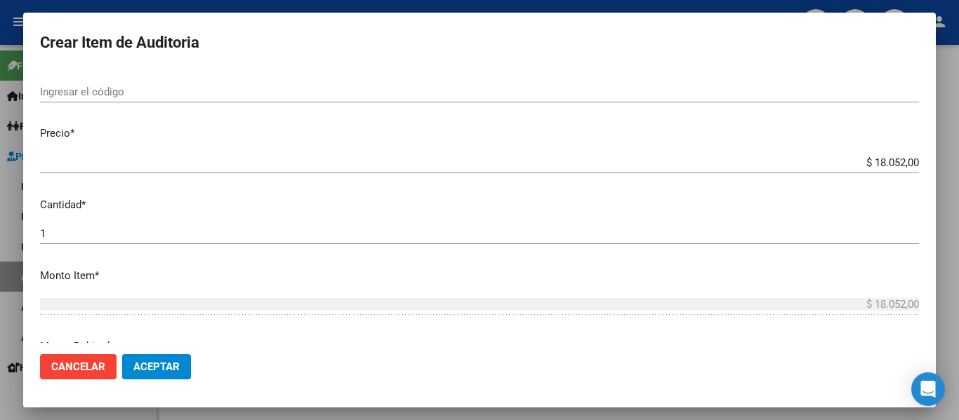
scroll to position [281, 0]
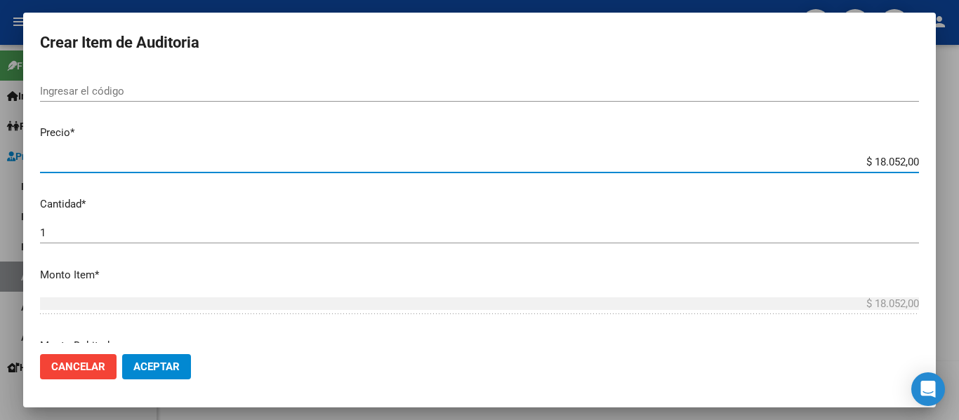
click at [874, 162] on input "$ 18.052,00" at bounding box center [479, 162] width 879 height 13
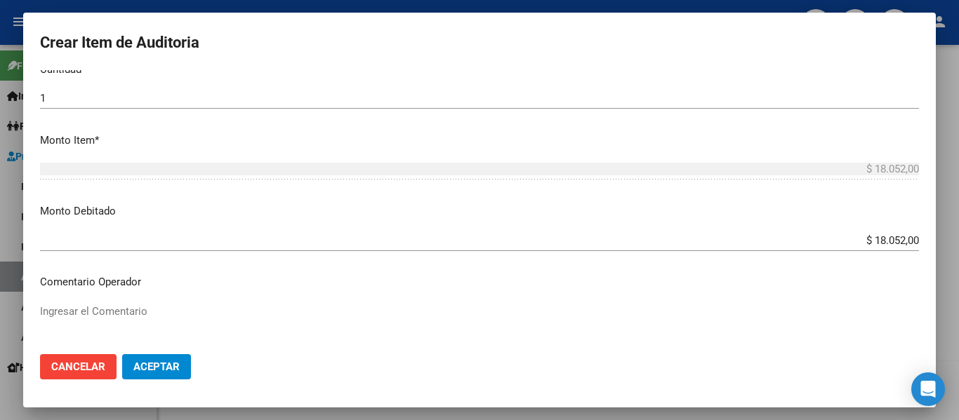
scroll to position [421, 0]
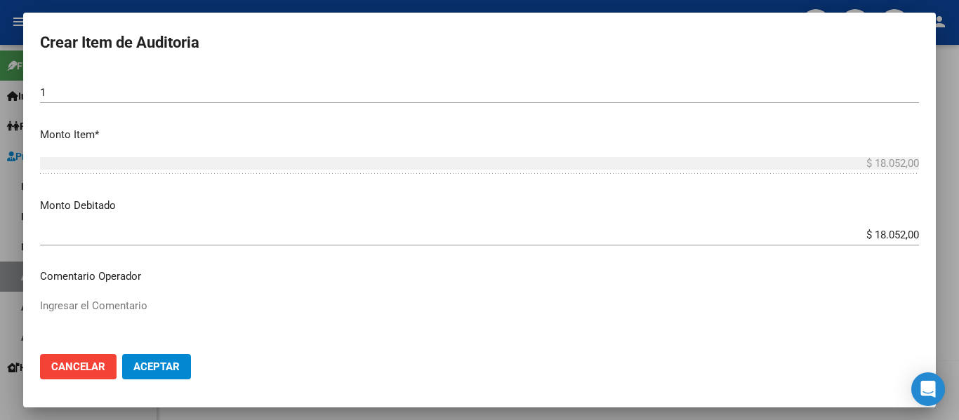
click at [875, 227] on div "$ 18.052,00 Ingresar el monto" at bounding box center [479, 235] width 879 height 21
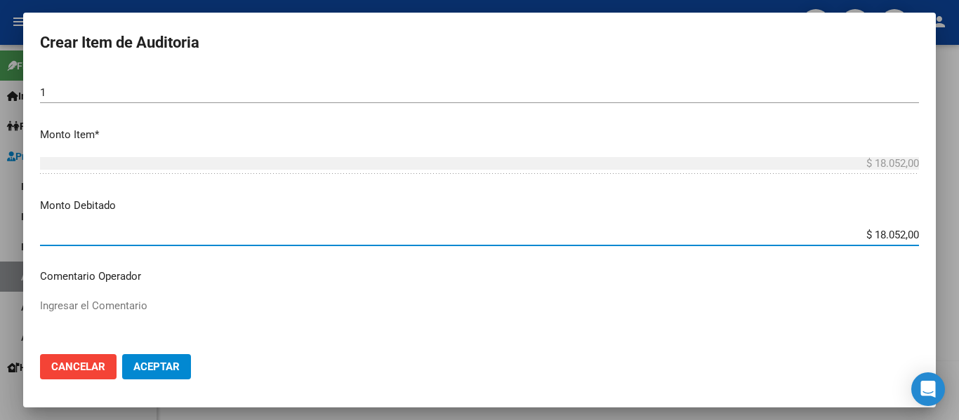
click at [875, 227] on div "$ 18.052,00 Ingresar el monto" at bounding box center [479, 235] width 879 height 21
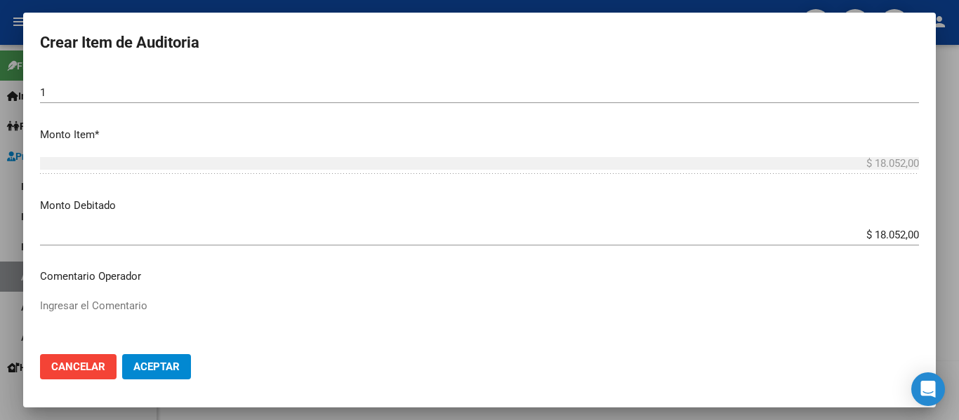
click at [874, 227] on div "$ 18.052,00 Ingresar el monto" at bounding box center [479, 235] width 879 height 21
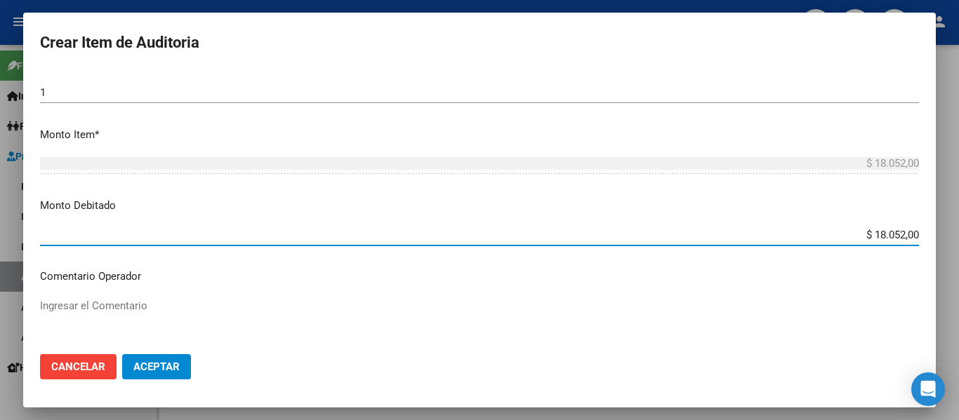
click at [871, 231] on input "$ 18.052,00" at bounding box center [479, 235] width 879 height 13
type input "$ 0,00"
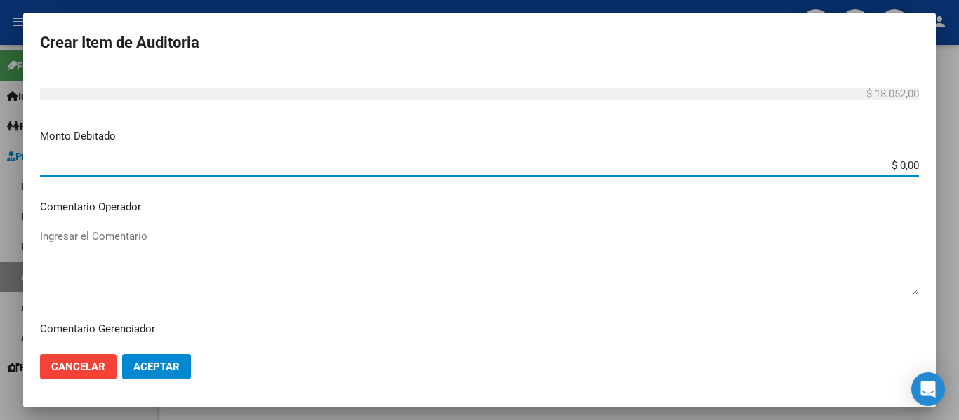
scroll to position [632, 0]
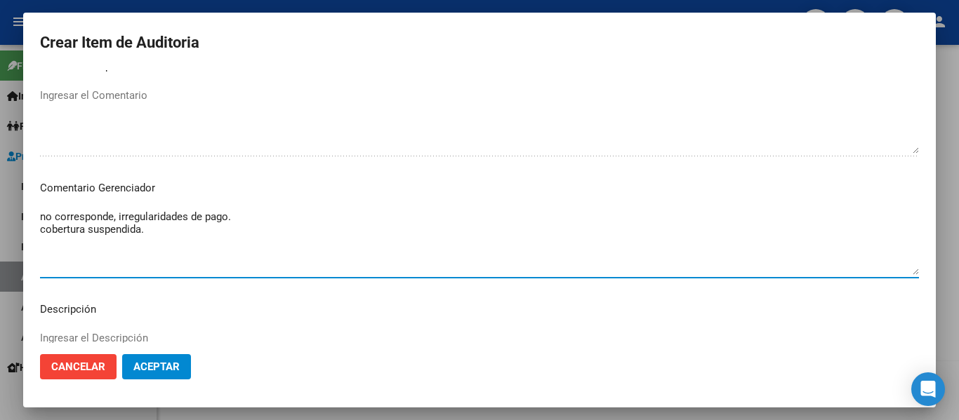
drag, startPoint x: 156, startPoint y: 241, endPoint x: 34, endPoint y: 213, distance: 125.4
click at [34, 213] on mat-dialog-content "18249724 Nro Documento 27182497245 CUIL Afiliado Activo [PERSON_NAME] Nombre Co…" at bounding box center [479, 206] width 912 height 273
click at [171, 374] on button "Aceptar" at bounding box center [156, 366] width 69 height 25
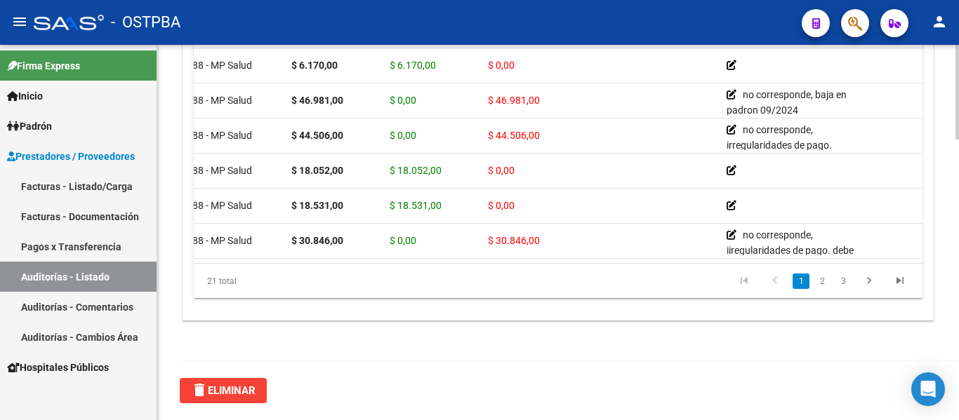
scroll to position [0, 0]
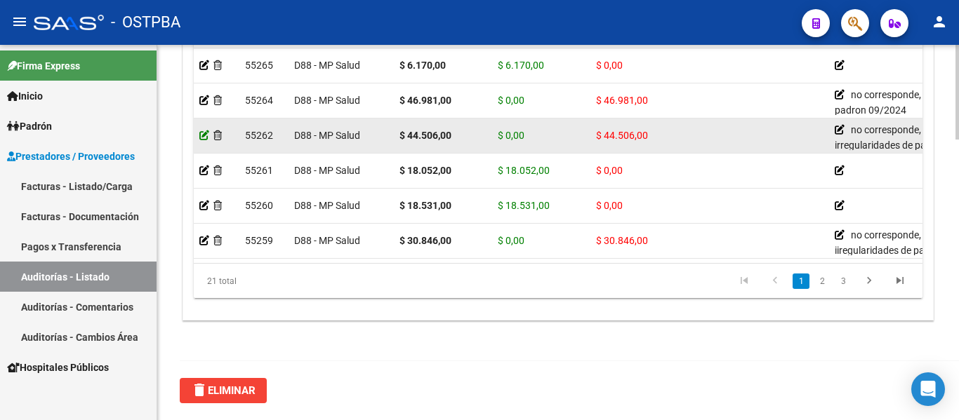
click at [203, 136] on icon at bounding box center [204, 136] width 10 height 10
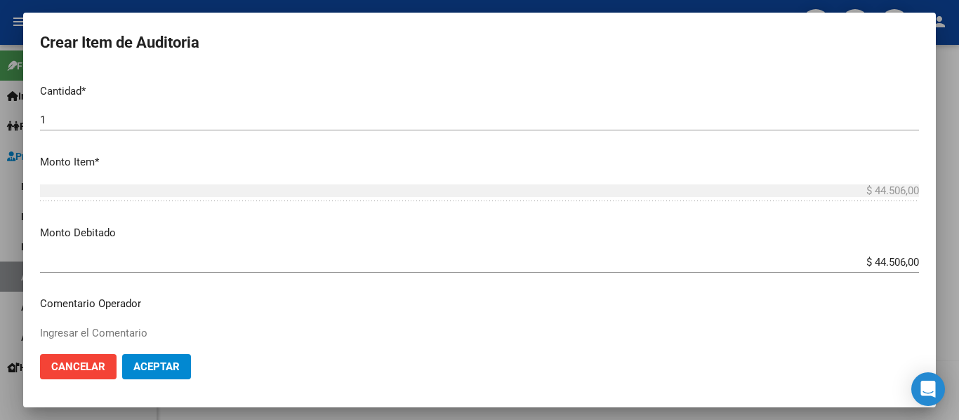
scroll to position [421, 0]
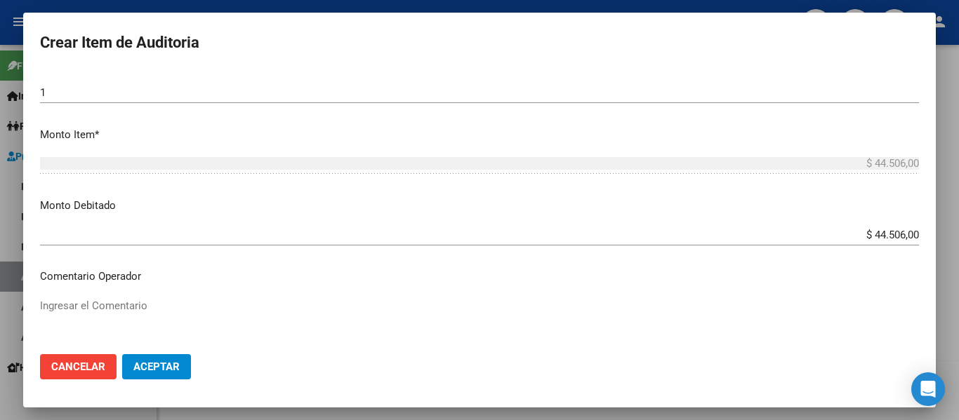
click at [867, 235] on input "$ 44.506,00" at bounding box center [479, 235] width 879 height 13
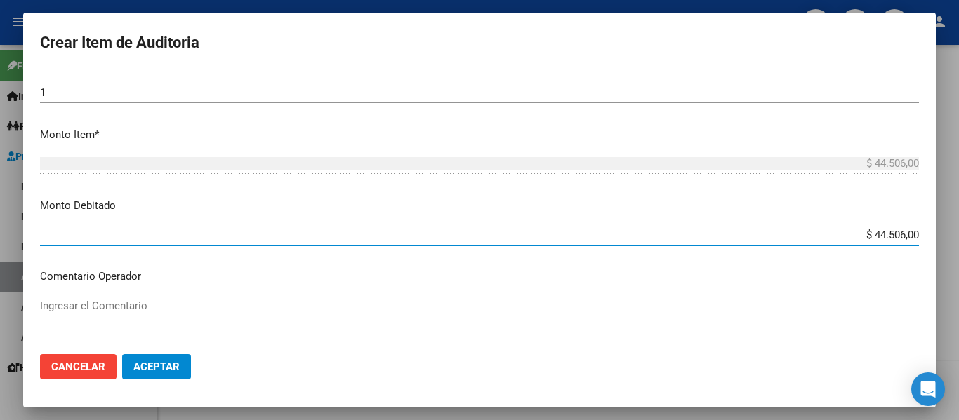
click at [867, 235] on input "$ 44.506,00" at bounding box center [479, 235] width 879 height 13
type input "$ 0,00"
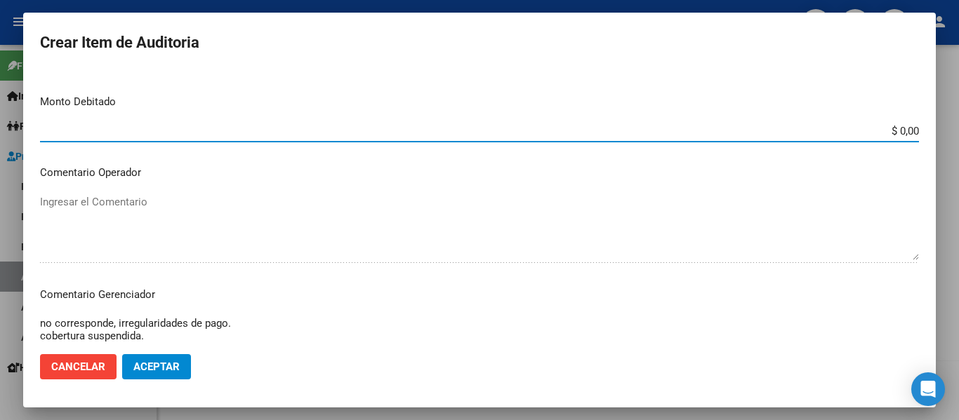
scroll to position [702, 0]
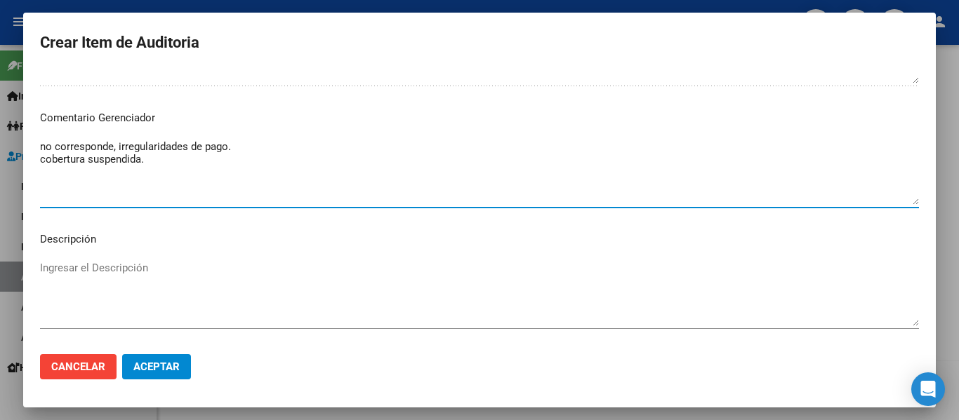
drag, startPoint x: 163, startPoint y: 168, endPoint x: 33, endPoint y: 148, distance: 131.4
click at [33, 148] on mat-dialog-content "18249724 Nro Documento 27182497245 CUIL Afiliado Activo [PERSON_NAME] Nombre Co…" at bounding box center [479, 206] width 912 height 273
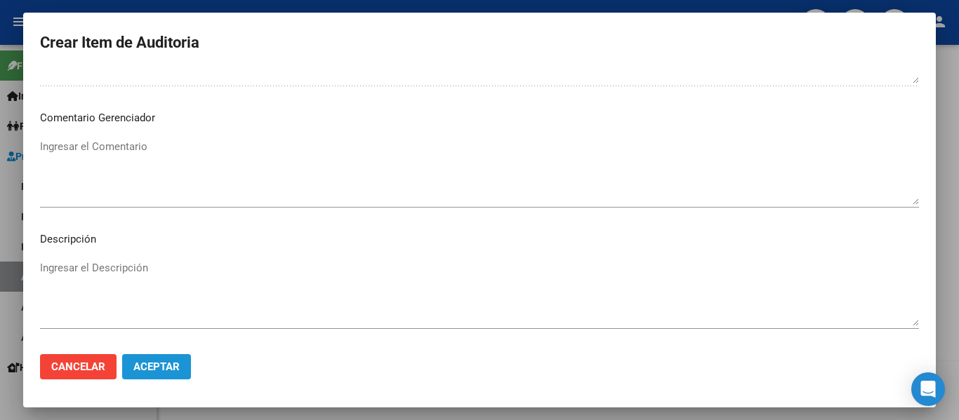
click at [165, 363] on span "Aceptar" at bounding box center [156, 367] width 46 height 13
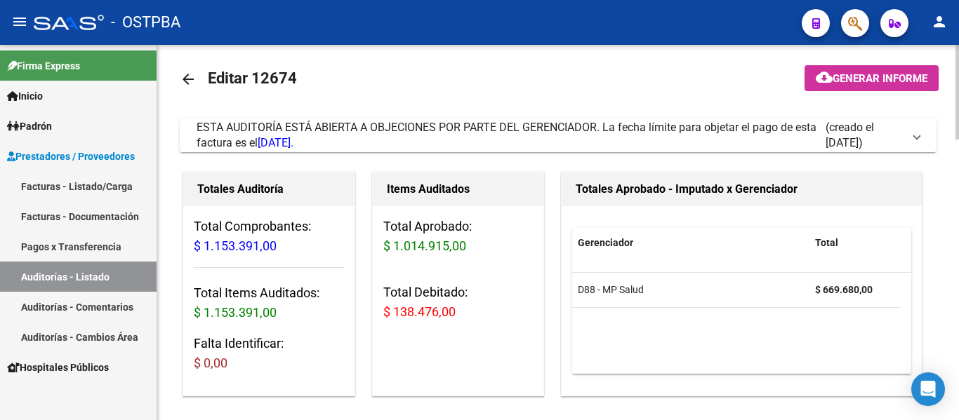
scroll to position [0, 0]
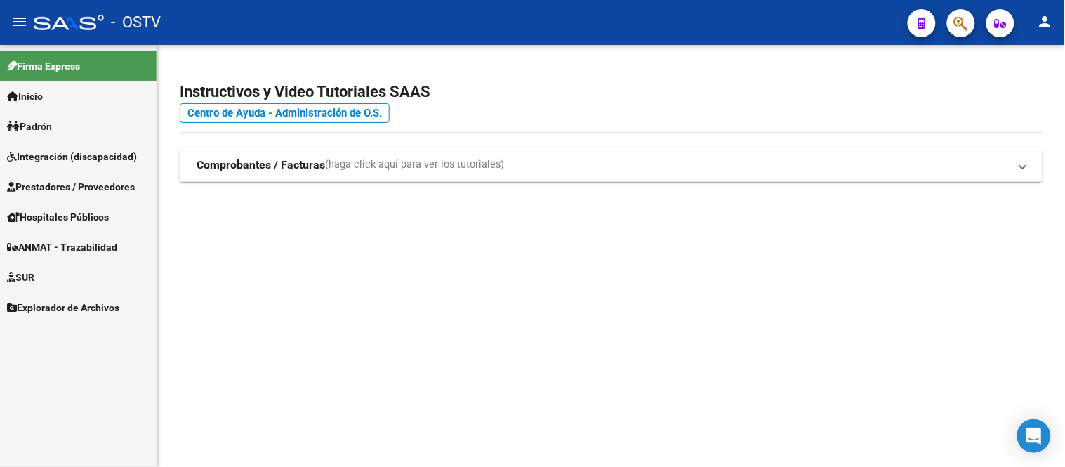
click at [93, 184] on span "Prestadores / Proveedores" at bounding box center [71, 186] width 128 height 15
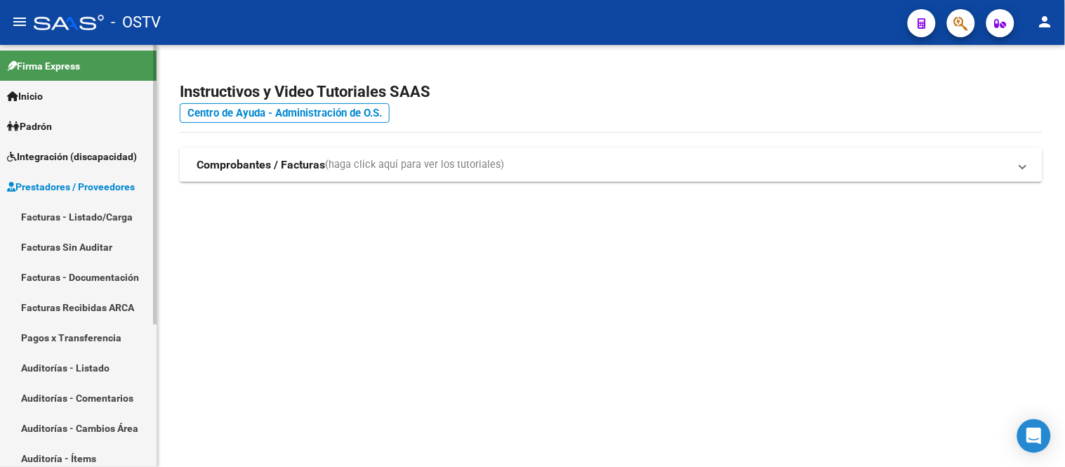
click at [92, 377] on link "Auditorías - Listado" at bounding box center [78, 367] width 156 height 30
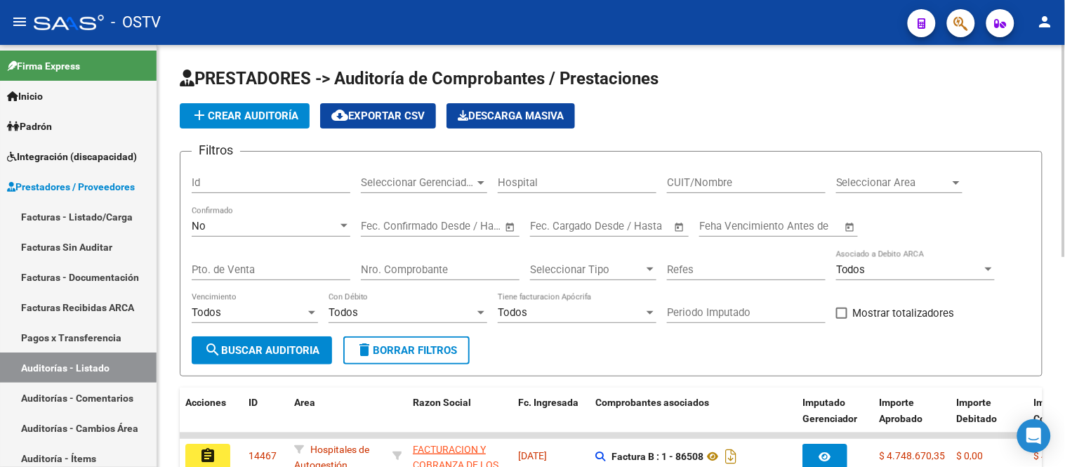
click at [436, 191] on div "Seleccionar Gerenciador Seleccionar Gerenciador" at bounding box center [424, 178] width 126 height 30
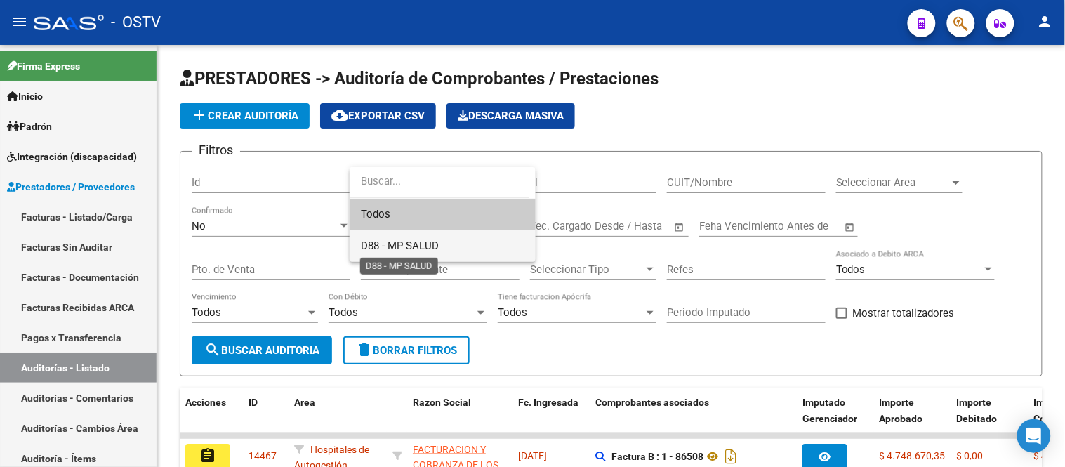
click at [397, 243] on span "D88 - MP SALUD" at bounding box center [400, 245] width 78 height 13
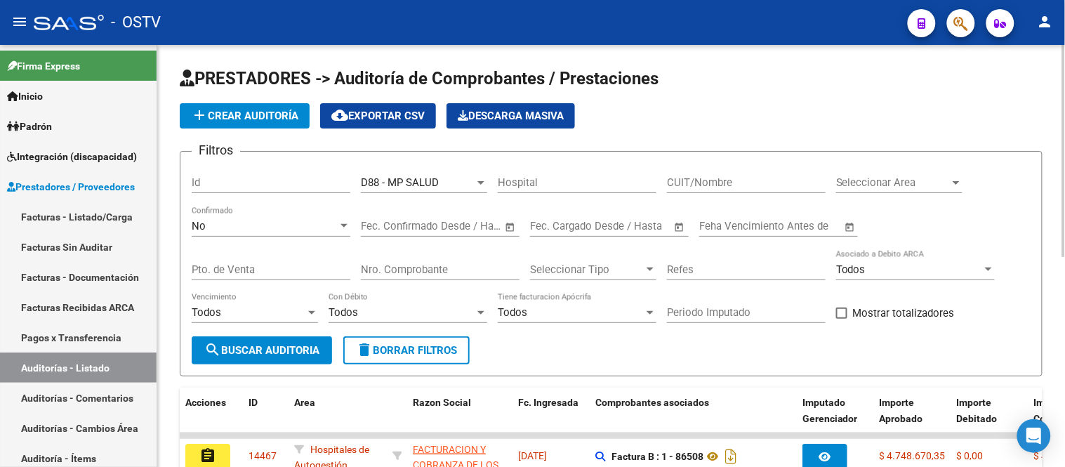
click at [284, 244] on div "No Confirmado" at bounding box center [271, 228] width 159 height 44
click at [282, 239] on div "No Confirmado" at bounding box center [271, 228] width 159 height 44
click at [278, 219] on div "No Confirmado" at bounding box center [271, 221] width 159 height 30
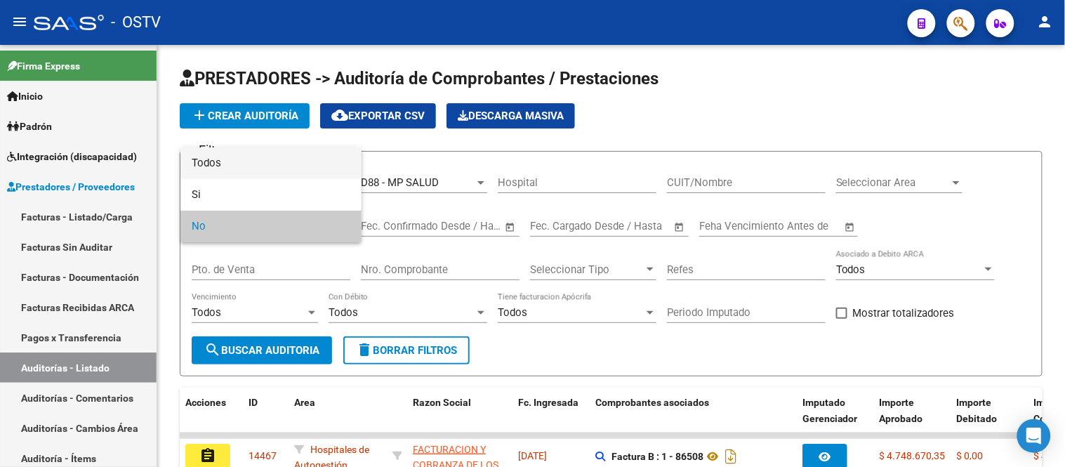
click at [227, 156] on span "Todos" at bounding box center [271, 163] width 159 height 32
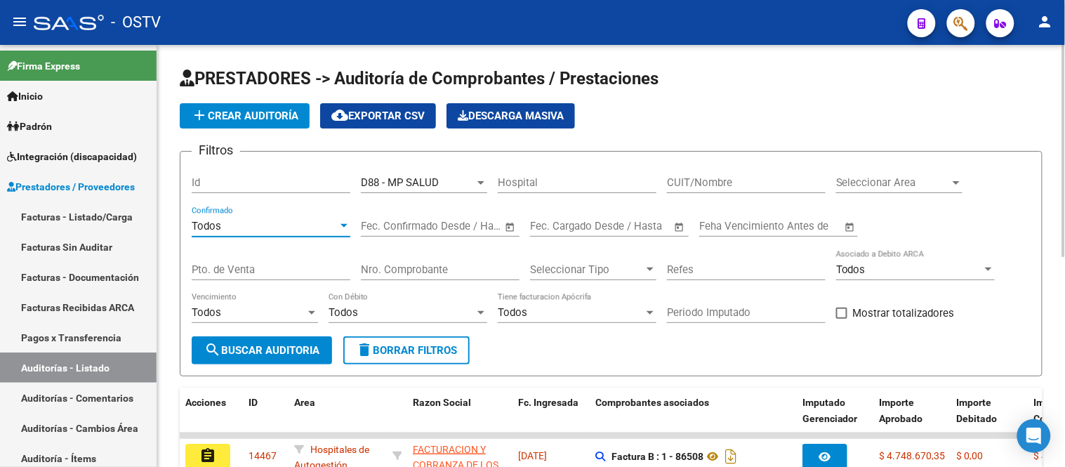
click at [262, 352] on span "search Buscar Auditoria" at bounding box center [261, 350] width 115 height 13
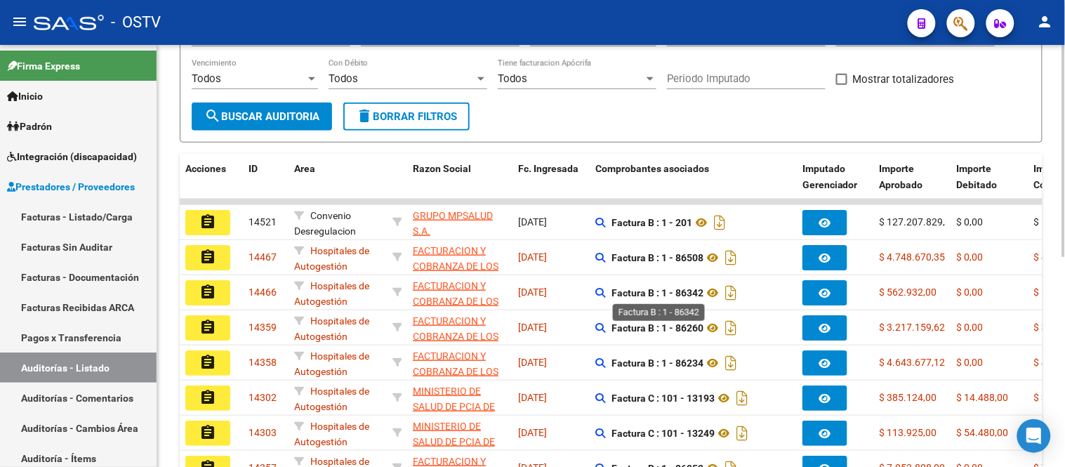
scroll to position [312, 0]
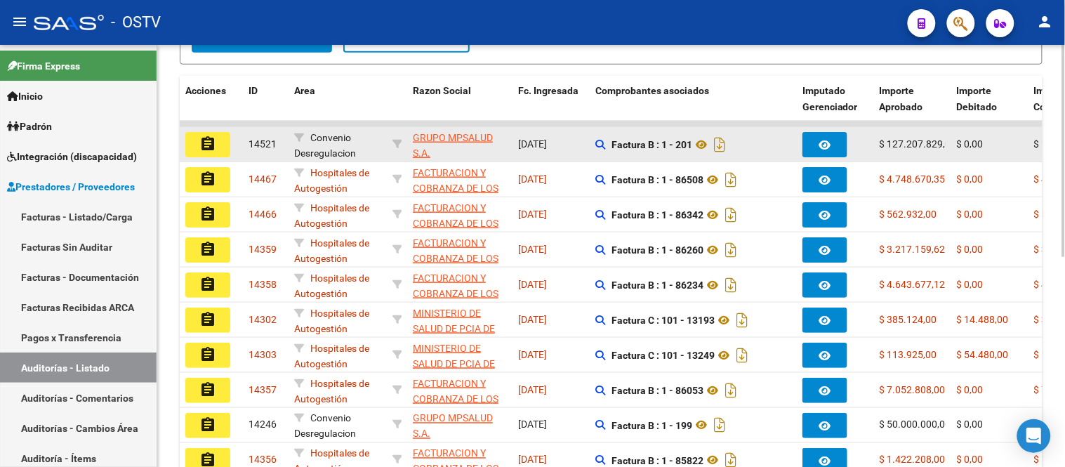
click at [846, 138] on button "button" at bounding box center [824, 144] width 45 height 25
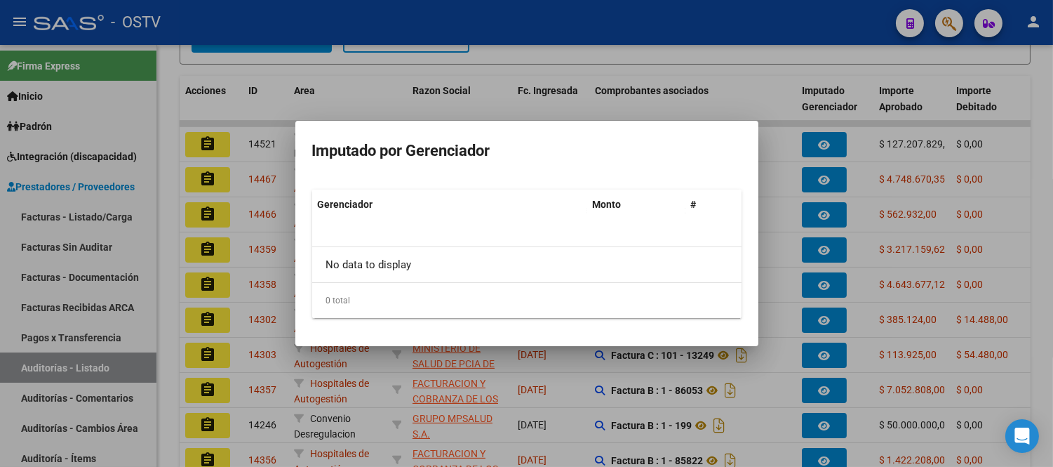
click at [834, 144] on div at bounding box center [526, 233] width 1053 height 467
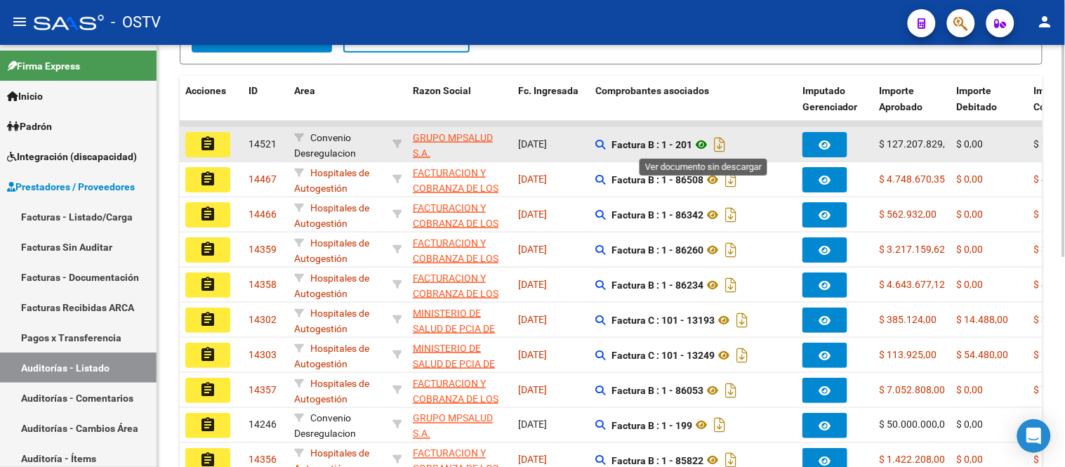
click at [706, 150] on icon at bounding box center [701, 144] width 18 height 17
